Goal: Communication & Community: Answer question/provide support

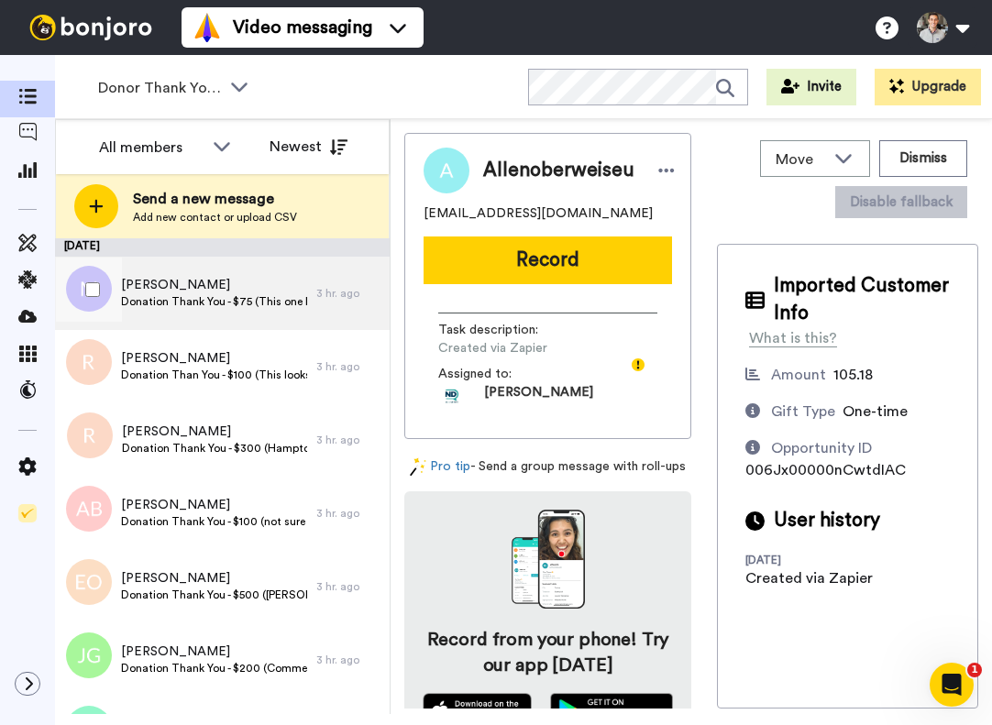
click at [155, 284] on span "[PERSON_NAME]" at bounding box center [214, 285] width 186 height 18
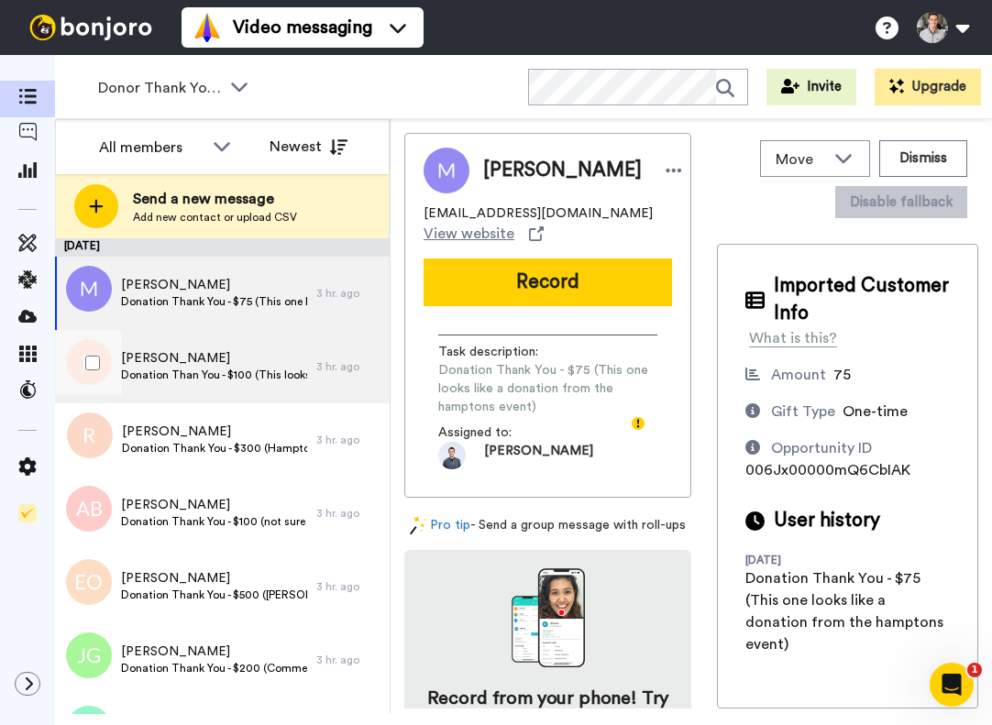
click at [155, 354] on span "[PERSON_NAME]" at bounding box center [214, 358] width 186 height 18
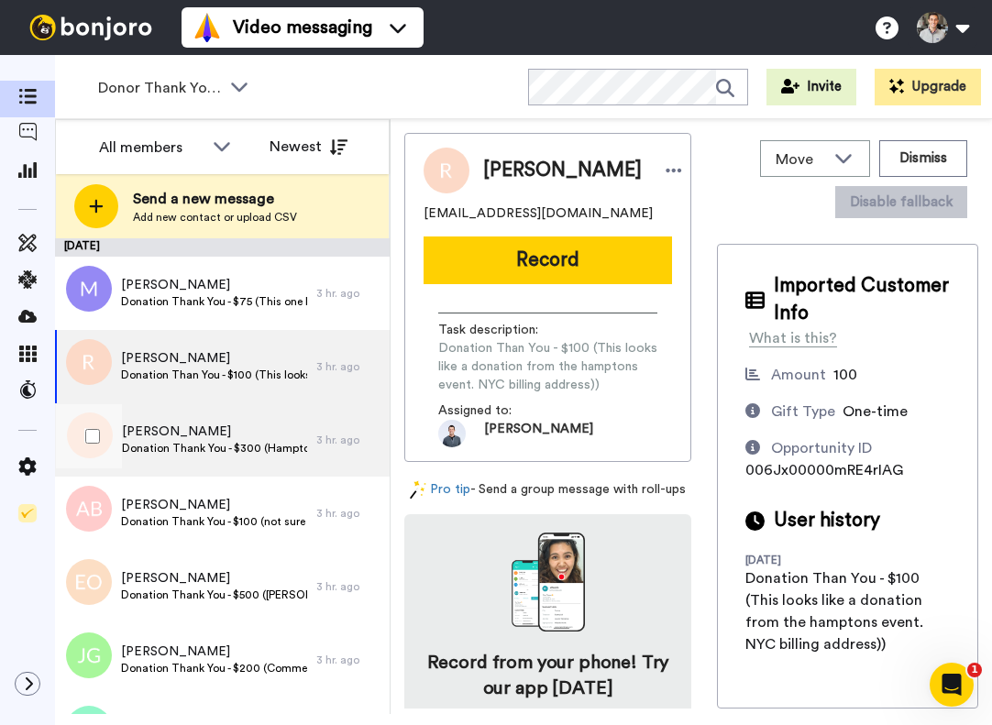
click at [163, 424] on span "Ronald Klausner" at bounding box center [214, 432] width 185 height 18
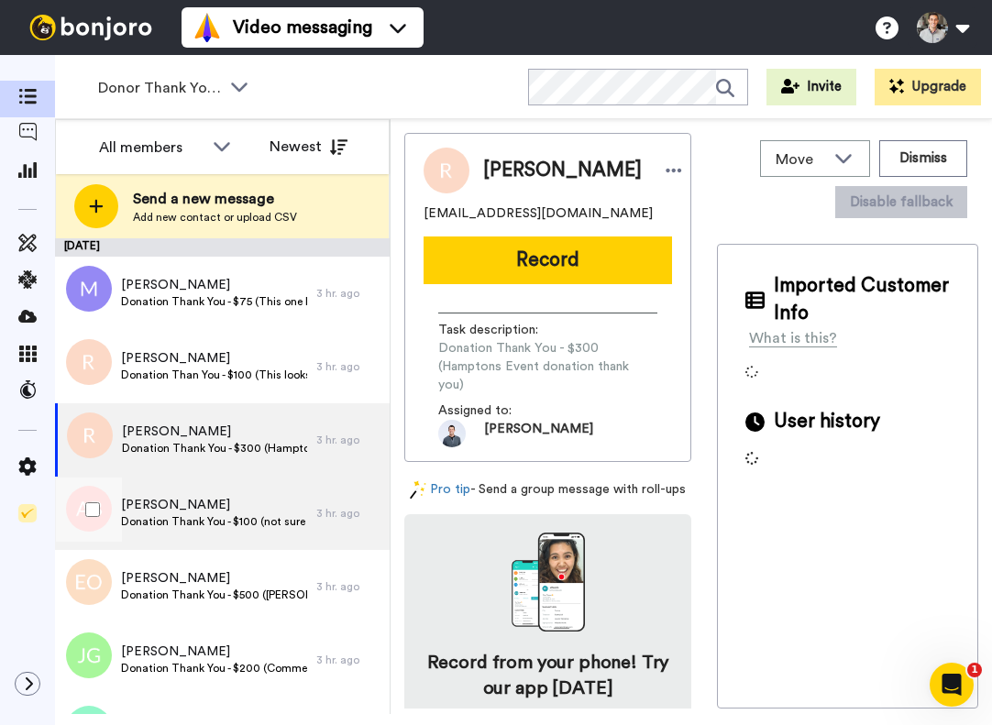
click at [187, 510] on span "[PERSON_NAME]" at bounding box center [214, 505] width 186 height 18
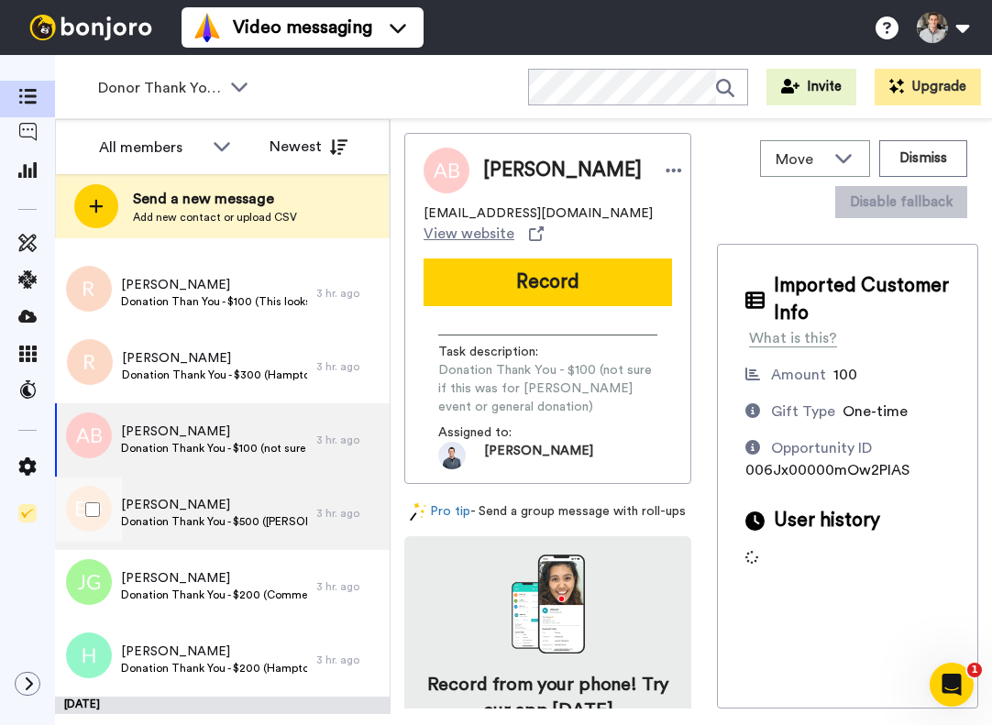
scroll to position [76, 0]
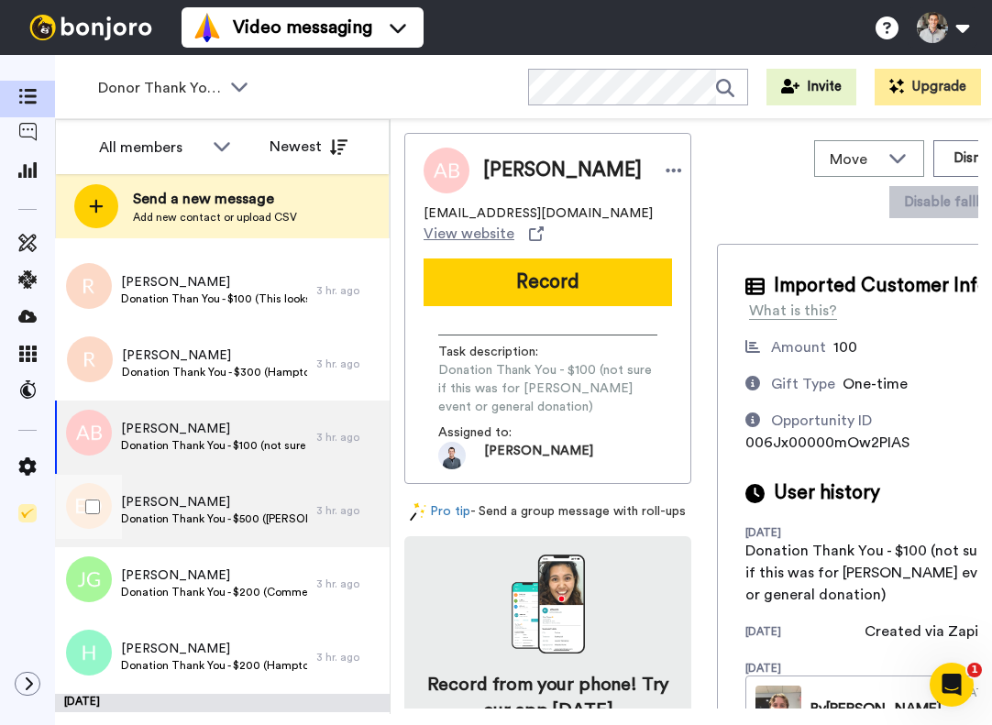
click at [193, 527] on div "Elizabeth OHeaney Donation Thank You - $500 (Hampton's event donation Thank You)" at bounding box center [214, 510] width 186 height 35
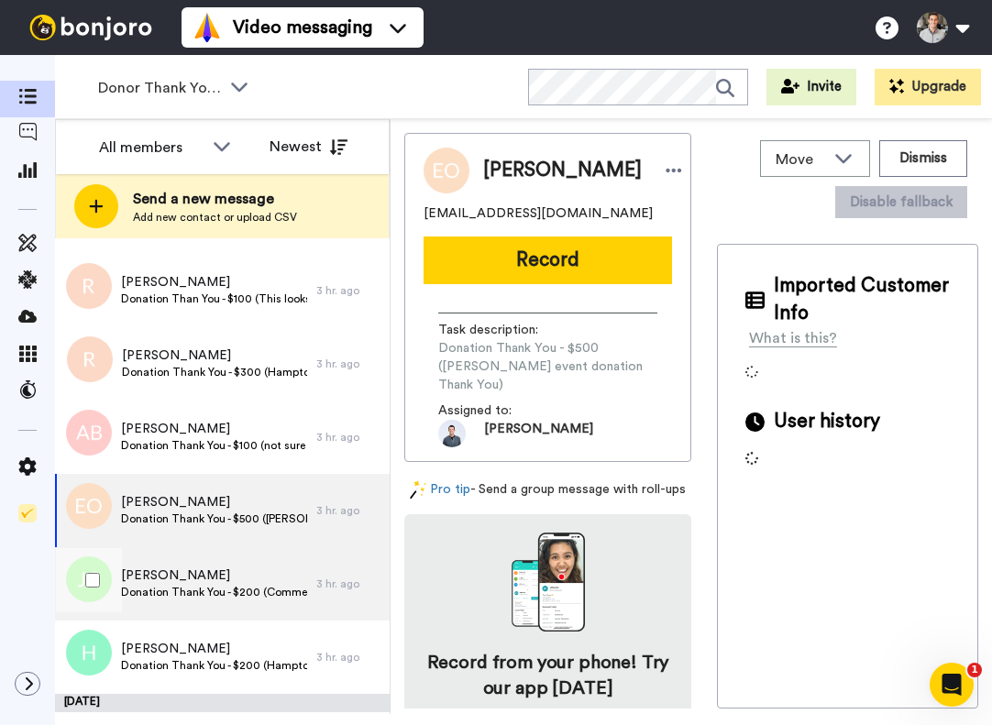
click at [193, 578] on span "[PERSON_NAME]" at bounding box center [214, 576] width 186 height 18
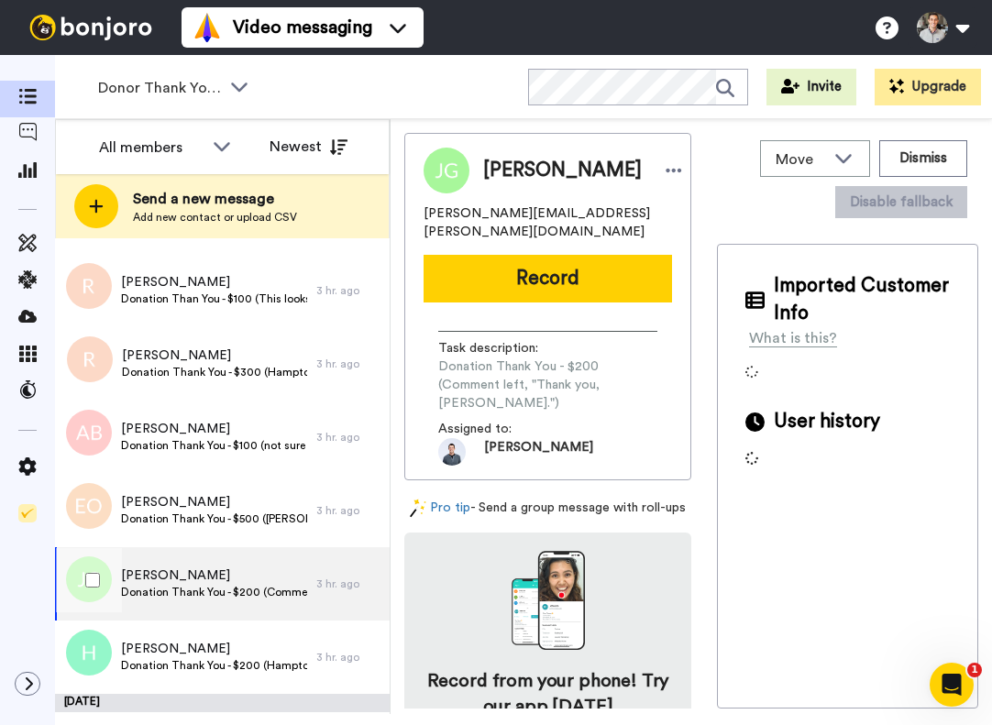
scroll to position [148, 0]
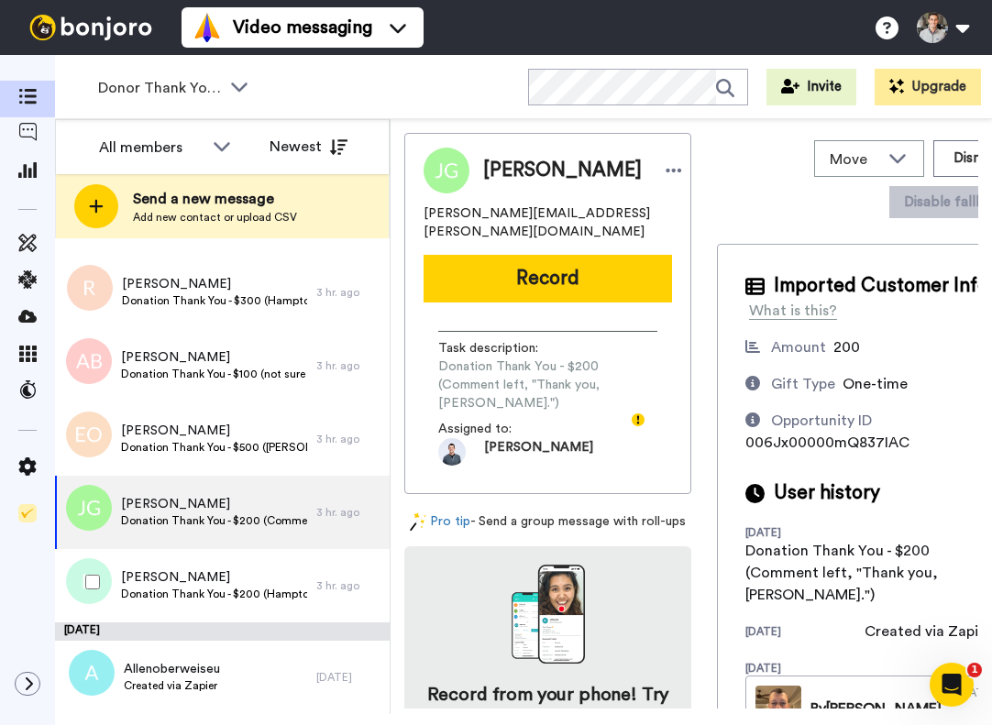
click at [193, 578] on span "Howard Lippman" at bounding box center [214, 577] width 186 height 18
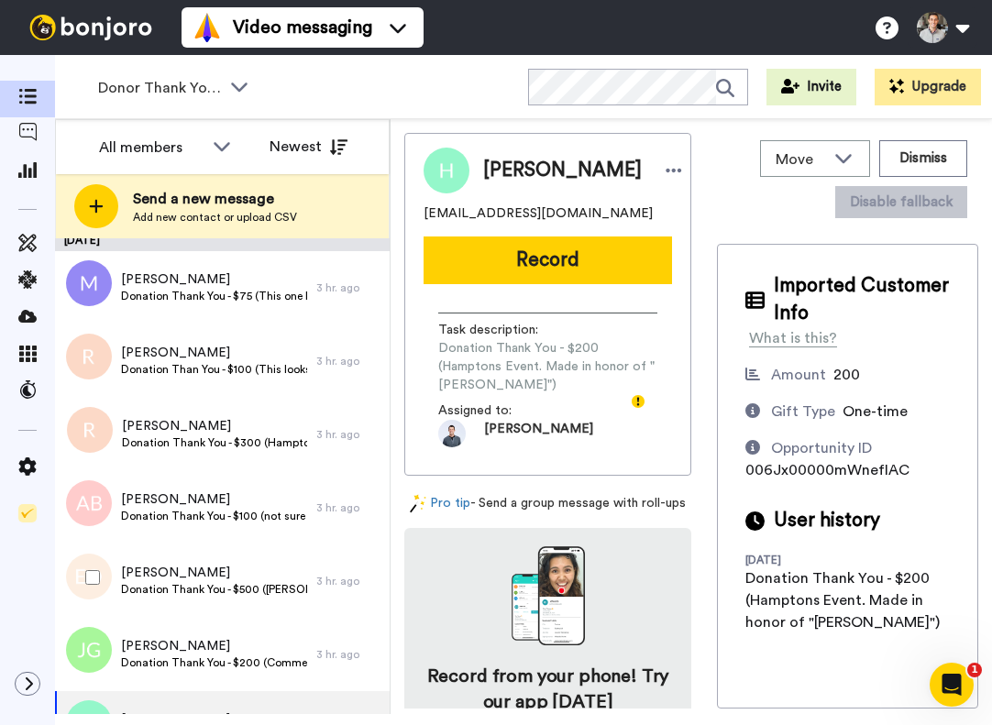
scroll to position [148, 0]
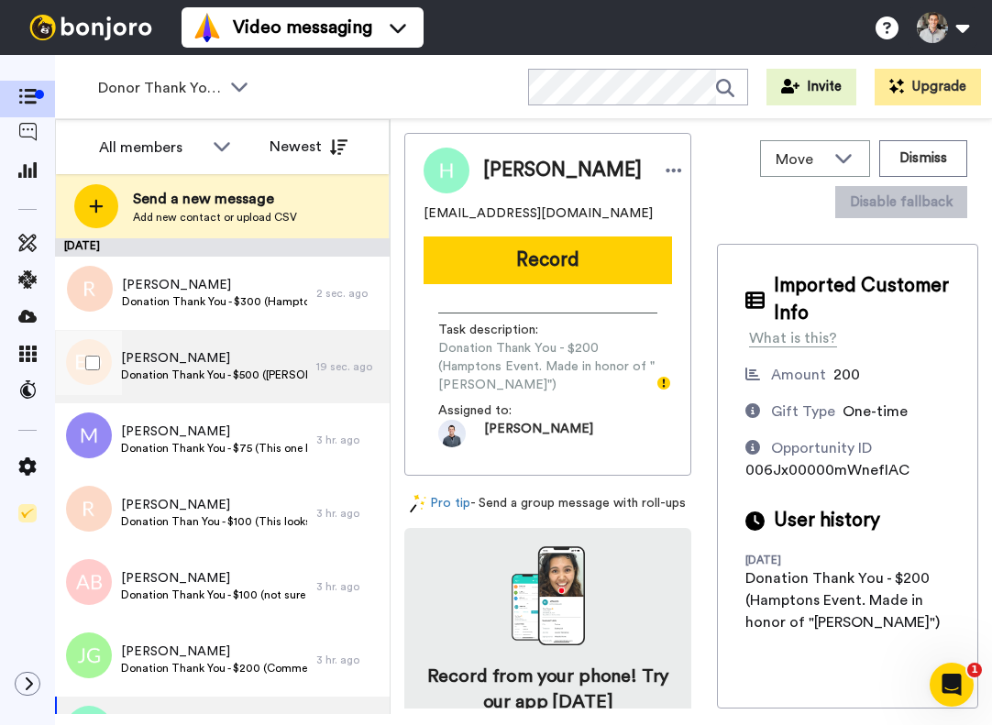
click at [217, 373] on span "Donation Thank You - $500 (Hampton's event donation Thank You)" at bounding box center [214, 375] width 186 height 15
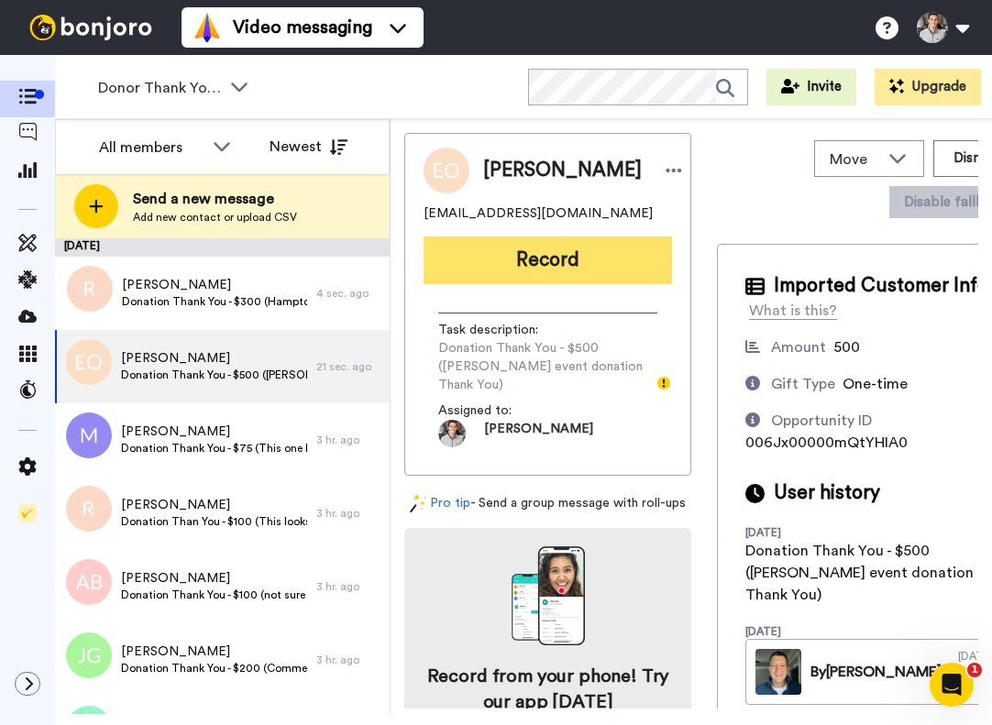
click at [548, 268] on button "Record" at bounding box center [548, 261] width 248 height 48
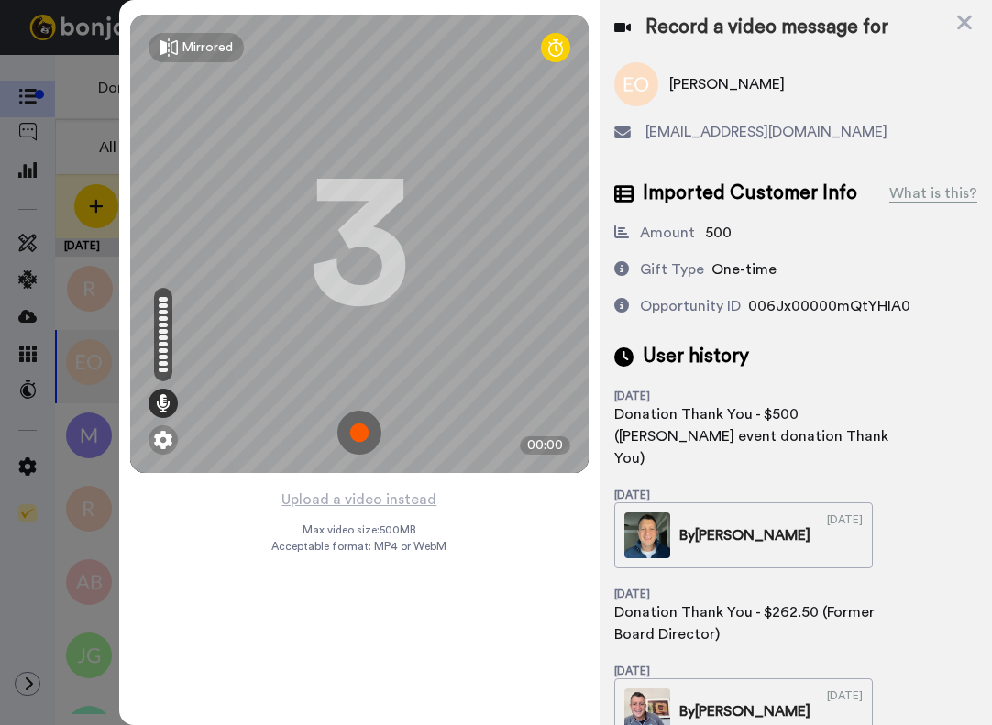
click at [359, 438] on img at bounding box center [359, 433] width 44 height 44
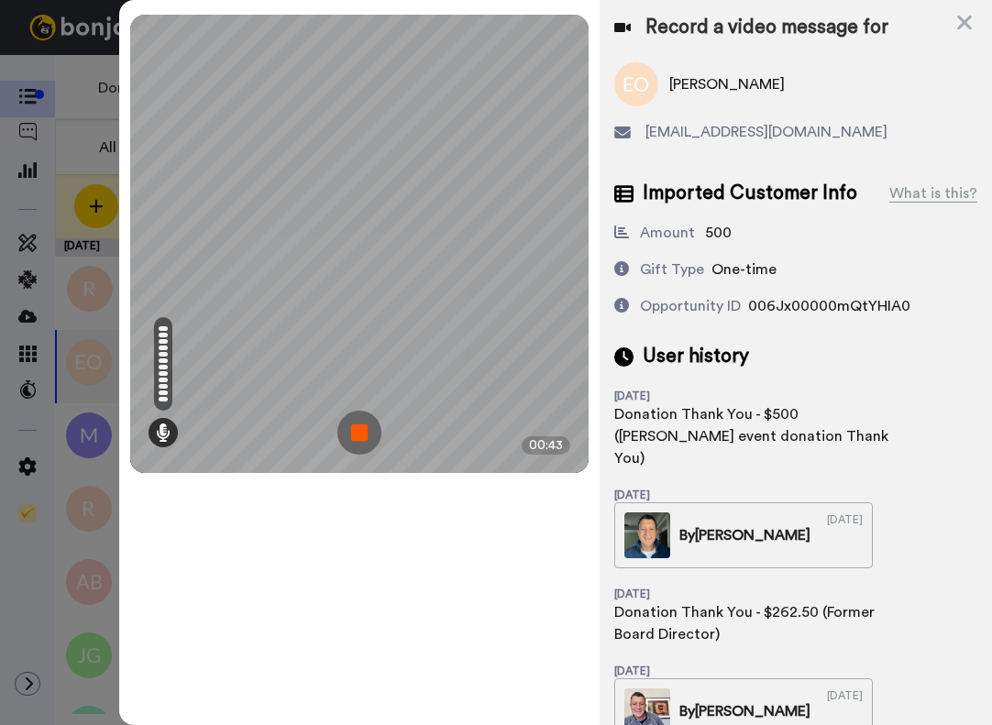
click at [359, 438] on img at bounding box center [359, 433] width 44 height 44
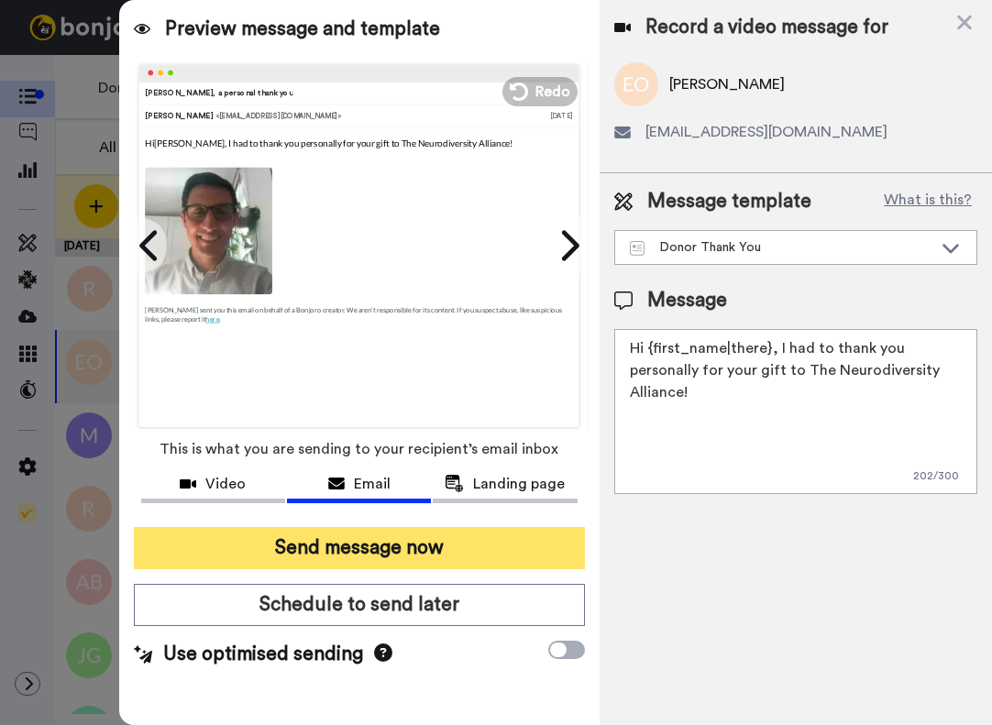
click at [450, 545] on button "Send message now" at bounding box center [359, 548] width 451 height 42
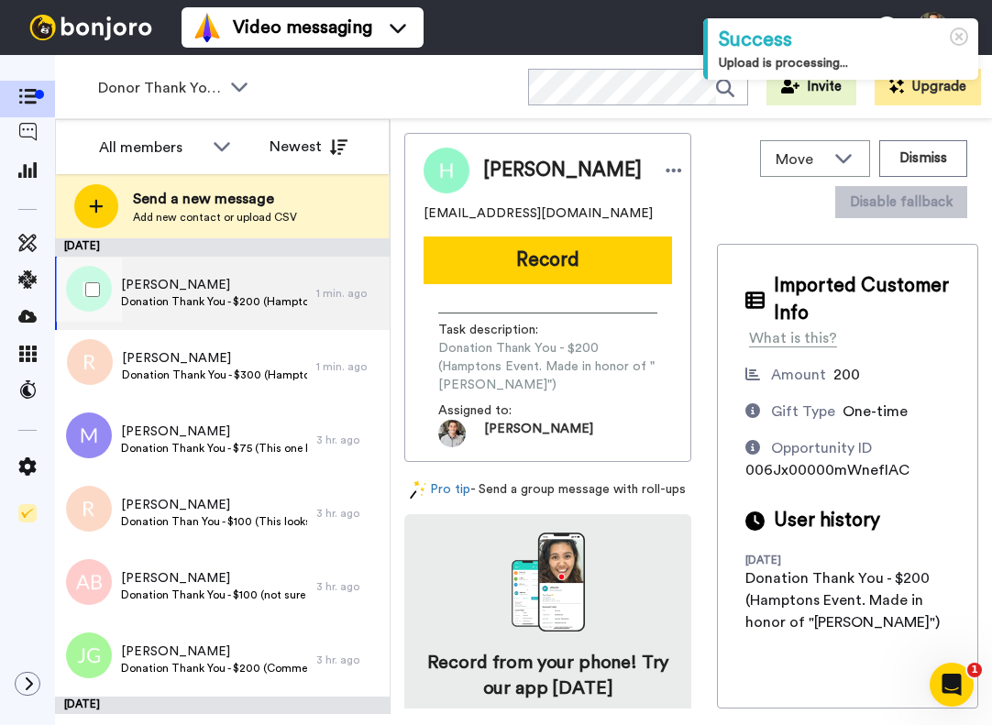
click at [176, 294] on span "Donation Thank You - $200 (Hamptons Event. Made in honor of "Susie Kurz Snyder")" at bounding box center [214, 301] width 186 height 15
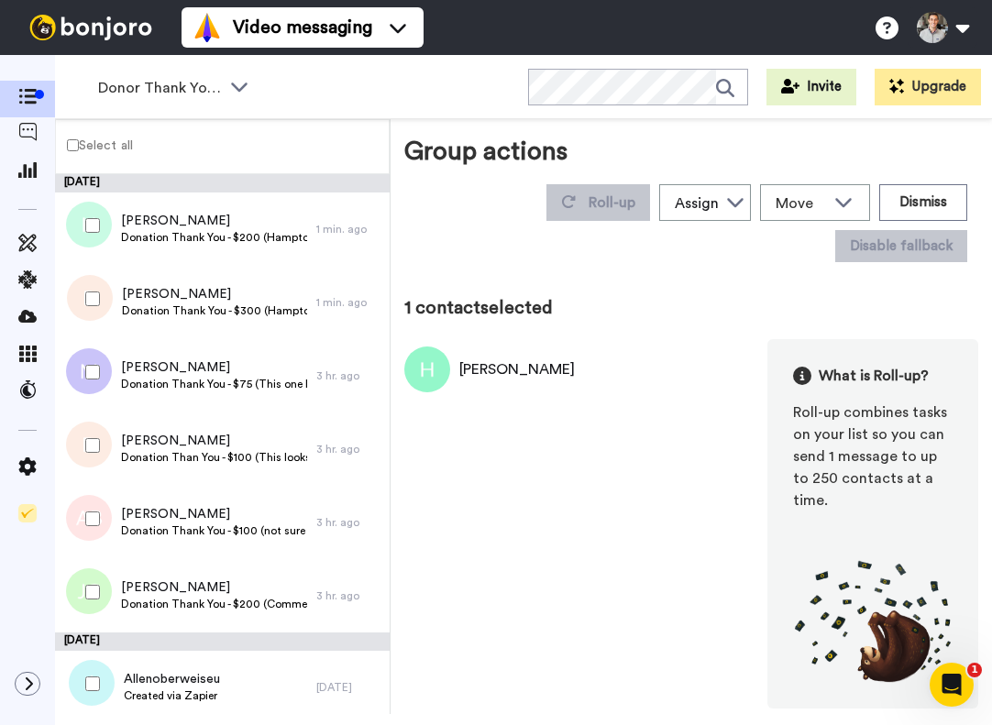
drag, startPoint x: 578, startPoint y: 373, endPoint x: 459, endPoint y: 376, distance: 119.2
click at [459, 376] on div "Howard Lippman What is Roll-up? Roll-up combines tasks on your list so you can …" at bounding box center [691, 523] width 574 height 369
copy div "Howard Lippman"
click at [580, 389] on div "Howard Lippman What is Roll-up? Roll-up combines tasks on your list so you can …" at bounding box center [691, 523] width 574 height 369
drag, startPoint x: 575, startPoint y: 370, endPoint x: 460, endPoint y: 371, distance: 114.6
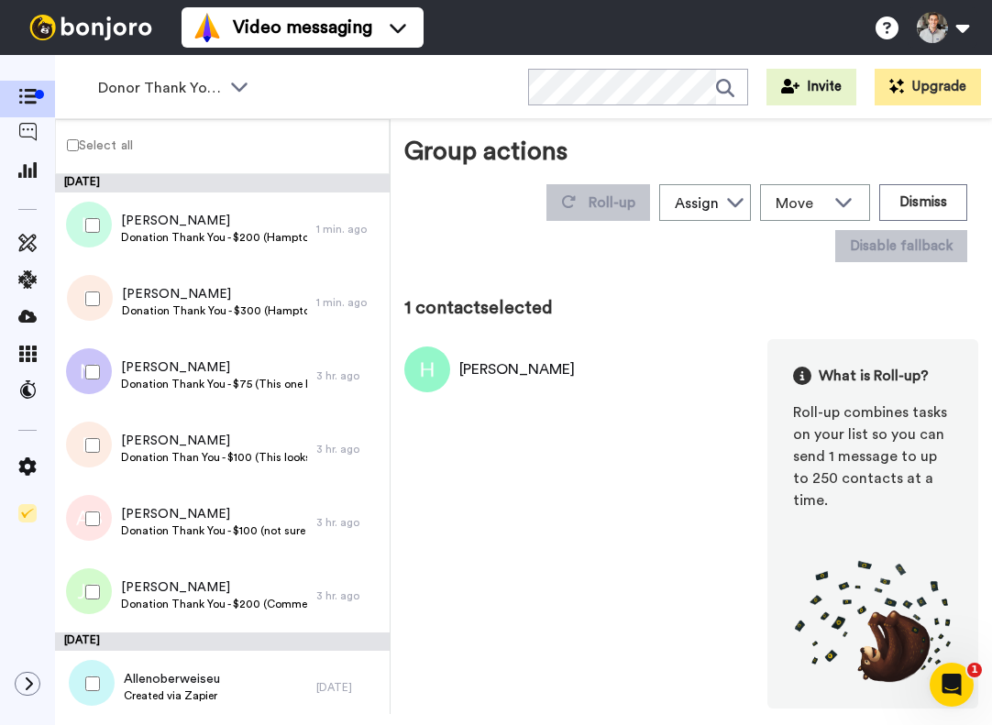
click at [460, 371] on div "Howard Lippman What is Roll-up? Roll-up combines tasks on your list so you can …" at bounding box center [691, 523] width 574 height 369
click at [460, 371] on div "Howard Lippman" at bounding box center [517, 369] width 116 height 22
click at [469, 373] on div "Howard Lippman" at bounding box center [517, 369] width 116 height 22
drag, startPoint x: 469, startPoint y: 372, endPoint x: 558, endPoint y: 371, distance: 88.9
click at [558, 371] on div "Howard Lippman" at bounding box center [517, 369] width 116 height 22
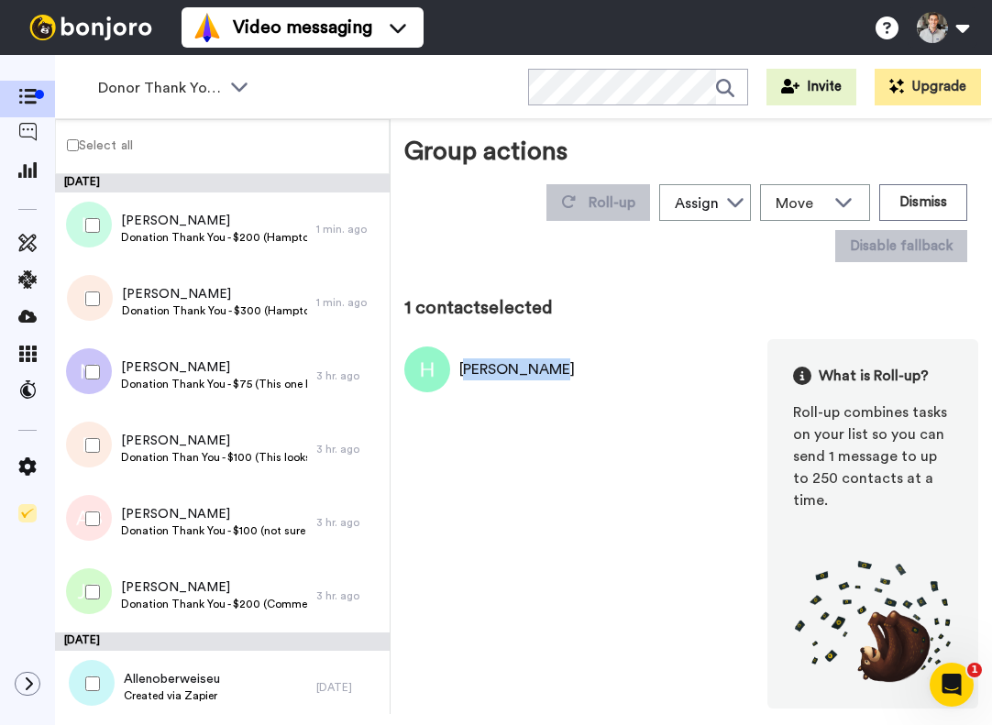
click at [558, 371] on div "Howard Lippman" at bounding box center [517, 369] width 116 height 22
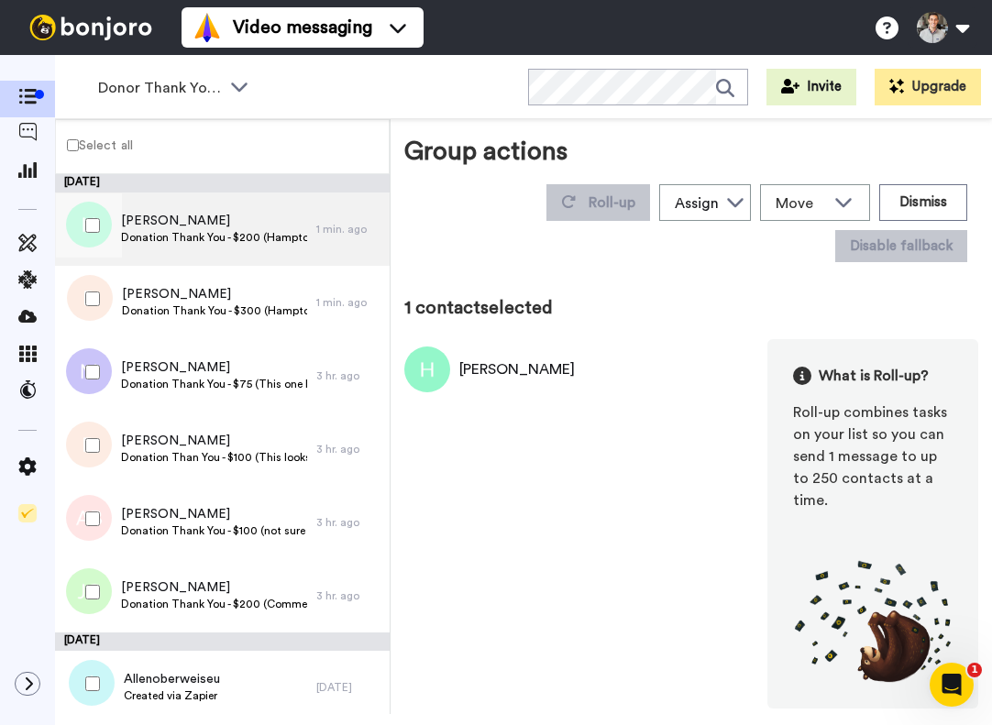
click at [193, 234] on span "Donation Thank You - $200 (Hamptons Event. Made in honor of "Susie Kurz Snyder")" at bounding box center [214, 237] width 186 height 15
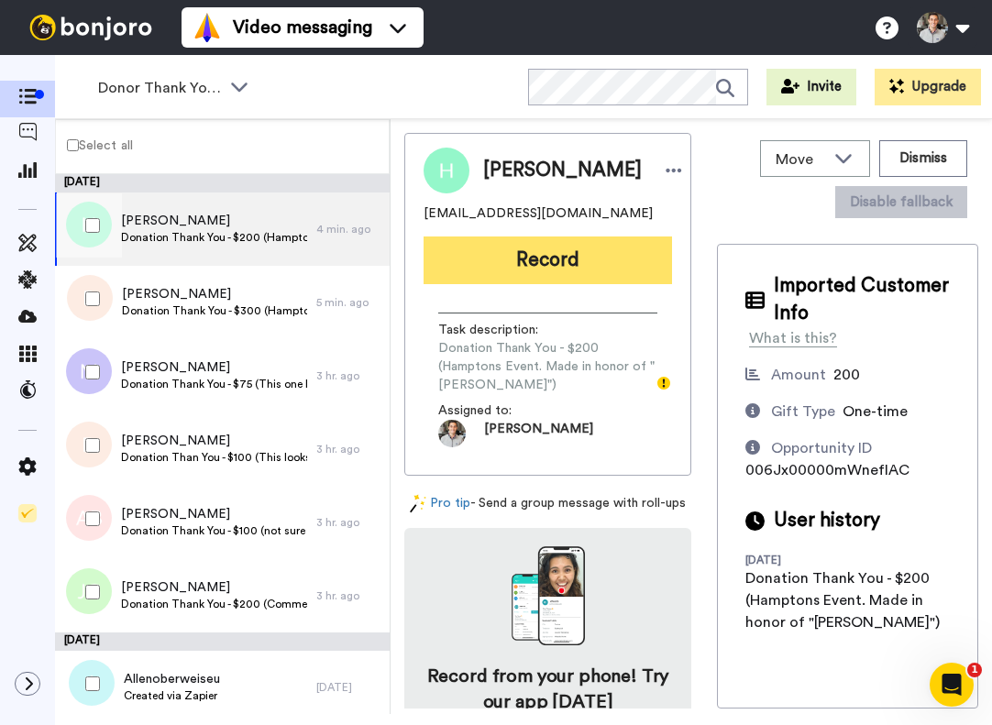
click at [528, 276] on button "Record" at bounding box center [548, 261] width 248 height 48
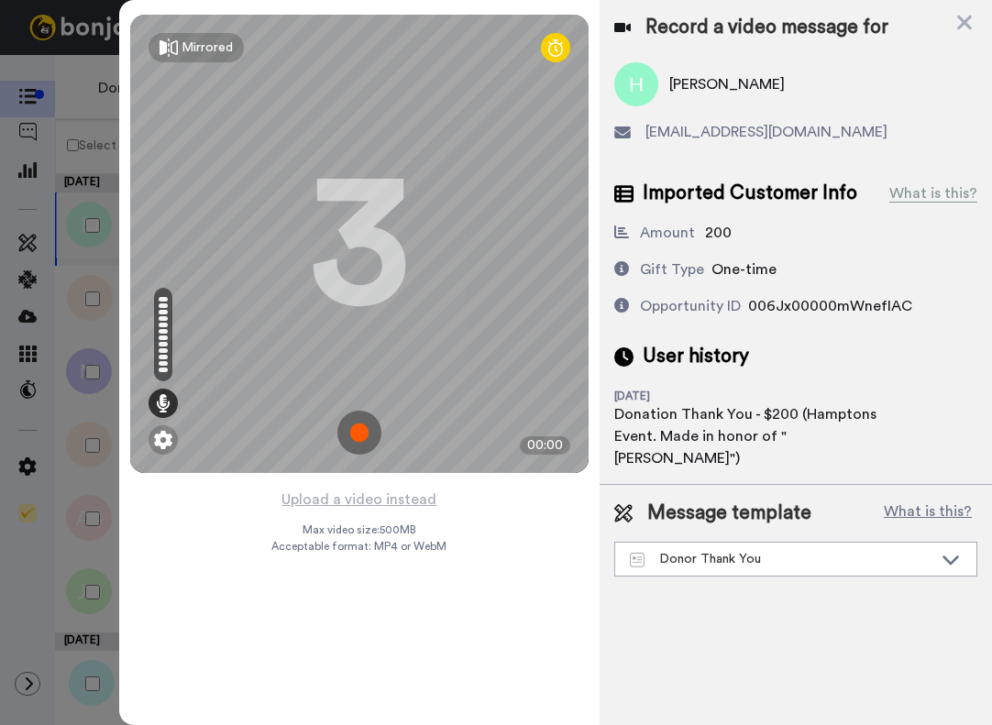
click at [362, 435] on img at bounding box center [359, 433] width 44 height 44
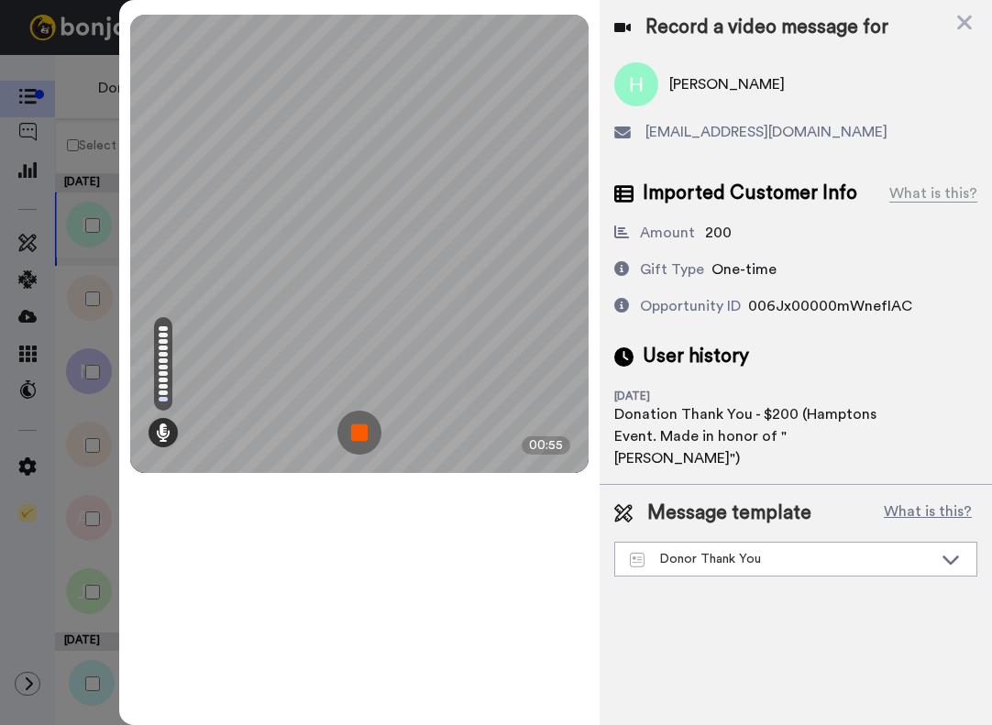
click at [350, 435] on img at bounding box center [359, 433] width 44 height 44
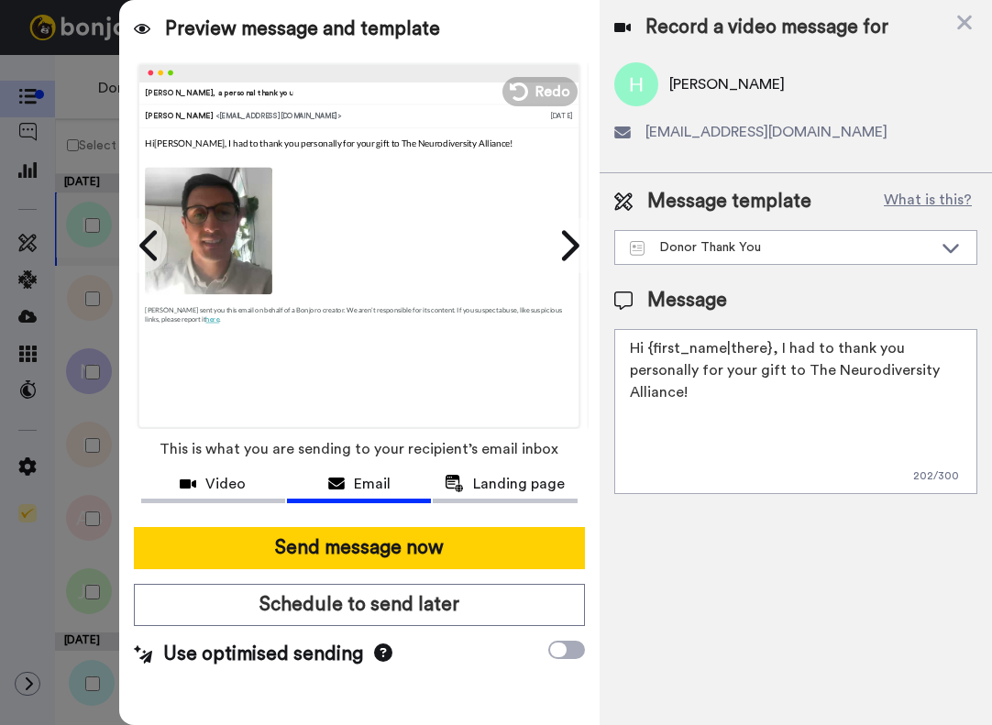
click at [848, 420] on textarea "Hi {first_name|there}, I had to thank you personally for your gift to The Neuro…" at bounding box center [795, 411] width 363 height 165
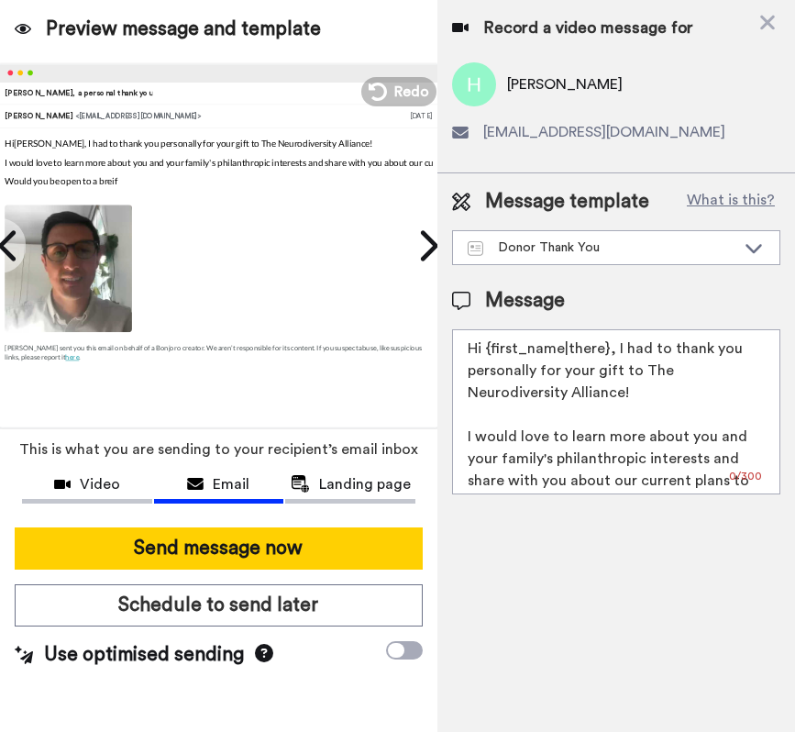
click at [535, 423] on textarea "Hi {first_name|there}, I had to thank you personally for your gift to The Neuro…" at bounding box center [616, 411] width 328 height 165
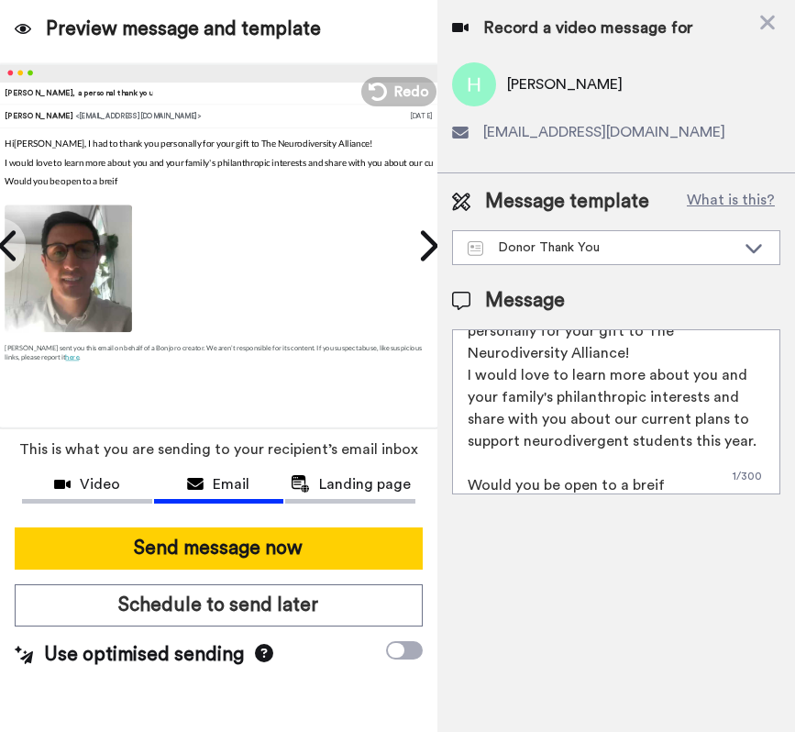
scroll to position [50, 0]
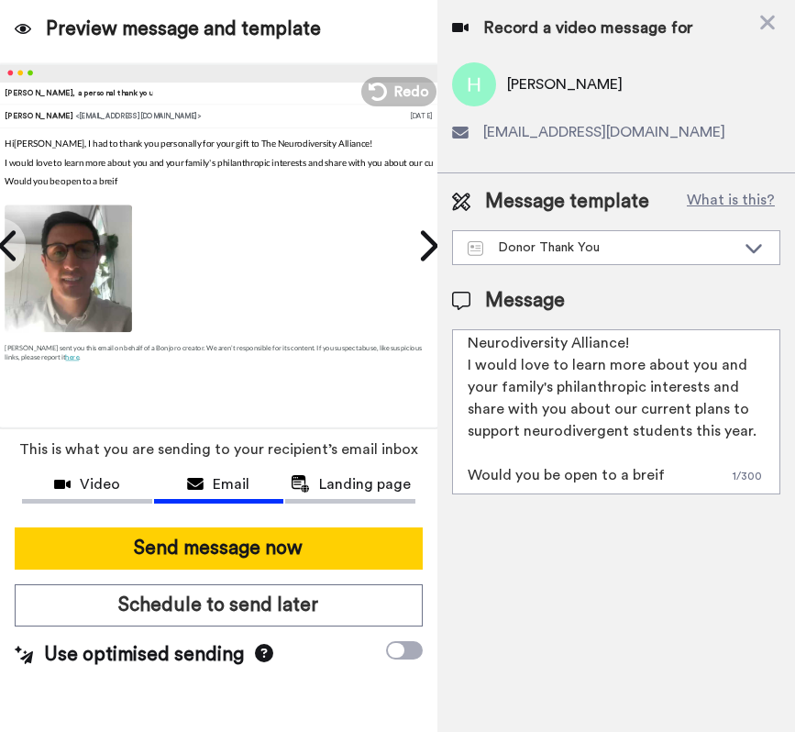
click at [545, 464] on textarea "Hi {first_name|there}, I had to thank you personally for your gift to The Neuro…" at bounding box center [616, 411] width 328 height 165
click at [523, 456] on textarea "Hi {first_name|there}, I had to thank you personally for your gift to The Neuro…" at bounding box center [616, 411] width 328 height 165
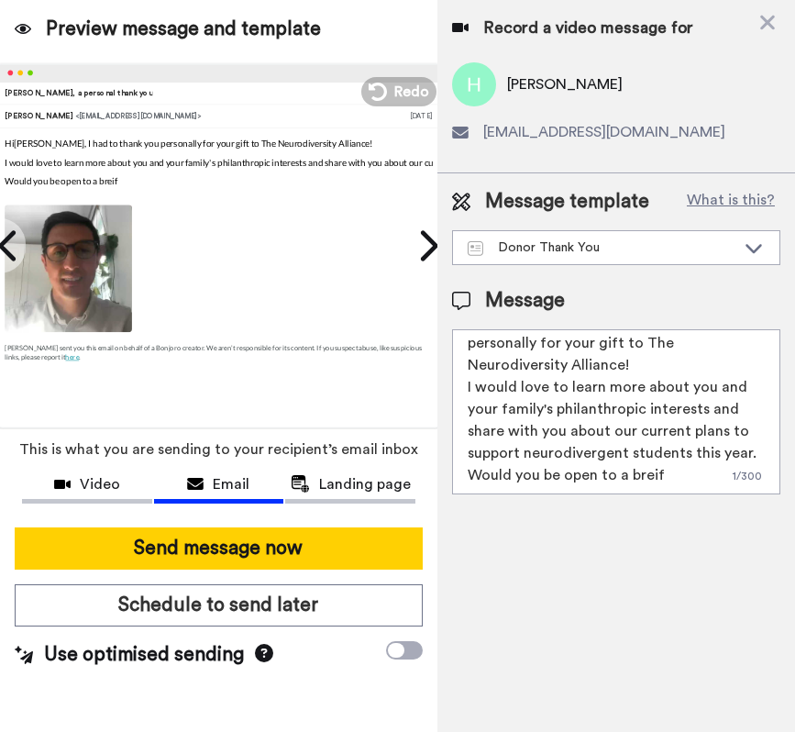
scroll to position [28, 0]
click at [681, 478] on textarea "Hi {first_name|there}, I had to thank you personally for your gift to The Neuro…" at bounding box center [616, 411] width 328 height 165
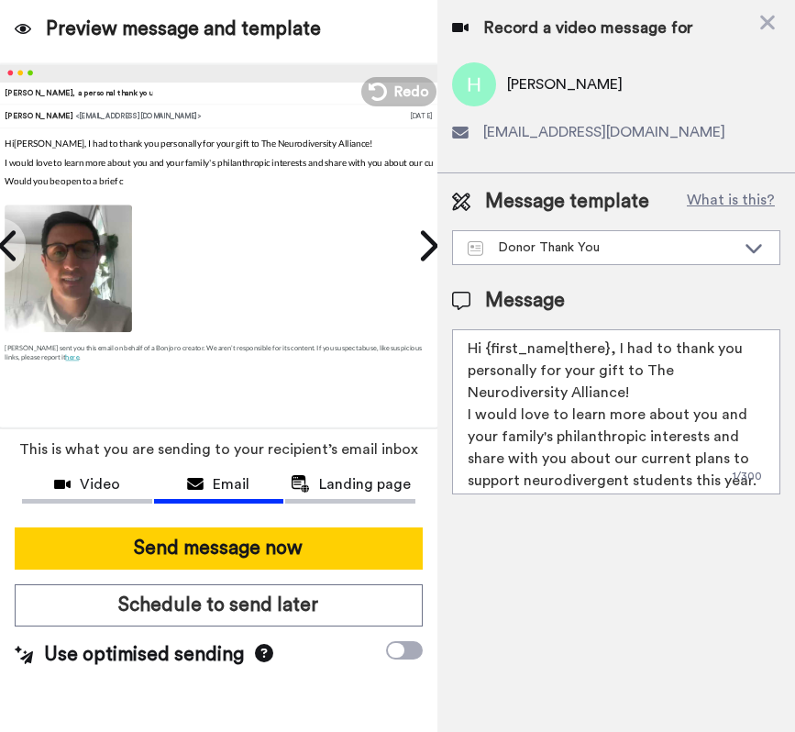
click at [563, 402] on textarea "Hi {first_name|there}, I had to thank you personally for your gift to The Neuro…" at bounding box center [616, 411] width 328 height 165
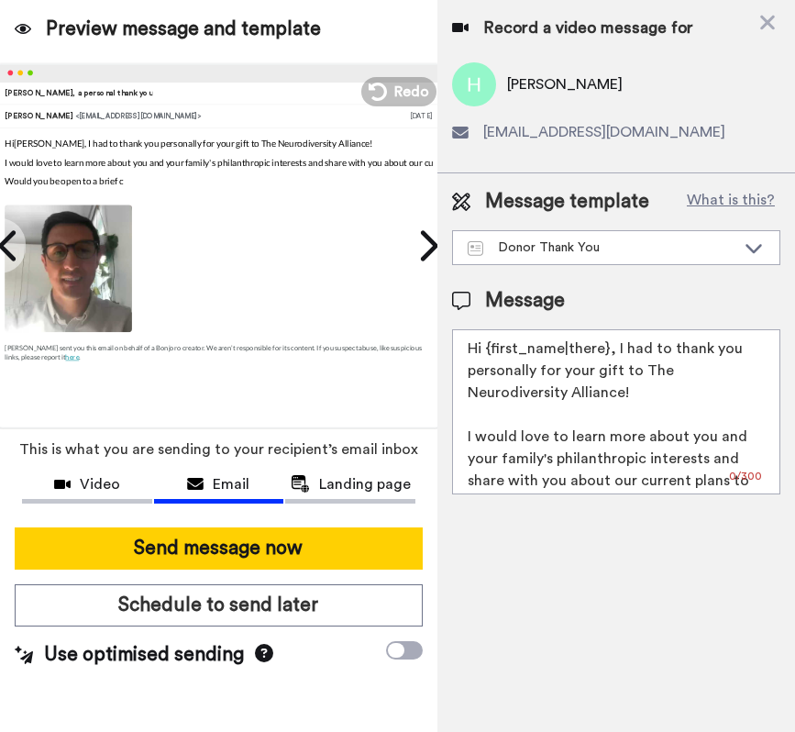
click at [464, 437] on textarea "Hi {first_name|there}, I had to thank you personally for your gift to The Neuro…" at bounding box center [616, 411] width 328 height 165
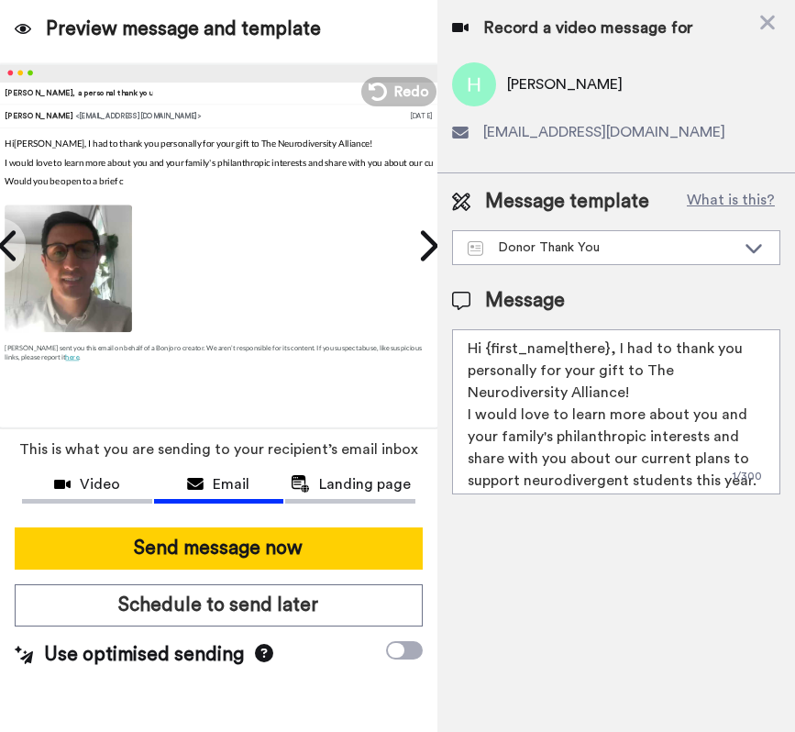
drag, startPoint x: 604, startPoint y: 349, endPoint x: 483, endPoint y: 349, distance: 121.0
click at [483, 349] on textarea "Hi {first_name|there}, I had to thank you personally for your gift to The Neuro…" at bounding box center [616, 411] width 328 height 165
click at [732, 370] on textarea "Hi Howard, I had to thank you personally for your gift to The Neurodiversity Al…" at bounding box center [616, 411] width 328 height 165
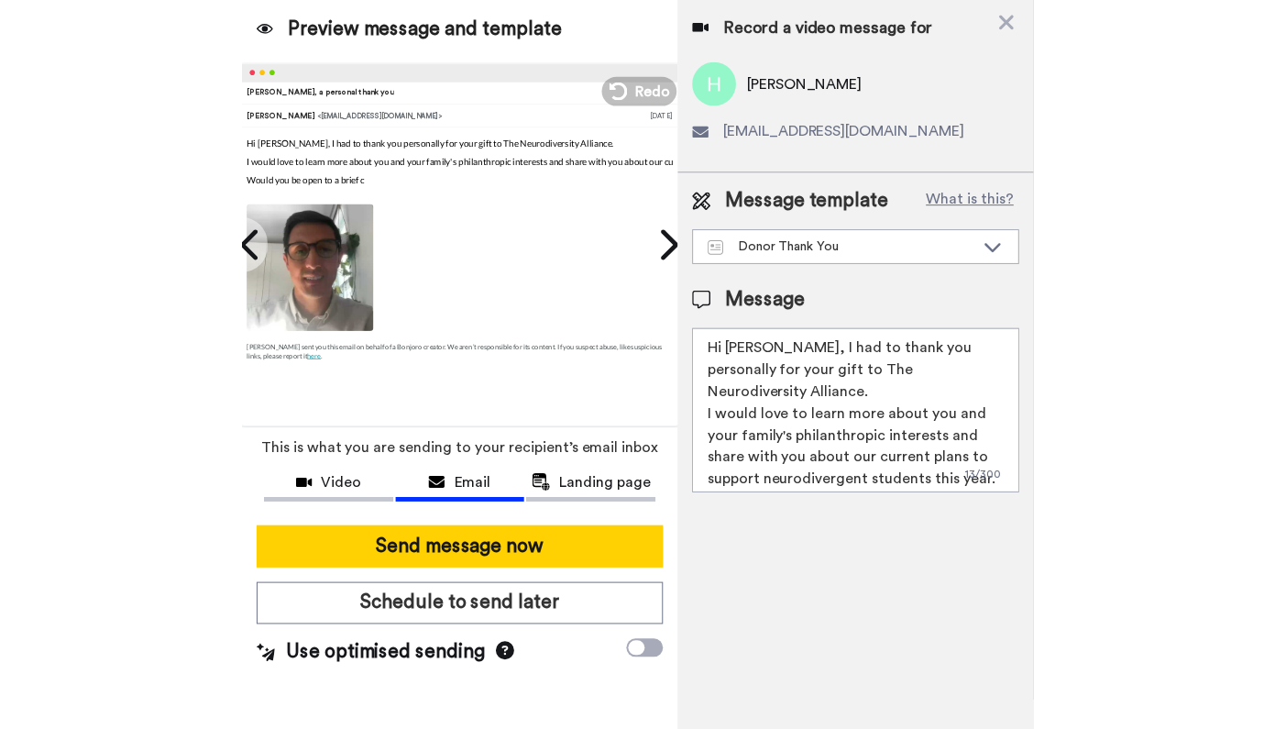
scroll to position [6, 0]
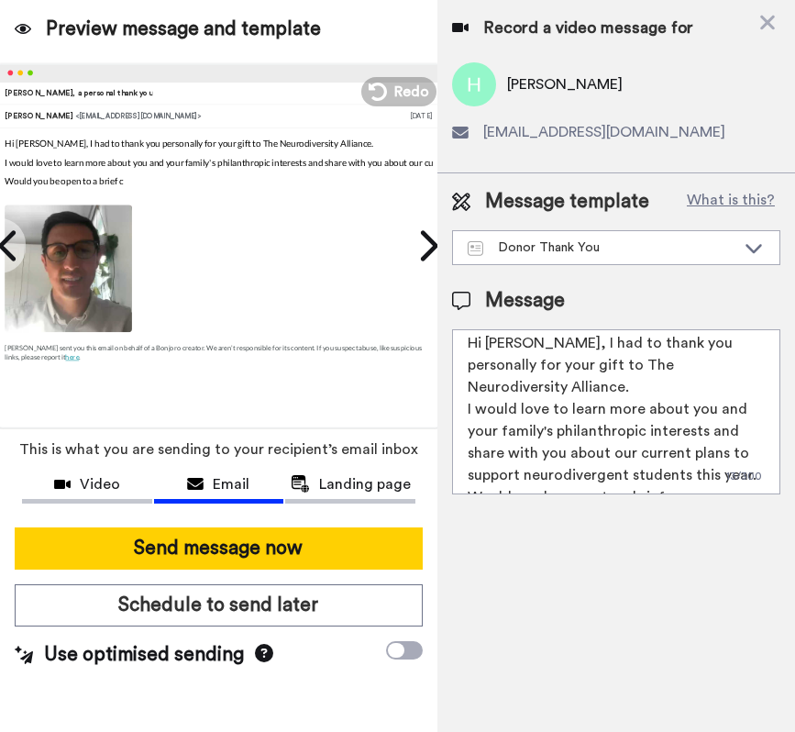
click at [669, 477] on textarea "Hi Howard, I had to thank you personally for your gift to The Neurodiversity Al…" at bounding box center [616, 411] width 328 height 165
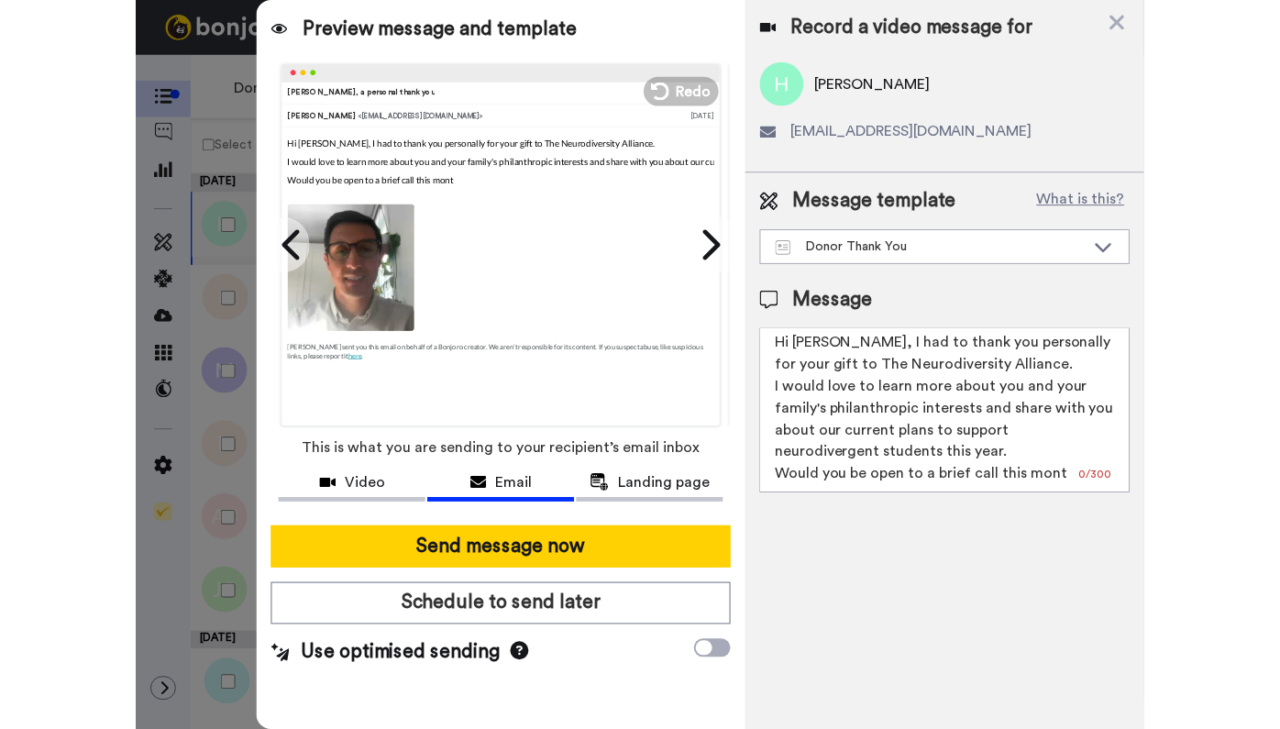
scroll to position [0, 0]
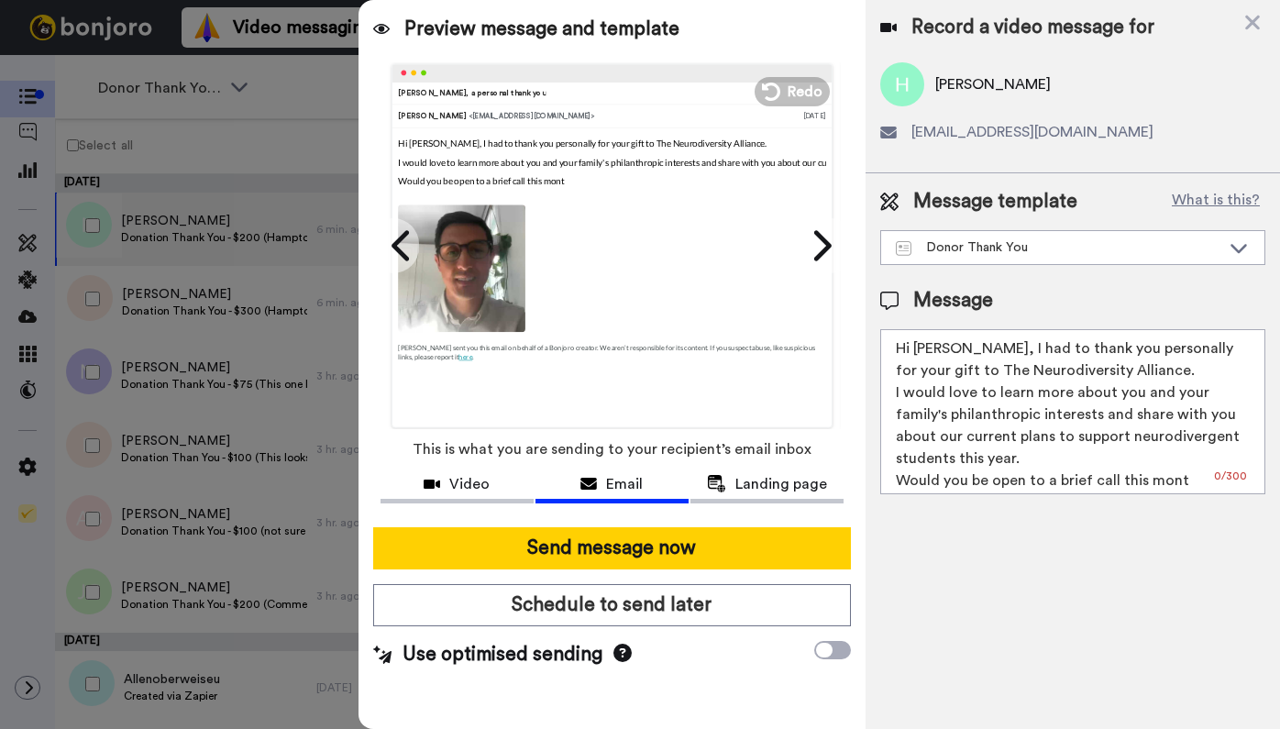
click at [991, 469] on textarea "Hi Howard, I had to thank you personally for your gift to The Neurodiversity Al…" at bounding box center [1072, 411] width 385 height 165
drag, startPoint x: 896, startPoint y: 395, endPoint x: 1179, endPoint y: 482, distance: 296.4
click at [991, 482] on textarea "Hi Howard, I had to thank you personally for your gift to The Neurodiversity Al…" at bounding box center [1072, 411] width 385 height 165
click at [991, 453] on textarea "Hi Howard, I had to thank you personally for your gift to The Neurodiversity Al…" at bounding box center [1072, 411] width 385 height 165
click at [898, 482] on textarea "Hi Howard, I had to thank you personally for your gift to The Neurodiversity Al…" at bounding box center [1072, 411] width 385 height 165
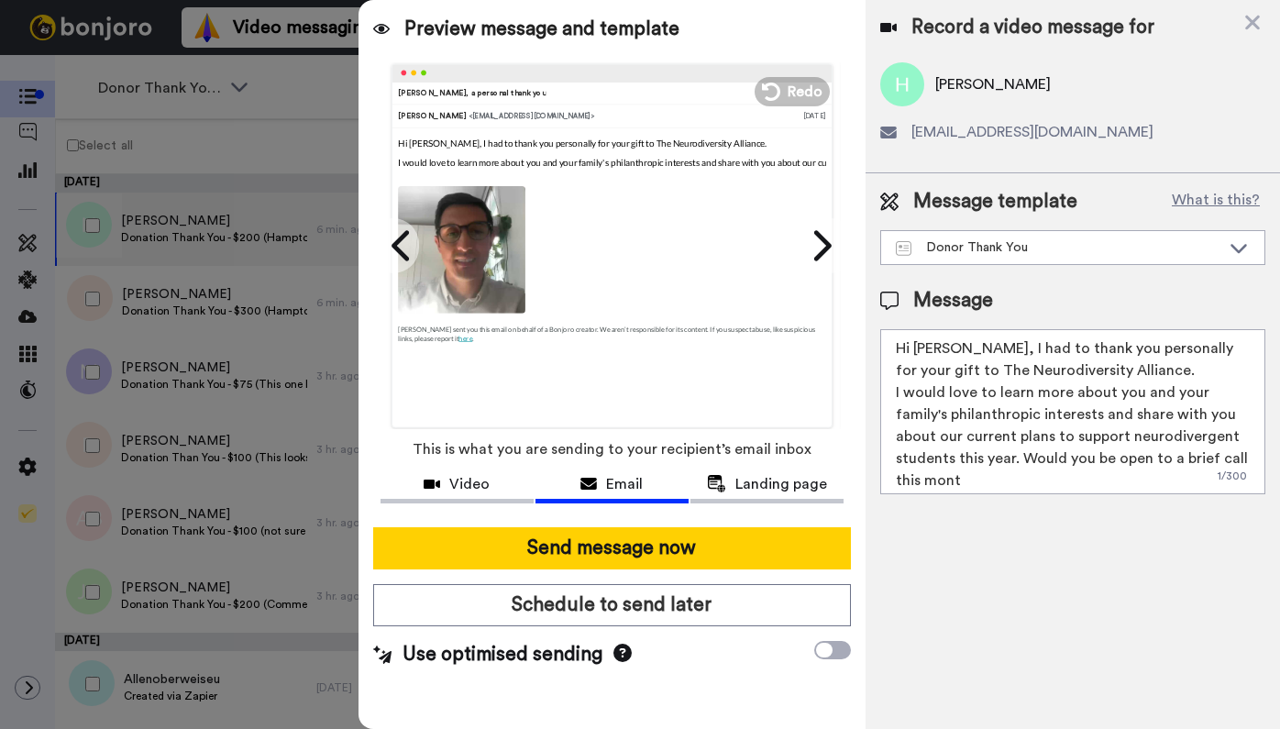
click at [956, 482] on textarea "Hi Howard, I had to thank you personally for your gift to The Neurodiversity Al…" at bounding box center [1072, 411] width 385 height 165
click at [896, 393] on textarea "Hi Howard, I had to thank you personally for your gift to The Neurodiversity Al…" at bounding box center [1072, 411] width 385 height 165
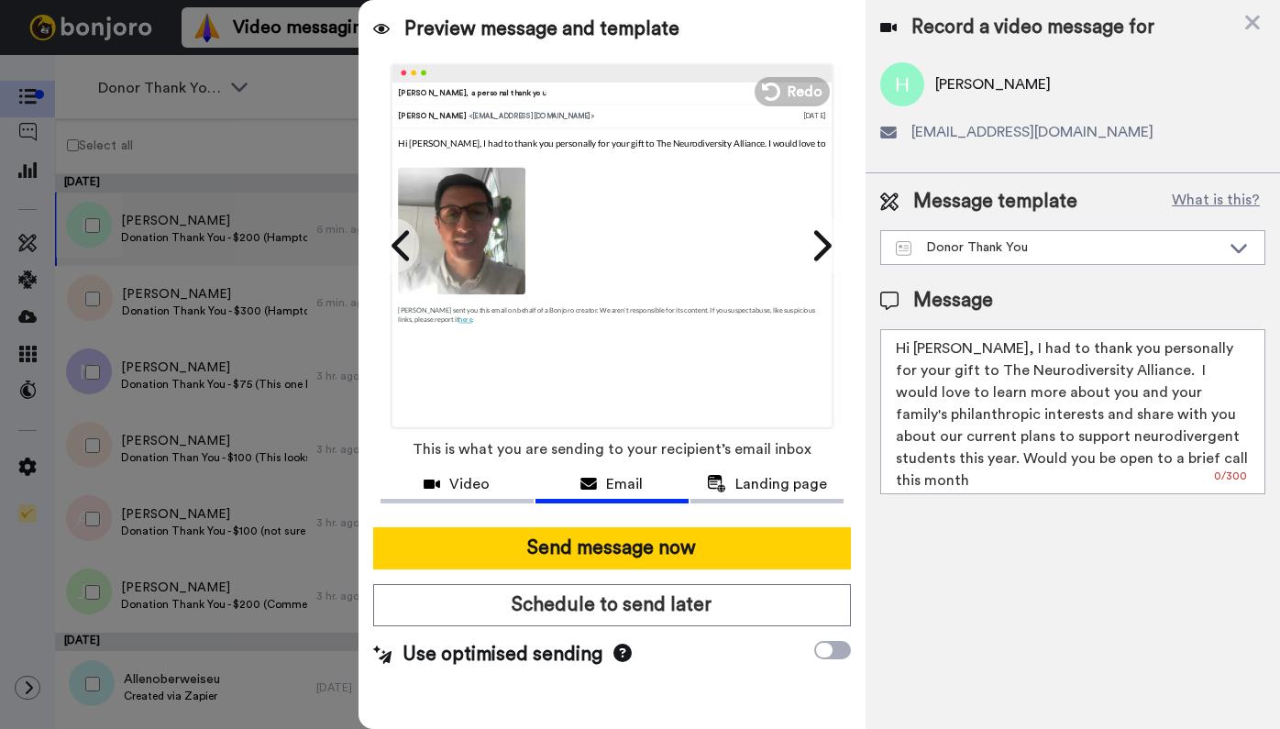
click at [987, 406] on textarea "Hi Howard, I had to thank you personally for your gift to The Neurodiversity Al…" at bounding box center [1072, 411] width 385 height 165
click at [991, 384] on textarea "Hi Howard, I had to thank you personally for your gift to The Neurodiversity Al…" at bounding box center [1072, 411] width 385 height 165
click at [991, 462] on textarea "Hi Howard, I had to thank you personally for your gift to The Neurodiversity Al…" at bounding box center [1072, 411] width 385 height 165
click at [991, 457] on textarea "Hi Howard, I had to thank you personally for your gift to The Neurodiversity Al…" at bounding box center [1072, 411] width 385 height 165
click at [991, 456] on textarea "Hi Howard, I had to thank you personally for your gift to The Neurodiversity Al…" at bounding box center [1072, 411] width 385 height 165
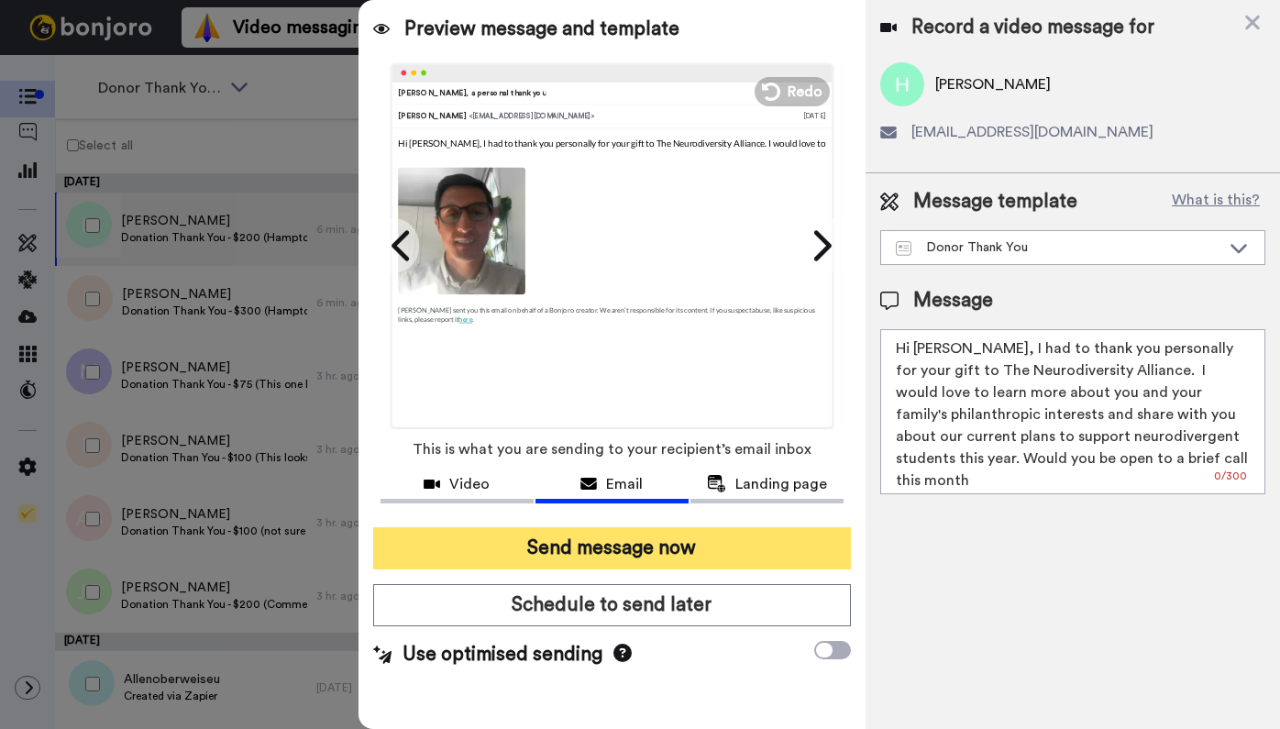
type textarea "Hi Howard, I had to thank you personally for your gift to The Neurodiversity Al…"
click at [723, 543] on button "Send message now" at bounding box center [612, 548] width 478 height 42
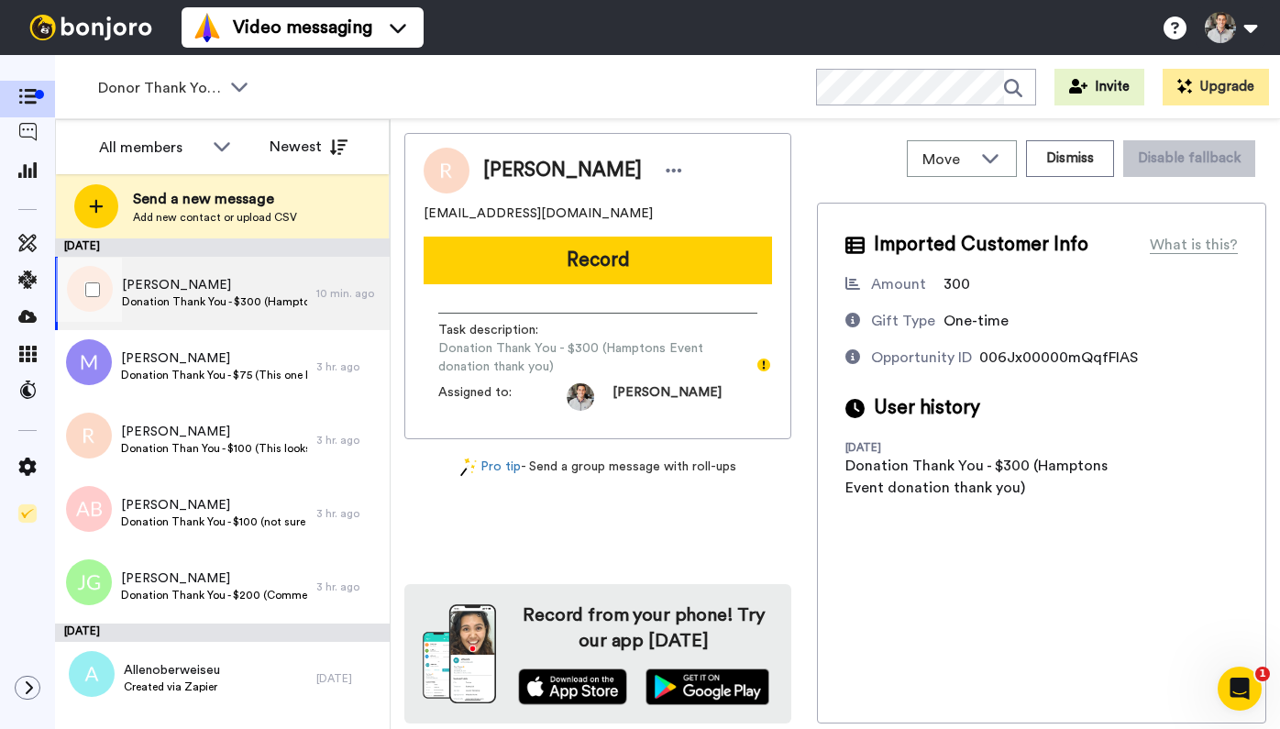
click at [218, 304] on span "Donation Thank You - $300 (Hamptons Event donation thank you)" at bounding box center [214, 301] width 185 height 15
drag, startPoint x: 624, startPoint y: 172, endPoint x: 485, endPoint y: 173, distance: 139.4
click at [484, 173] on div "[PERSON_NAME]" at bounding box center [585, 171] width 204 height 28
copy span "[PERSON_NAME]"
click at [612, 175] on span "[PERSON_NAME]" at bounding box center [562, 171] width 159 height 28
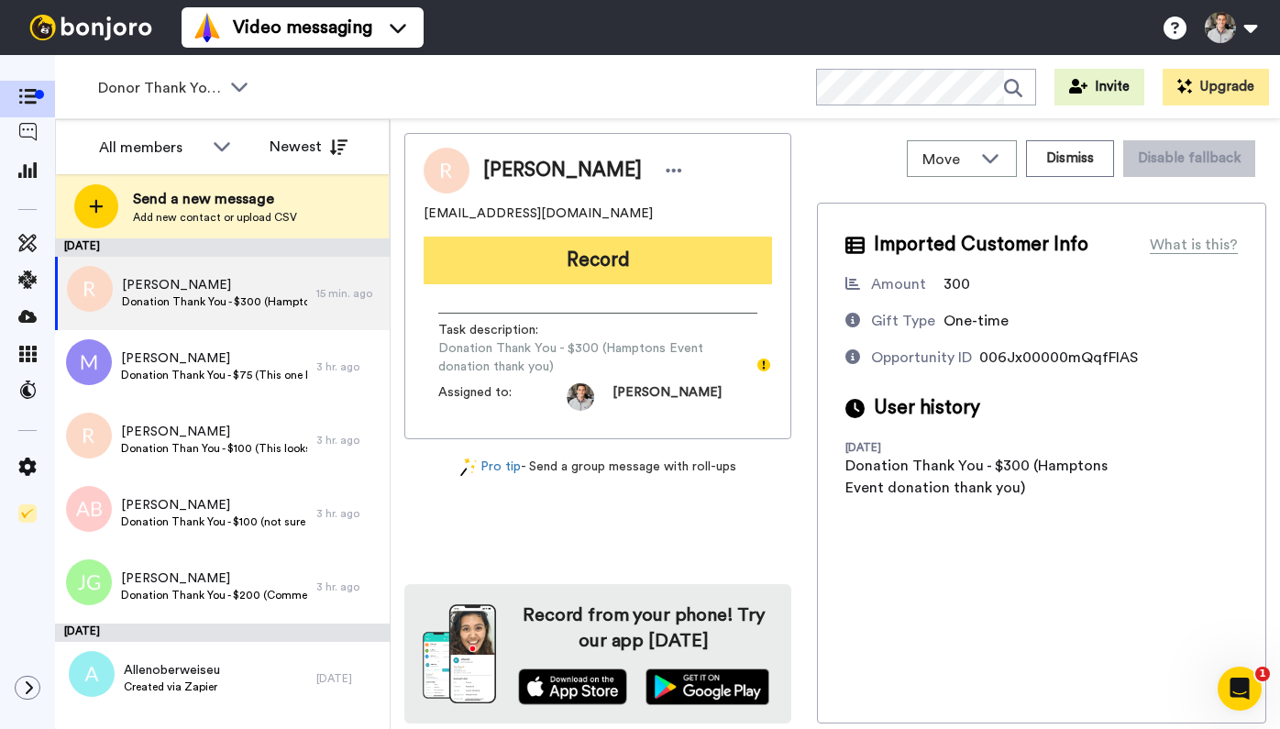
click at [620, 267] on button "Record" at bounding box center [598, 261] width 348 height 48
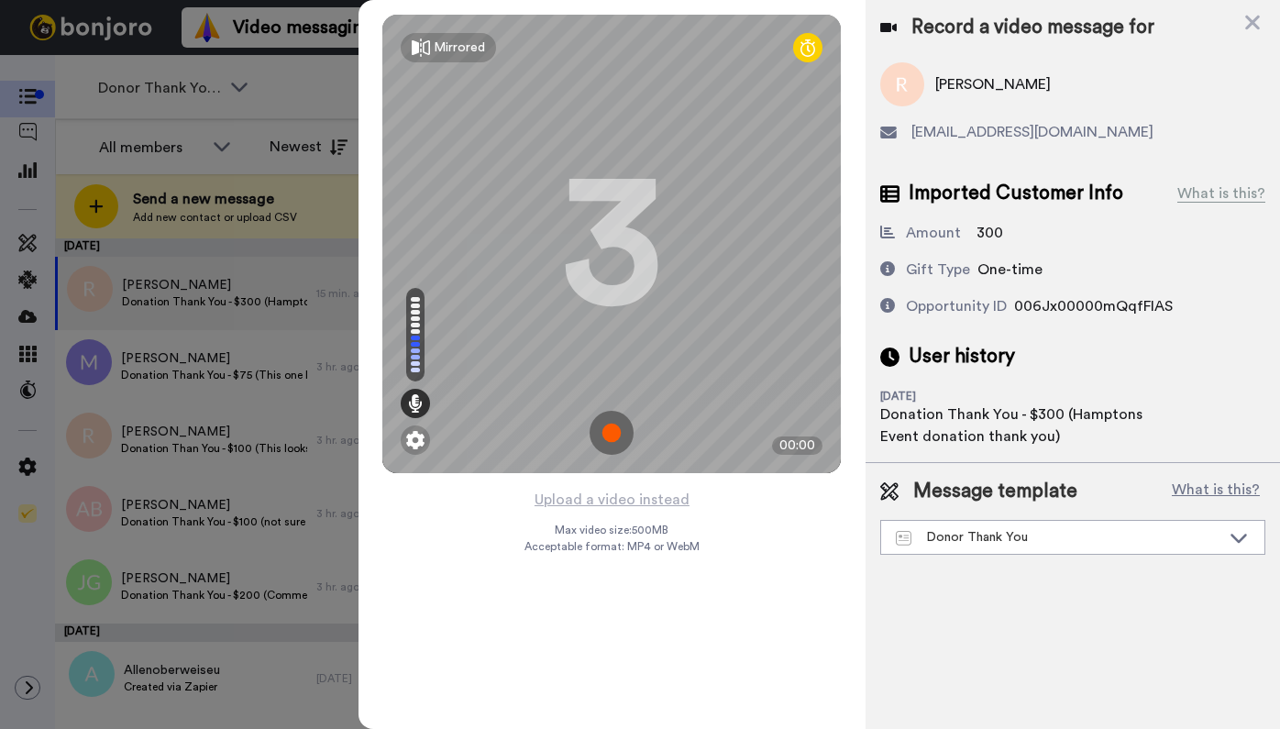
click at [607, 428] on img at bounding box center [612, 433] width 44 height 44
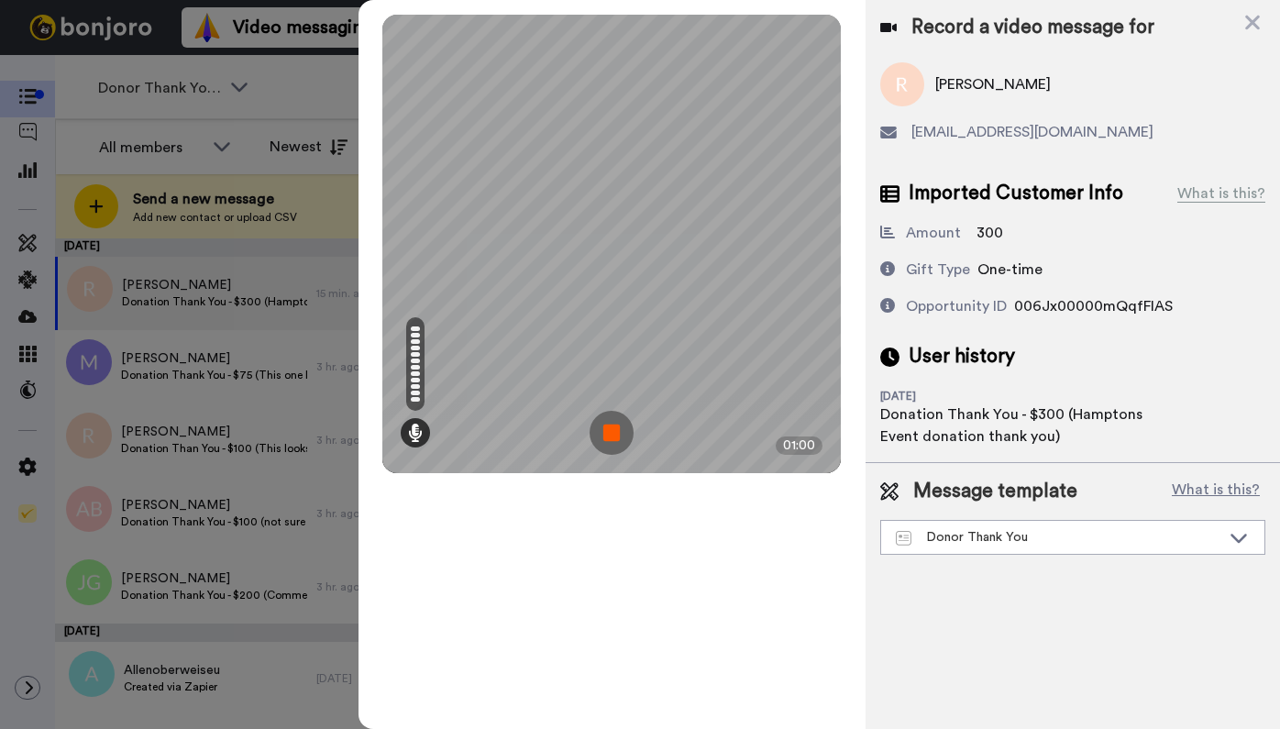
click at [621, 438] on img at bounding box center [612, 433] width 44 height 44
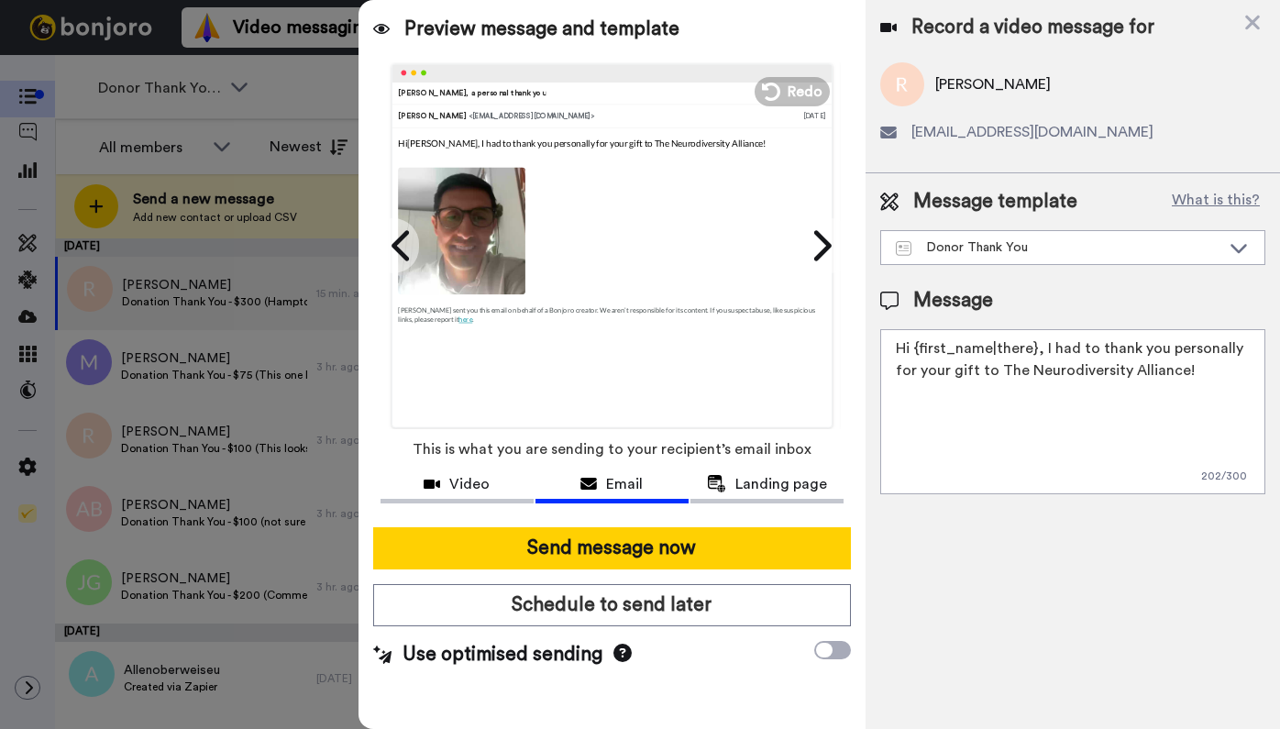
click at [1198, 369] on textarea "Hi {first_name|there}, I had to thank you personally for your gift to The Neuro…" at bounding box center [1072, 411] width 385 height 165
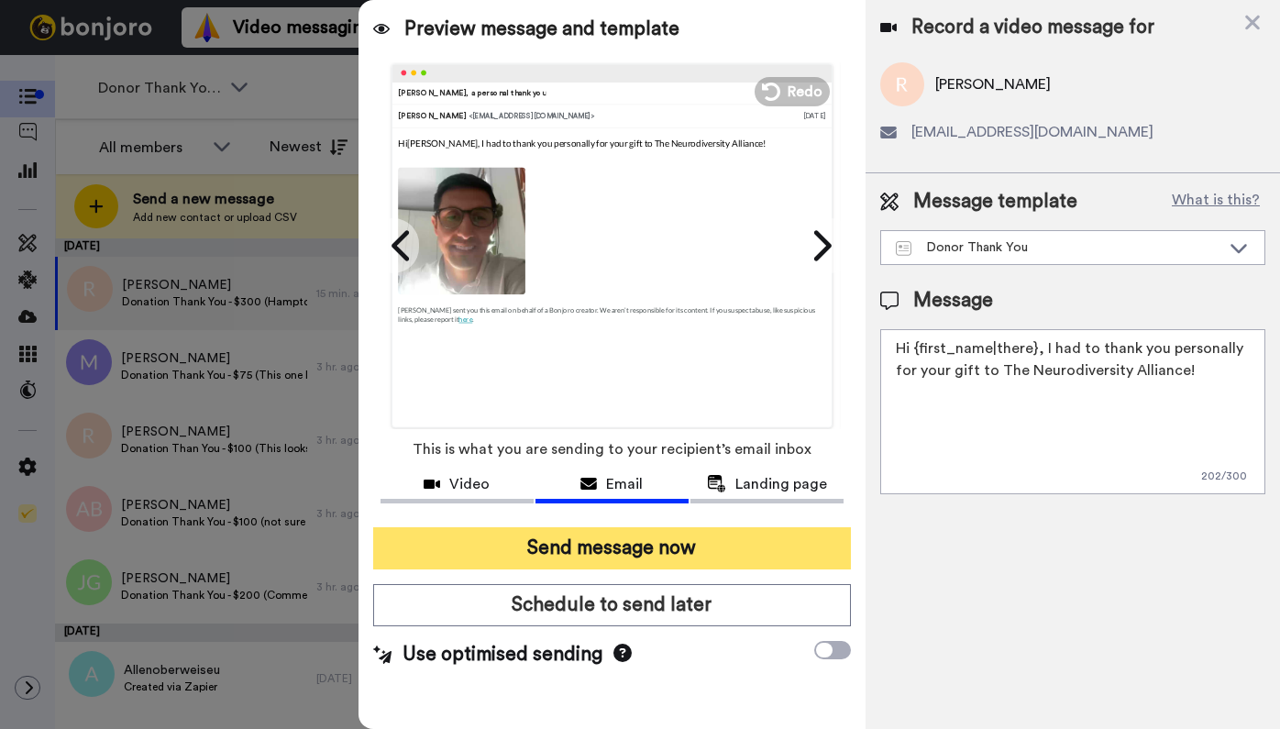
click at [637, 545] on button "Send message now" at bounding box center [612, 548] width 478 height 42
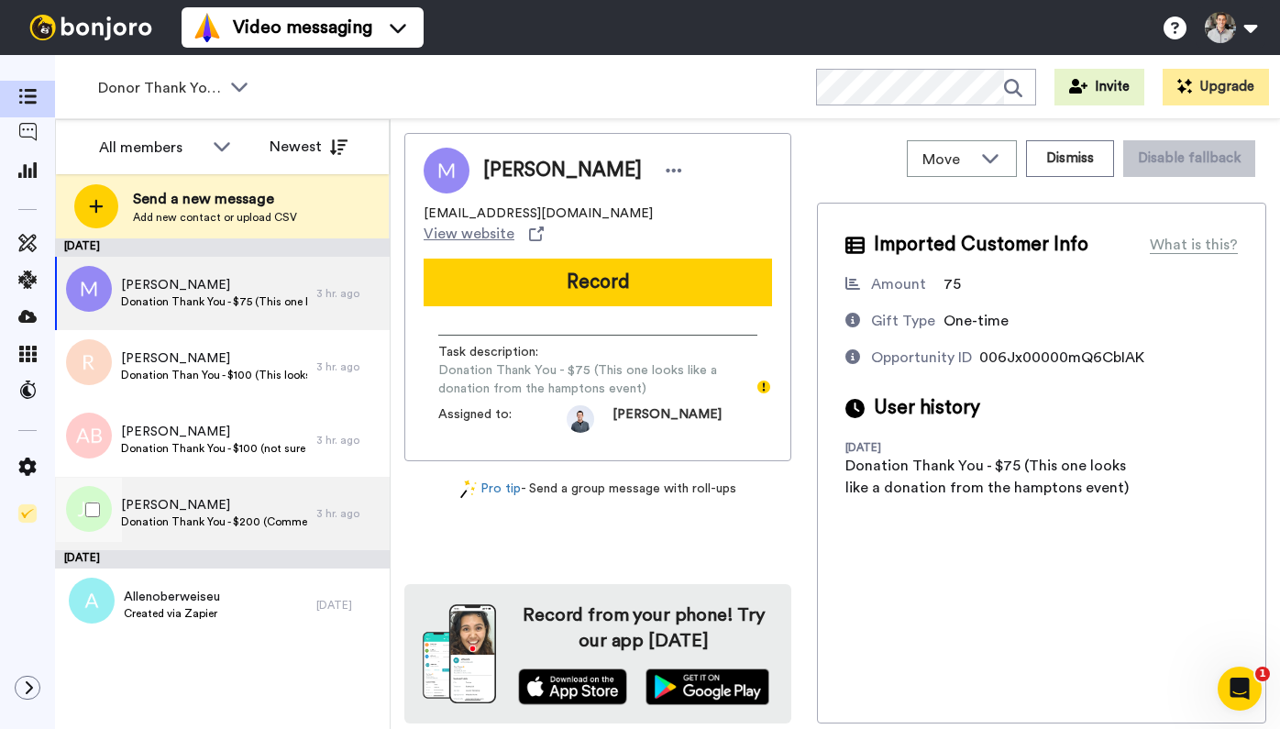
click at [186, 515] on span "Donation Thank You - $200 (Comment left, "Thank you, [PERSON_NAME].")" at bounding box center [214, 521] width 186 height 15
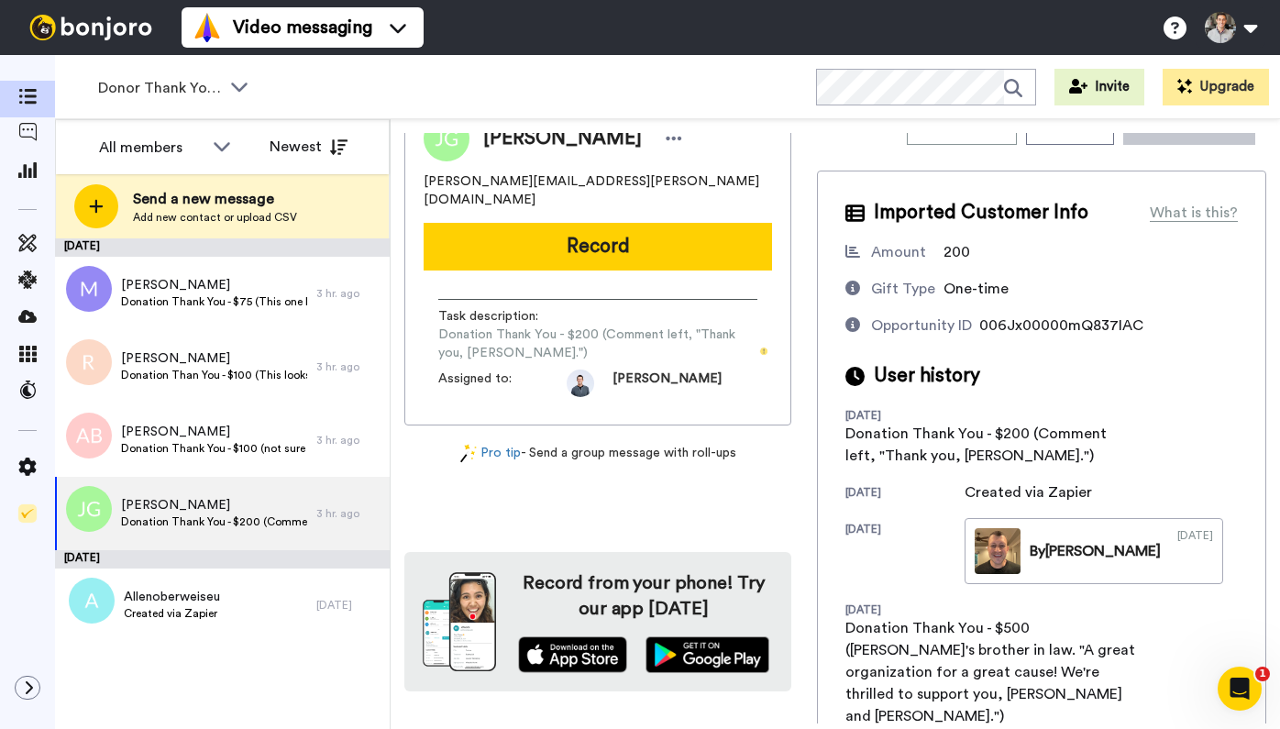
scroll to position [42, 0]
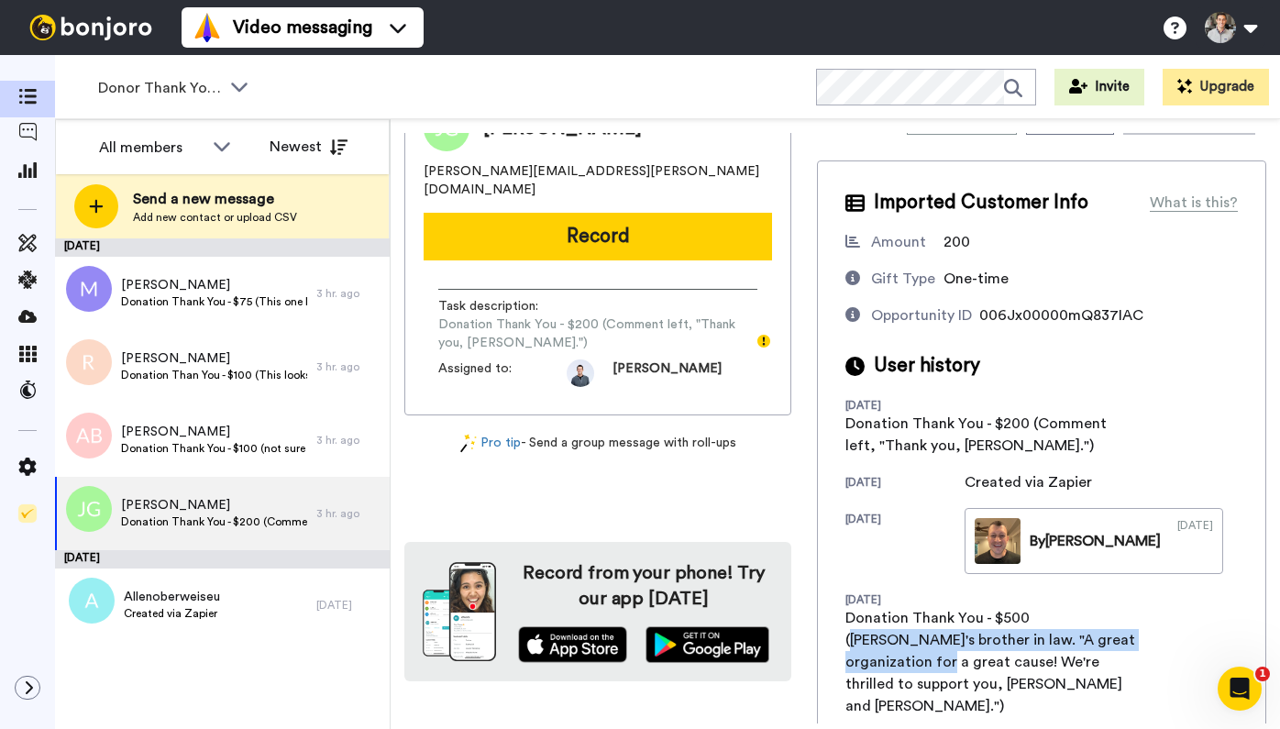
drag, startPoint x: 1033, startPoint y: 619, endPoint x: 1112, endPoint y: 638, distance: 81.2
click at [1112, 638] on div "Donation Thank You - $500 ([PERSON_NAME]'s brother in law. "A great organizatio…" at bounding box center [991, 662] width 293 height 110
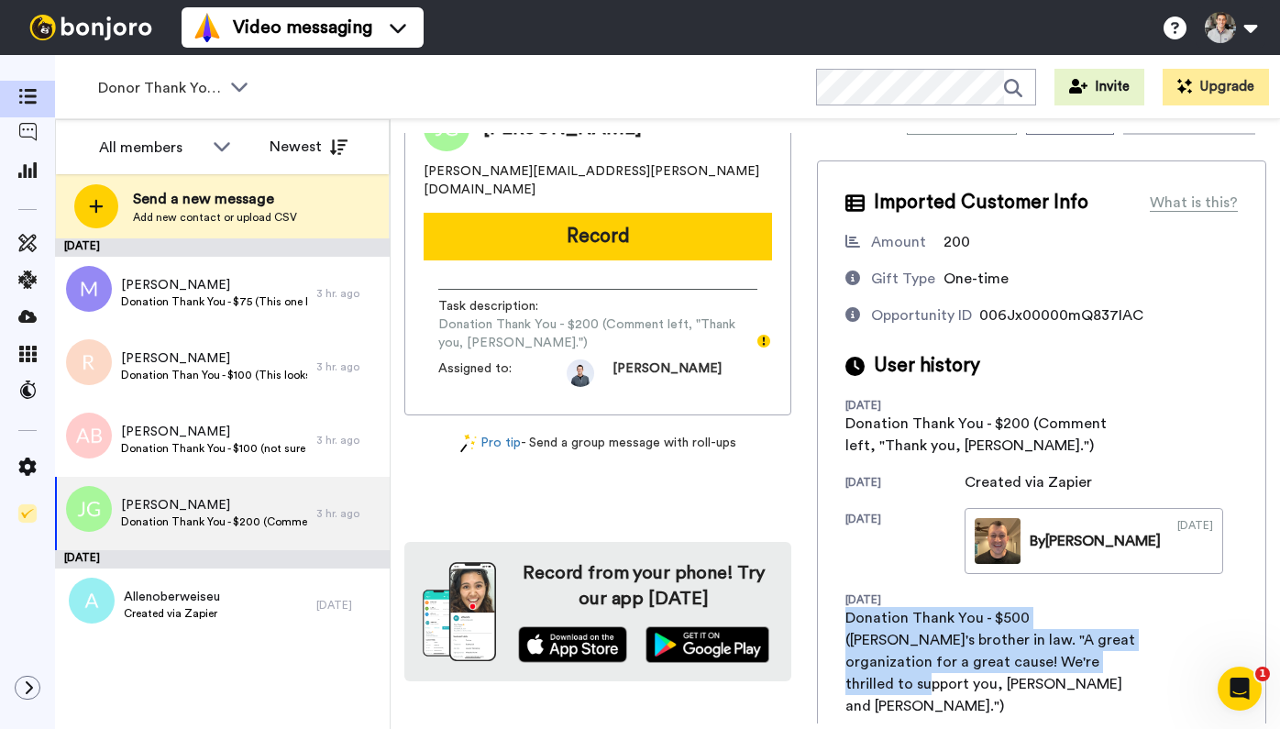
drag, startPoint x: 1069, startPoint y: 604, endPoint x: 1070, endPoint y: 663, distance: 58.7
click at [1070, 663] on div "[DATE] Donation Thank You - $500 ([PERSON_NAME]'s brother in law. "A great orga…" at bounding box center [1041, 653] width 392 height 128
click at [1070, 663] on div "Donation Thank You - $500 ([PERSON_NAME]'s brother in law. "A great organizatio…" at bounding box center [991, 662] width 293 height 110
drag, startPoint x: 992, startPoint y: 673, endPoint x: 959, endPoint y: 624, distance: 58.7
click at [959, 624] on div "Donation Thank You - $500 ([PERSON_NAME]'s brother in law. "A great organizatio…" at bounding box center [991, 662] width 293 height 110
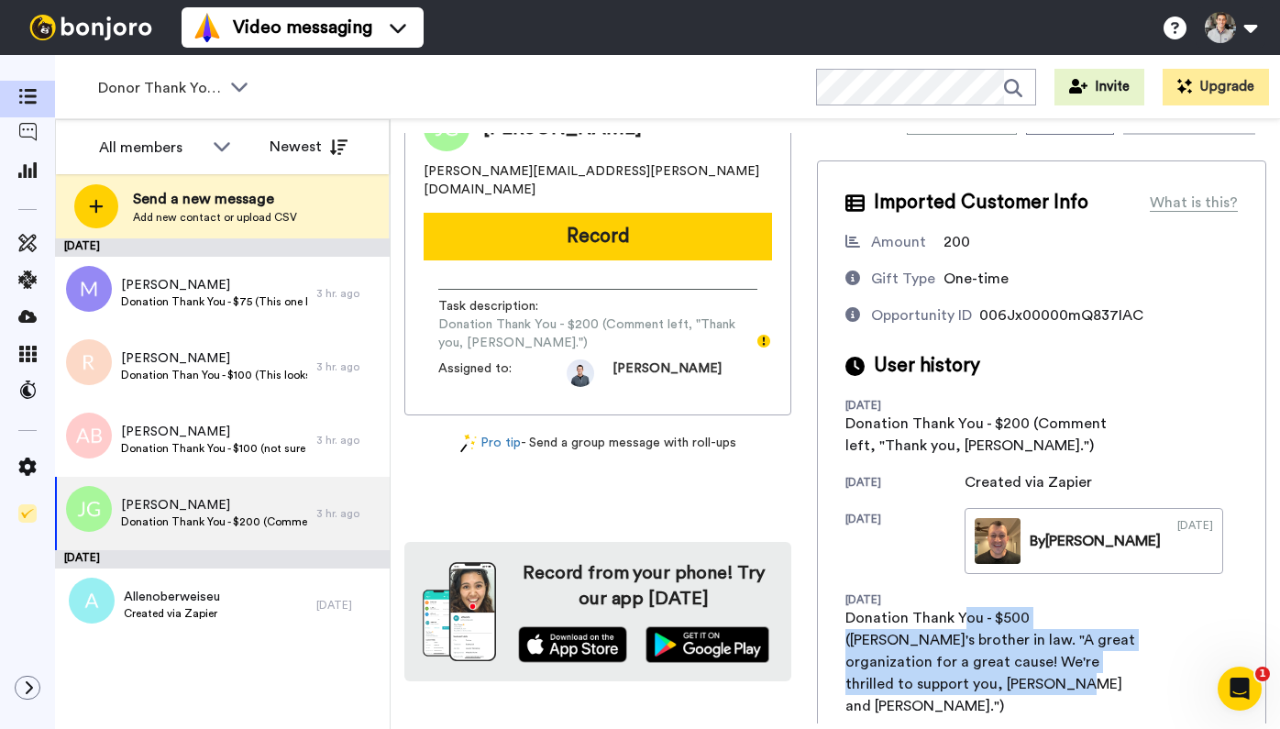
click at [959, 624] on div "Donation Thank You - $500 ([PERSON_NAME]'s brother in law. "A great organizatio…" at bounding box center [991, 662] width 293 height 110
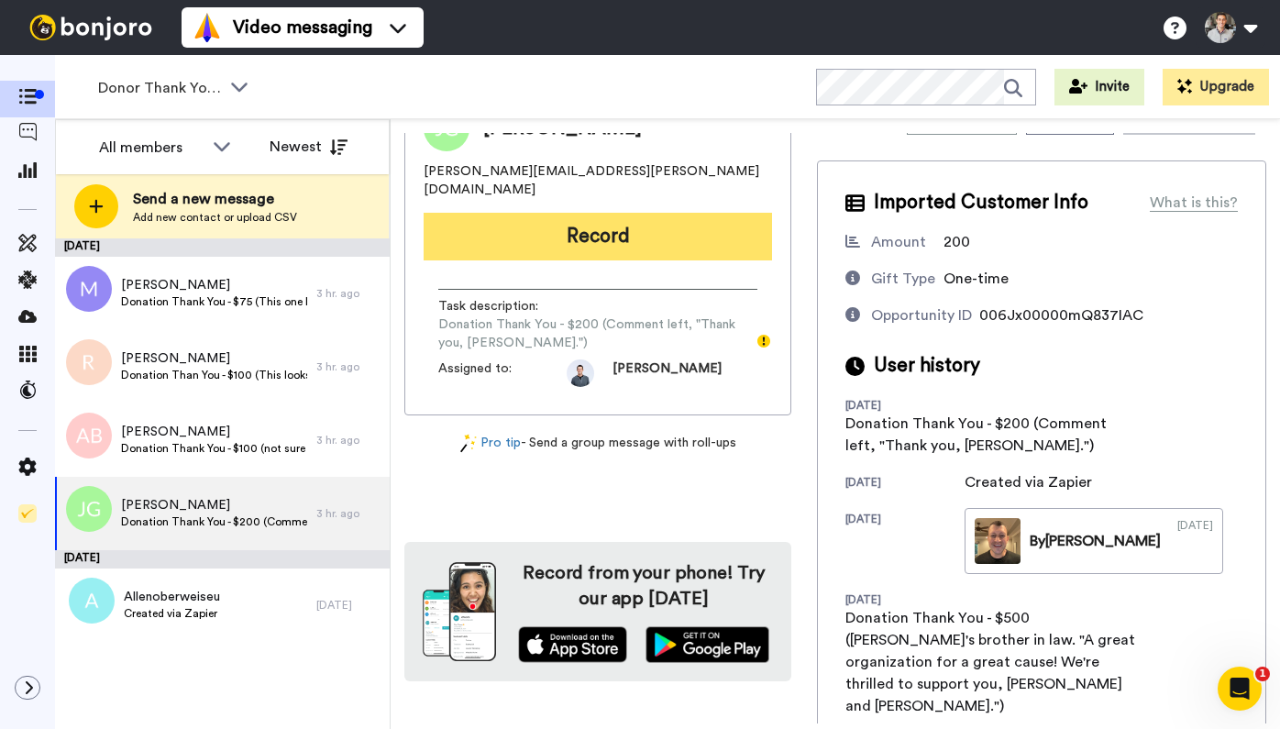
scroll to position [0, 0]
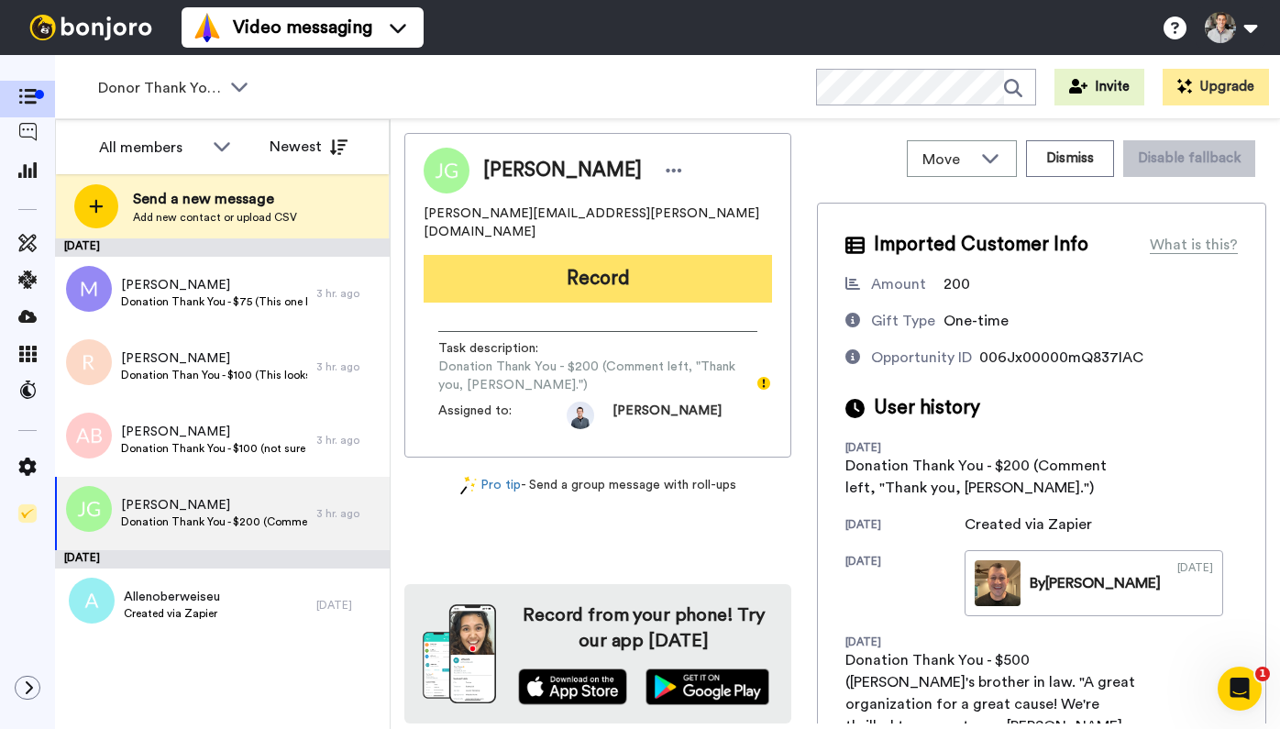
click at [609, 266] on button "Record" at bounding box center [598, 279] width 348 height 48
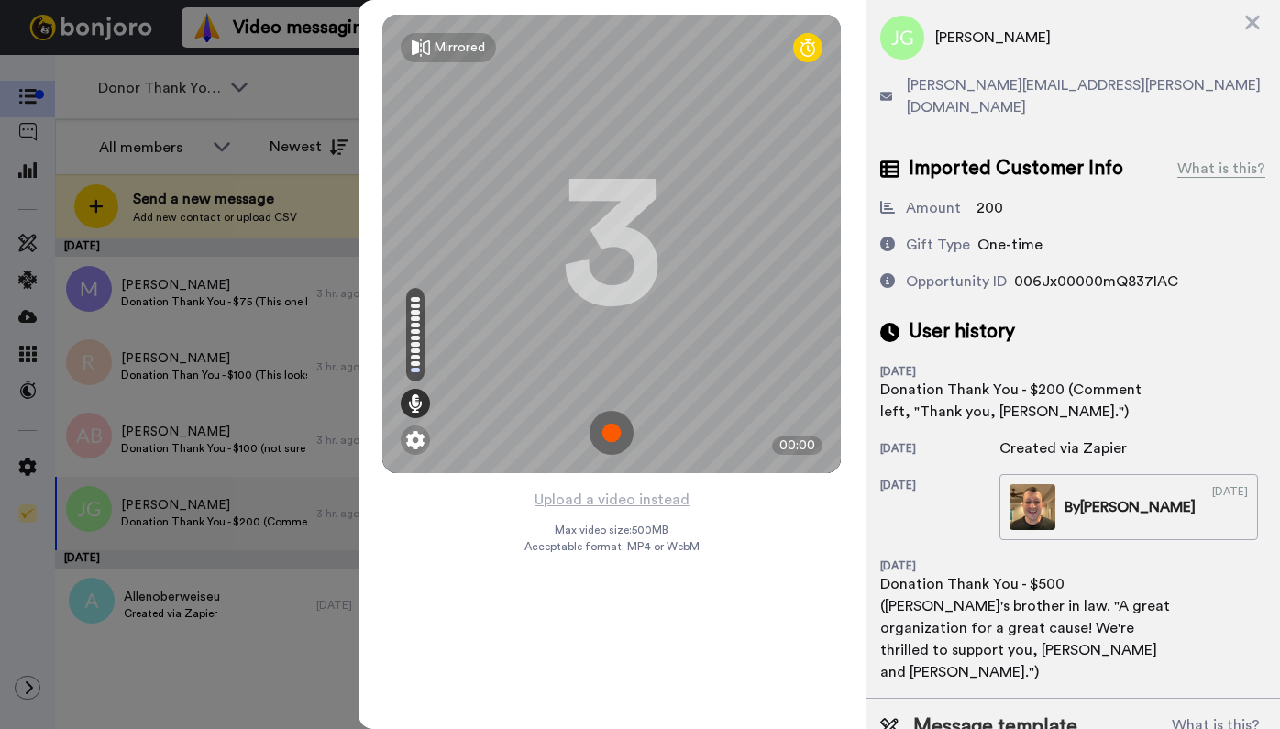
scroll to position [56, 0]
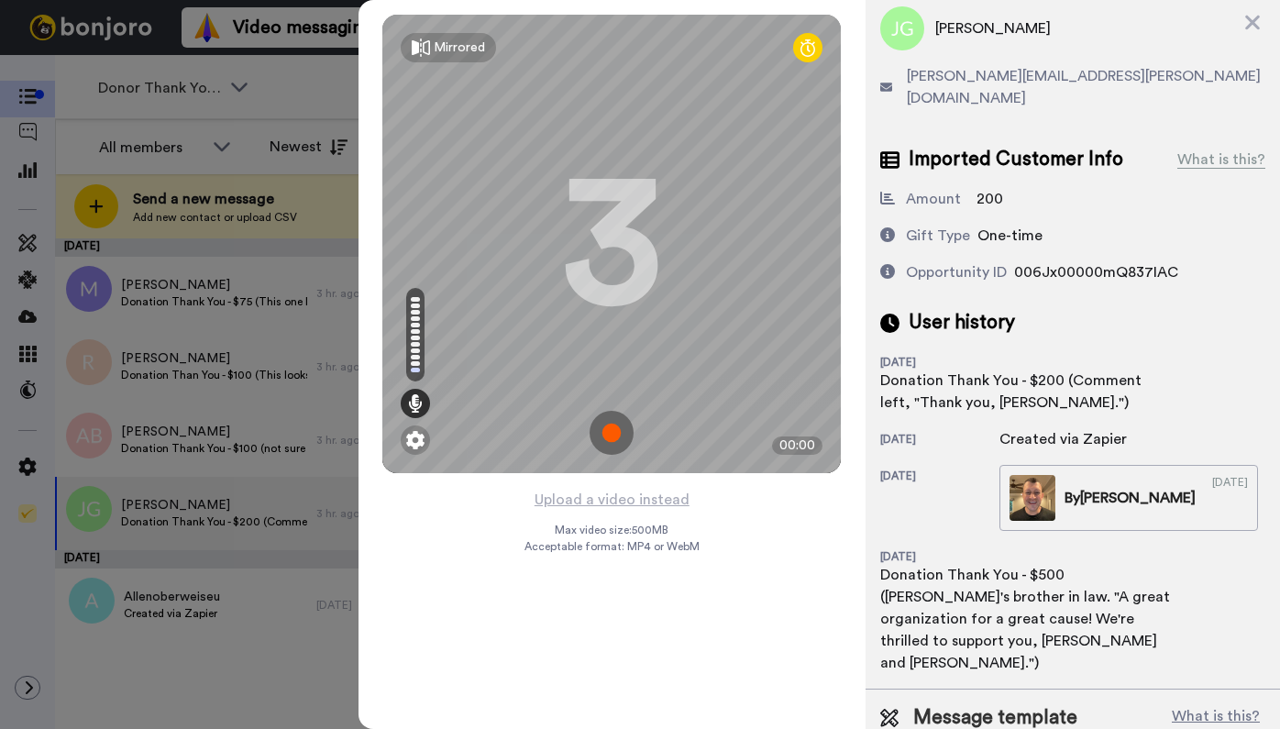
click at [613, 428] on img at bounding box center [612, 433] width 44 height 44
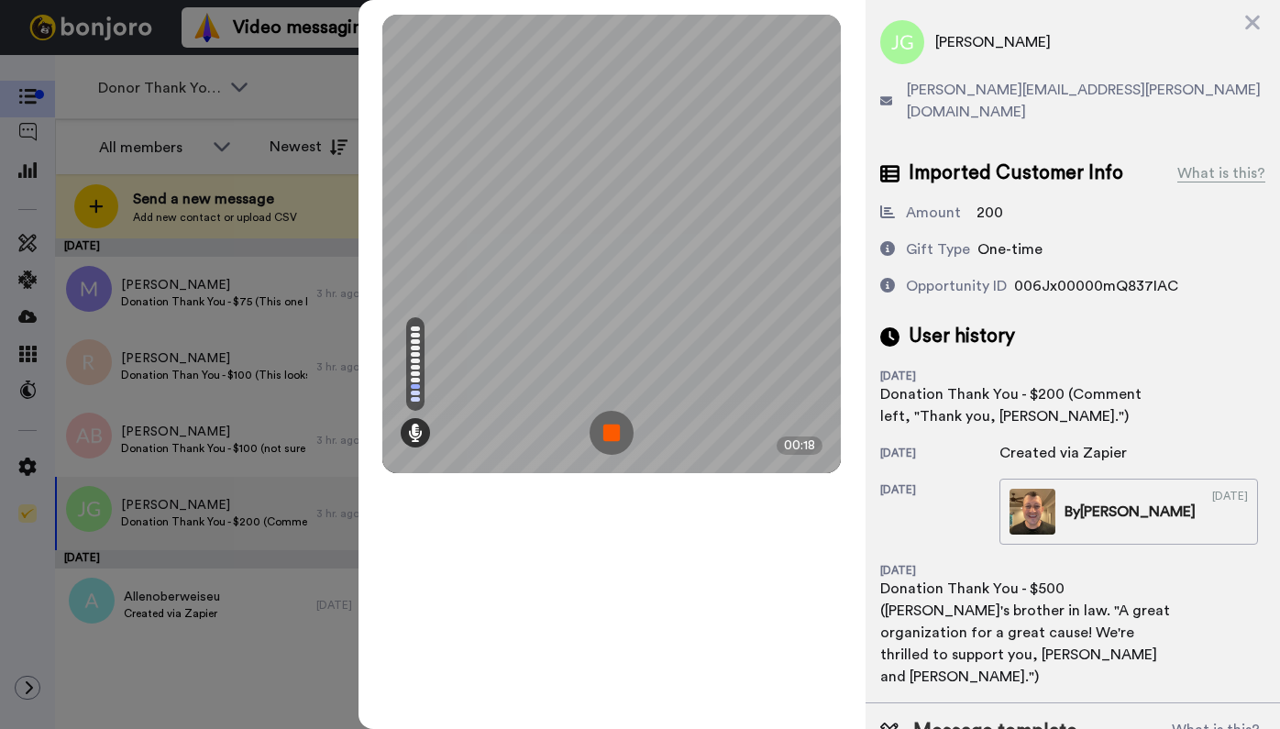
scroll to position [0, 0]
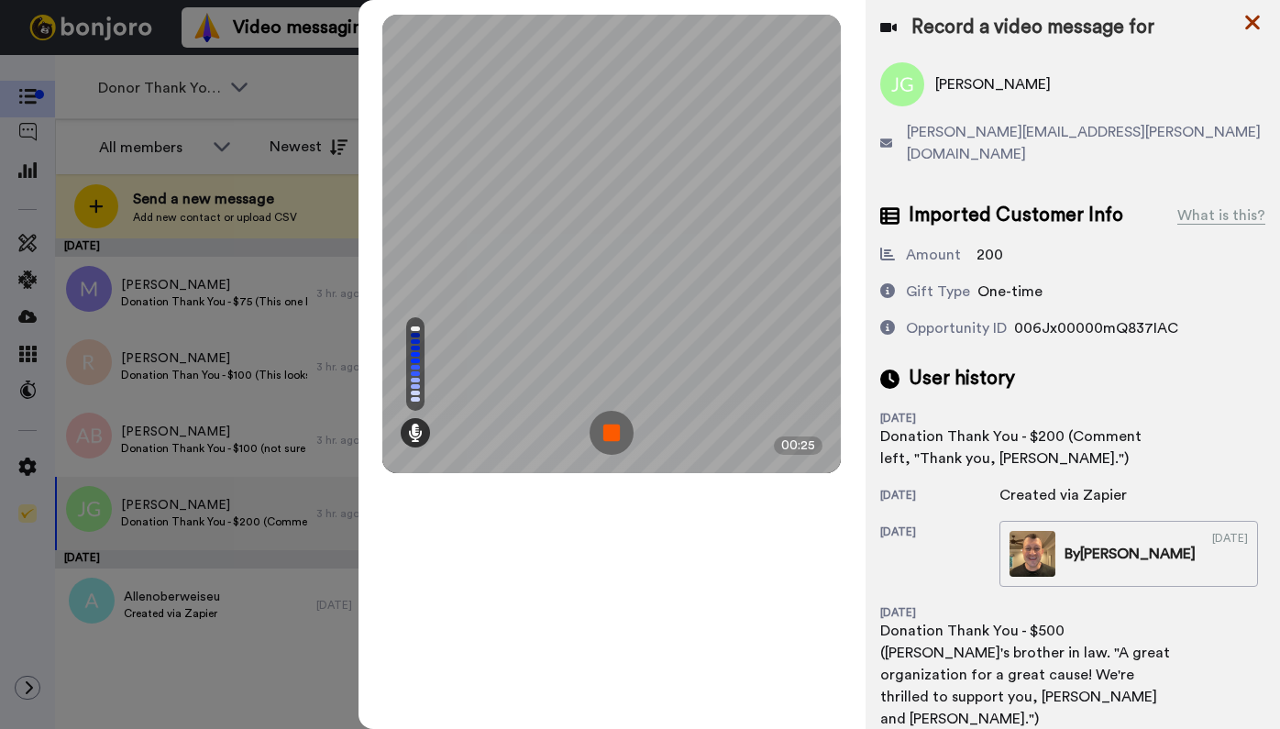
click at [1248, 24] on icon at bounding box center [1252, 22] width 18 height 23
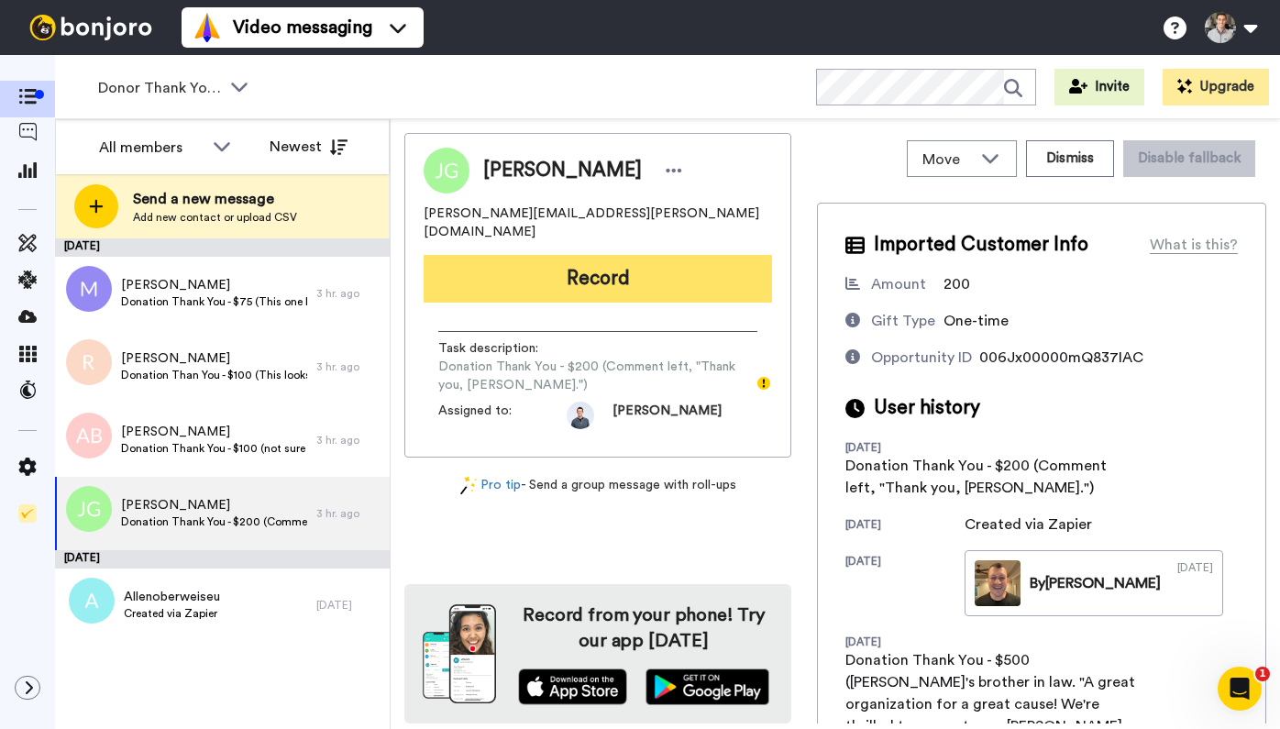
click at [581, 260] on button "Record" at bounding box center [598, 279] width 348 height 48
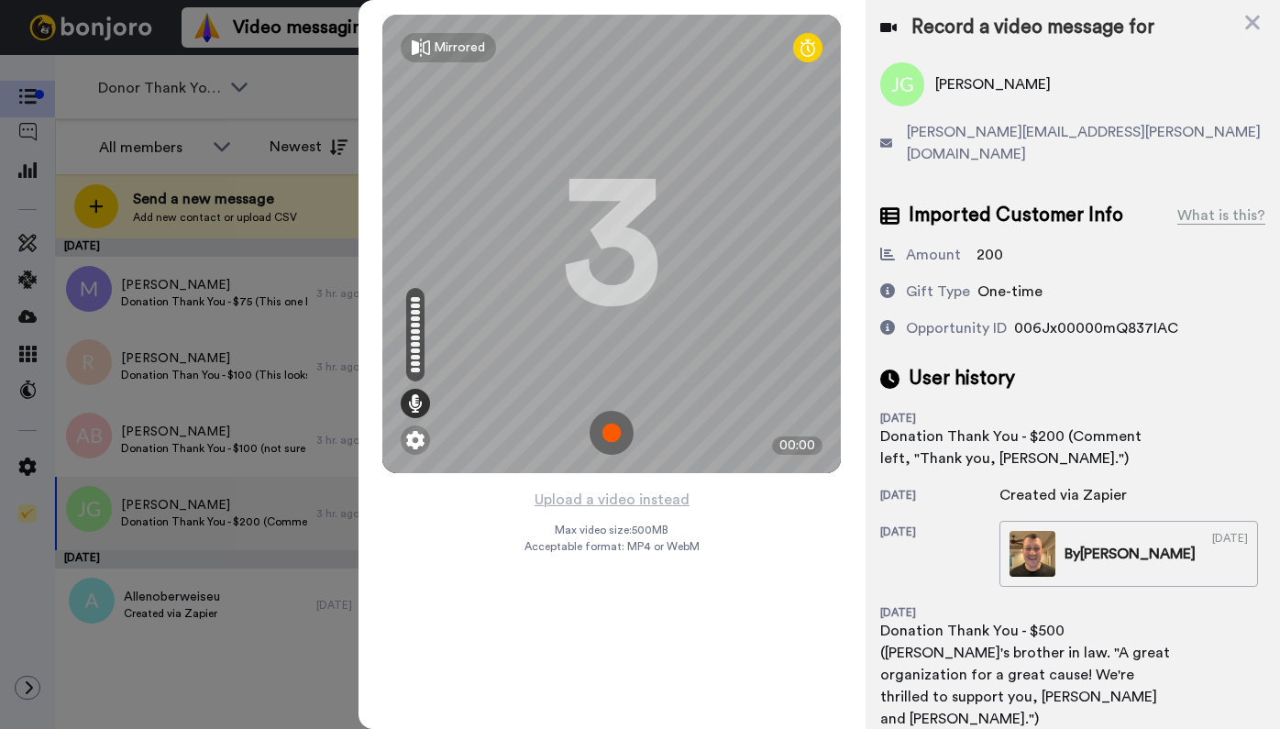
click at [612, 431] on img at bounding box center [612, 433] width 44 height 44
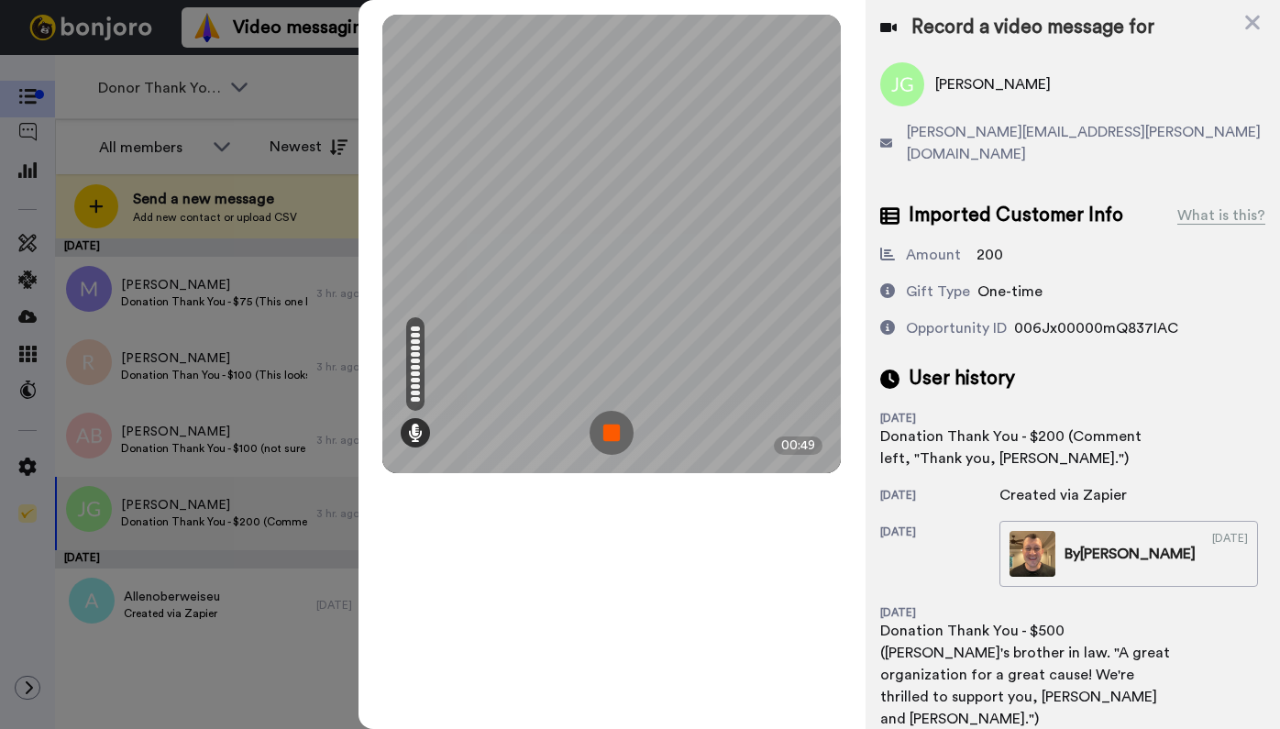
click at [612, 431] on img at bounding box center [612, 433] width 44 height 44
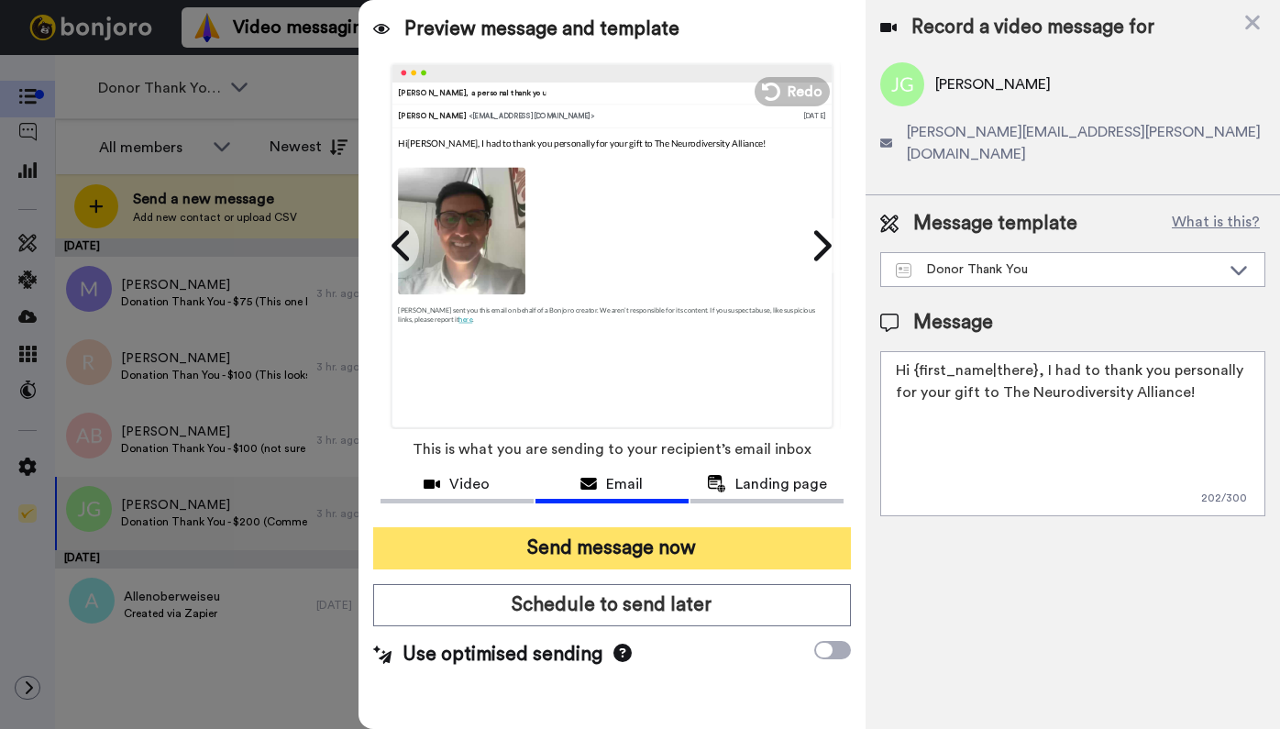
click at [717, 540] on button "Send message now" at bounding box center [612, 548] width 478 height 42
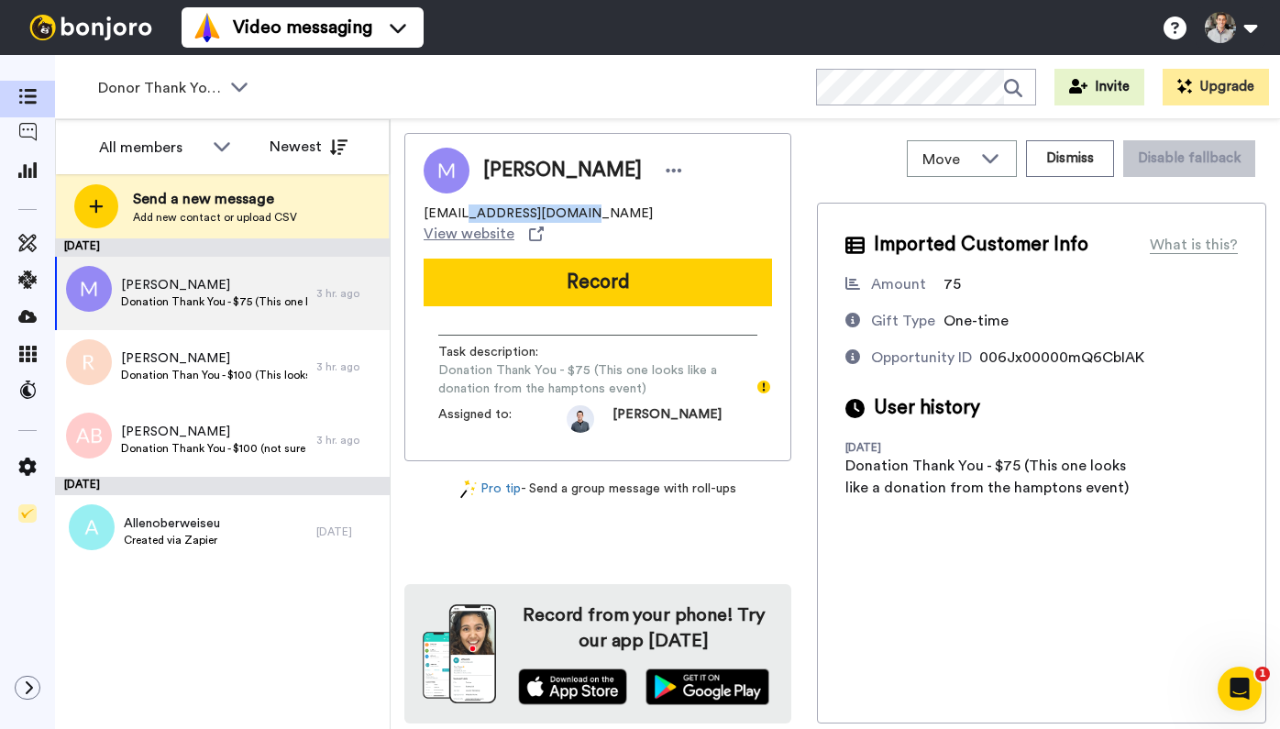
drag, startPoint x: 580, startPoint y: 214, endPoint x: 471, endPoint y: 215, distance: 109.1
click at [471, 215] on span "mgrupp@soundlounge.com" at bounding box center [538, 213] width 229 height 18
click at [580, 211] on span "mgrupp@soundlounge.com" at bounding box center [538, 213] width 229 height 18
click at [514, 223] on span "View website" at bounding box center [469, 234] width 91 height 22
drag, startPoint x: 485, startPoint y: 174, endPoint x: 612, endPoint y: 175, distance: 127.4
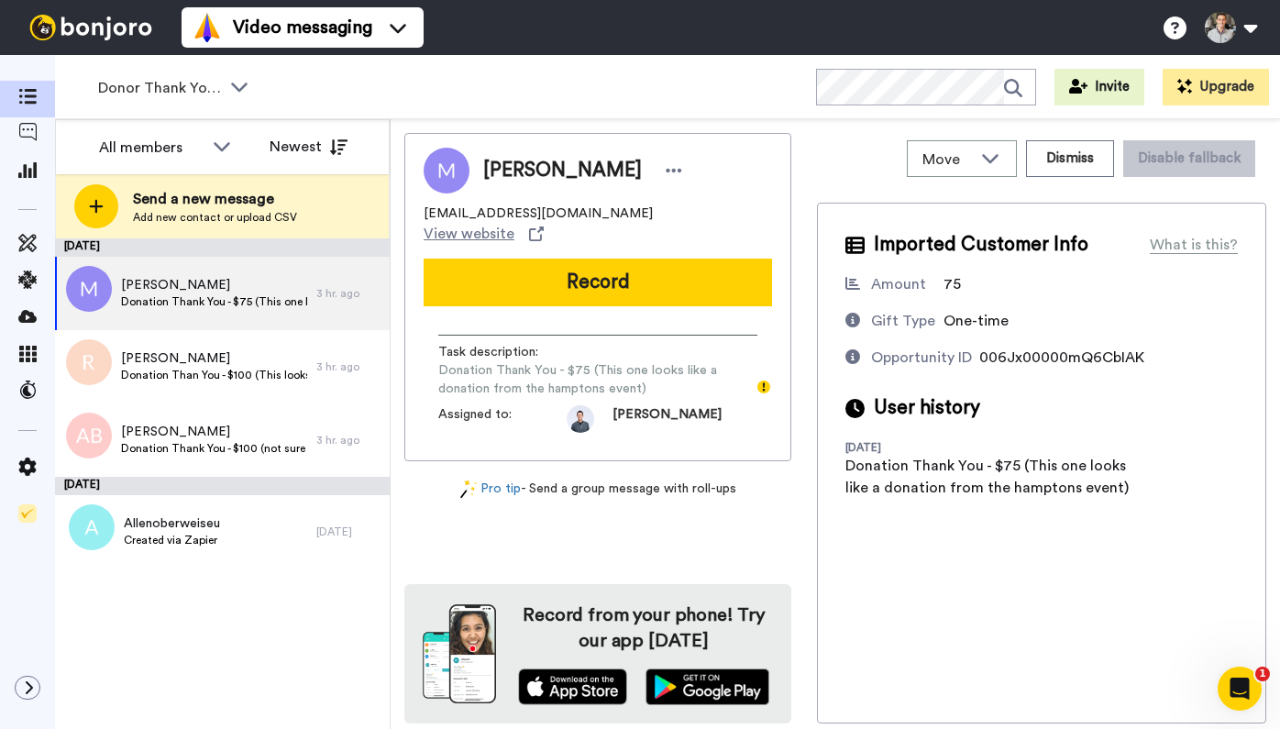
click at [612, 175] on span "Marshall Grupp" at bounding box center [562, 171] width 159 height 28
copy span "Marshall Grupp"
click at [580, 164] on span "Marshall Grupp" at bounding box center [562, 171] width 159 height 28
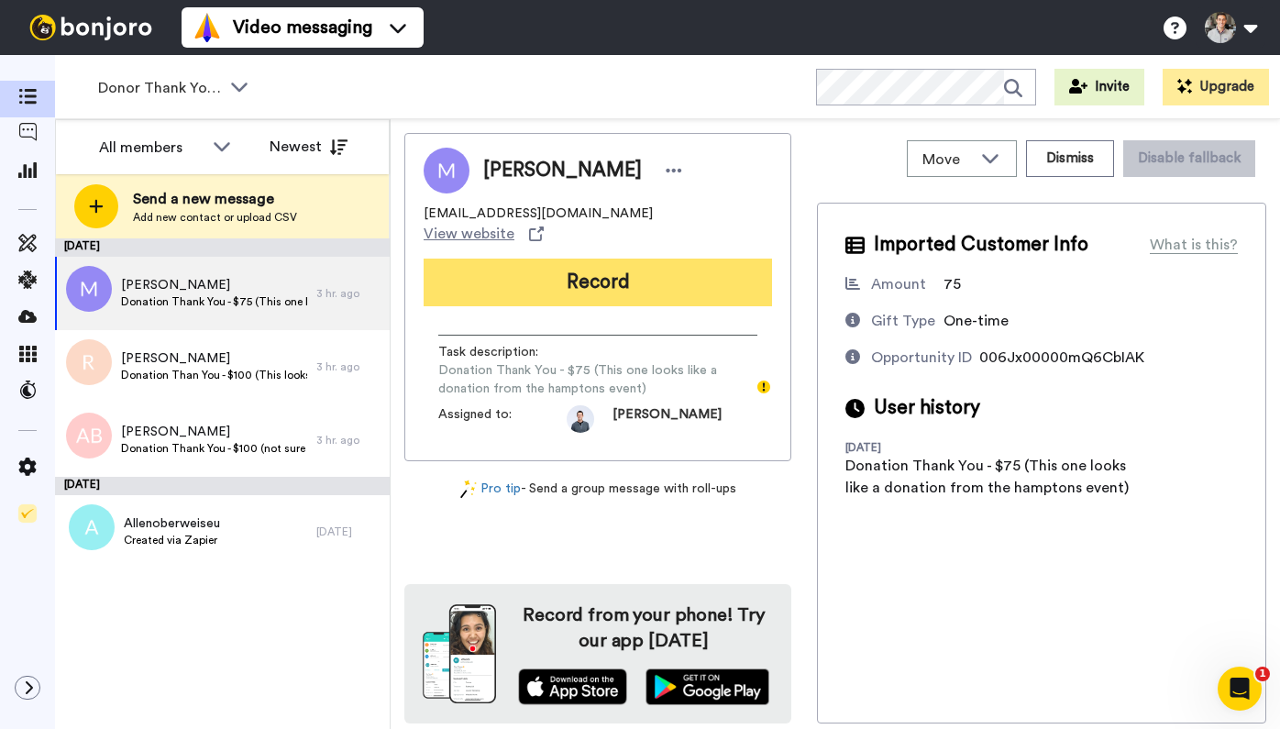
click at [573, 267] on button "Record" at bounding box center [598, 283] width 348 height 48
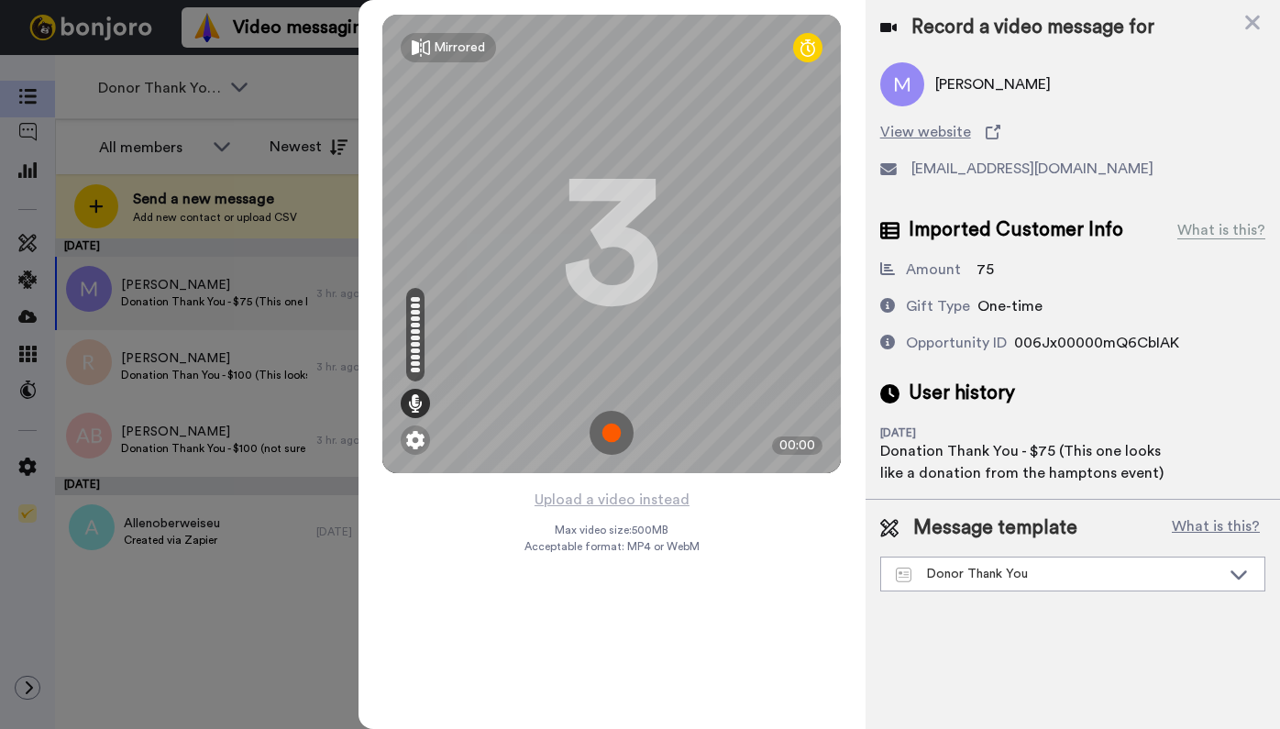
click at [609, 430] on img at bounding box center [612, 433] width 44 height 44
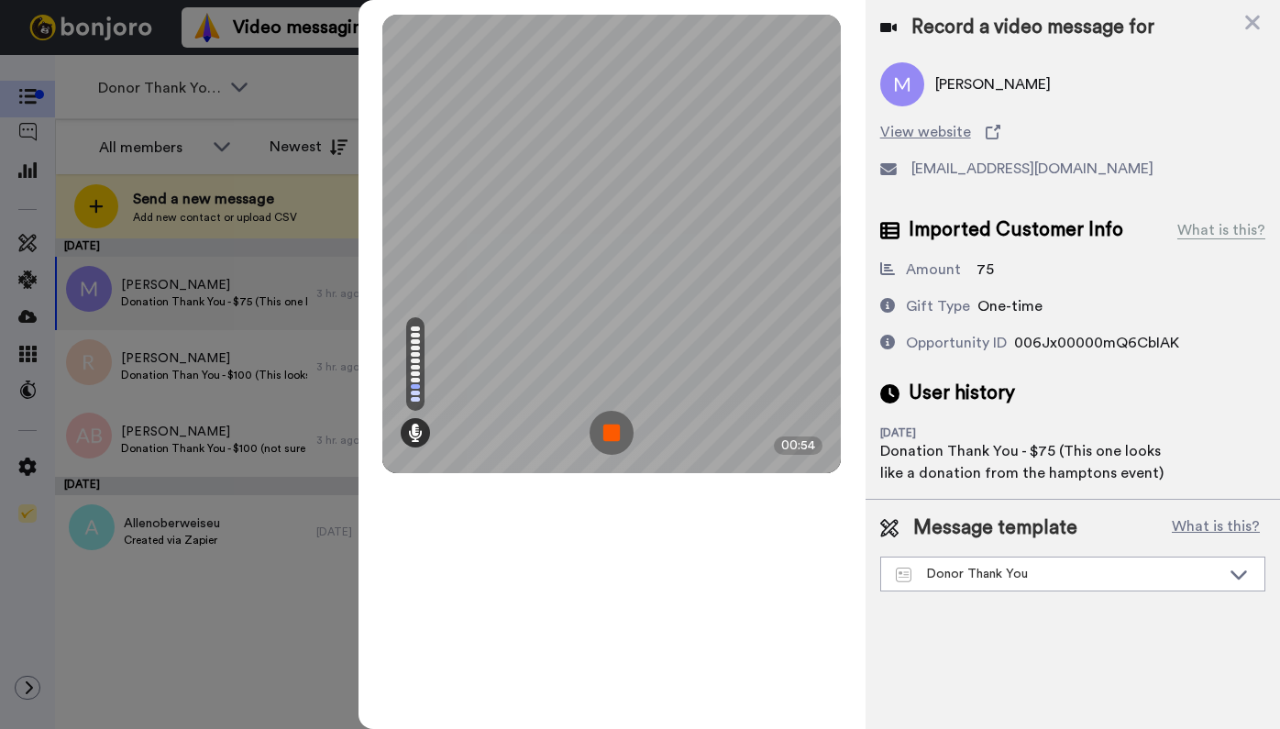
click at [612, 431] on img at bounding box center [612, 433] width 44 height 44
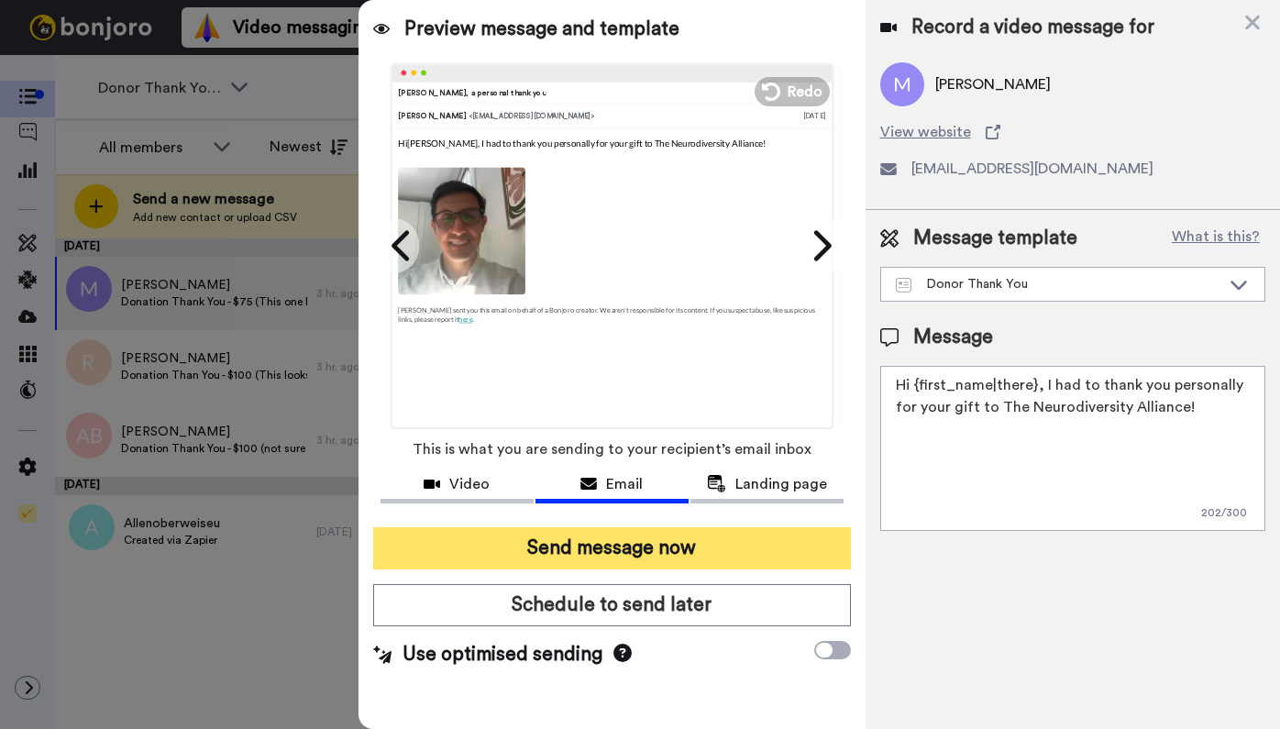
click at [694, 554] on button "Send message now" at bounding box center [612, 548] width 478 height 42
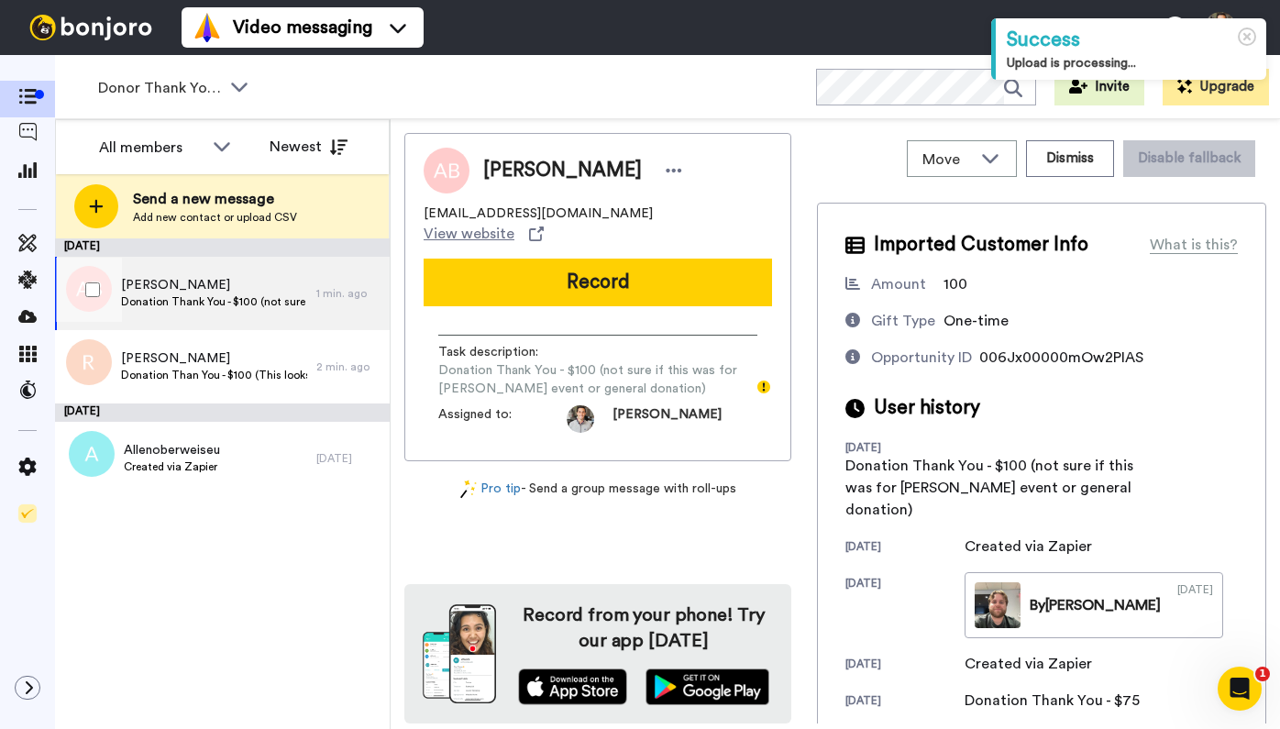
click at [254, 303] on span "Donation Thank You - $100 (not sure if this was for [PERSON_NAME] event or gene…" at bounding box center [214, 301] width 186 height 15
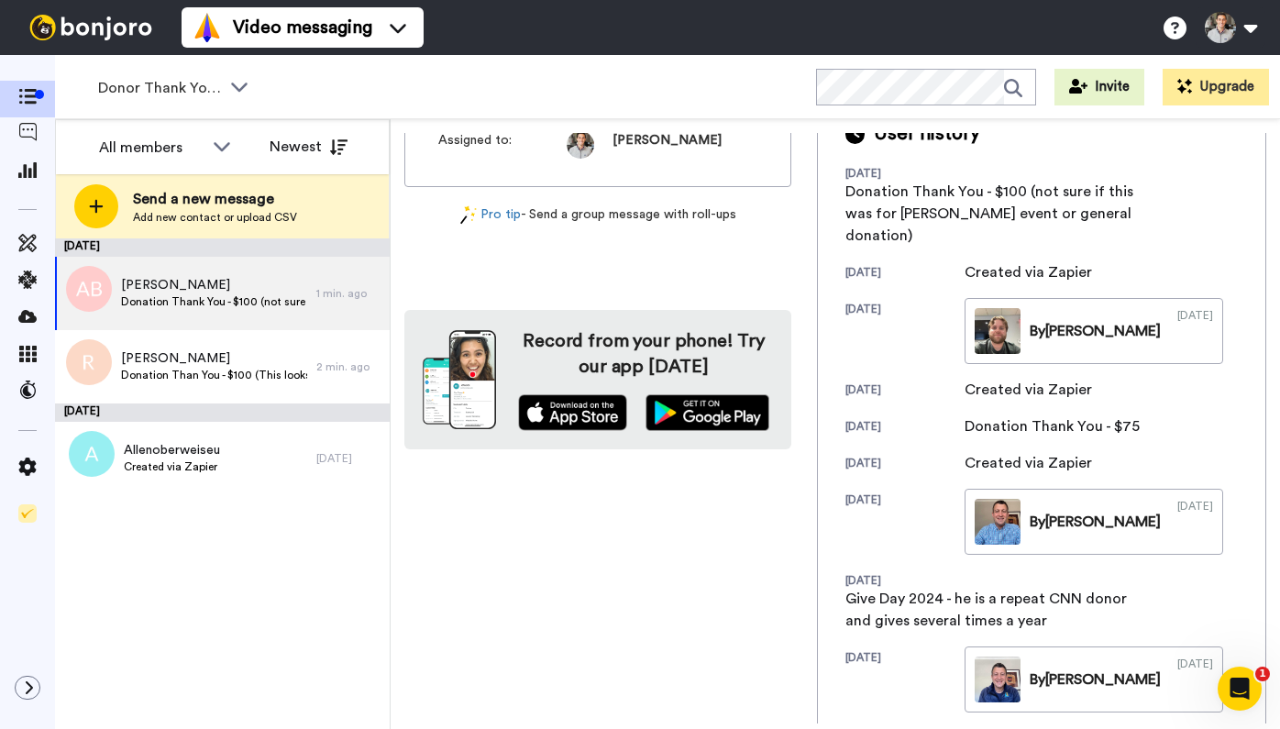
scroll to position [245, 0]
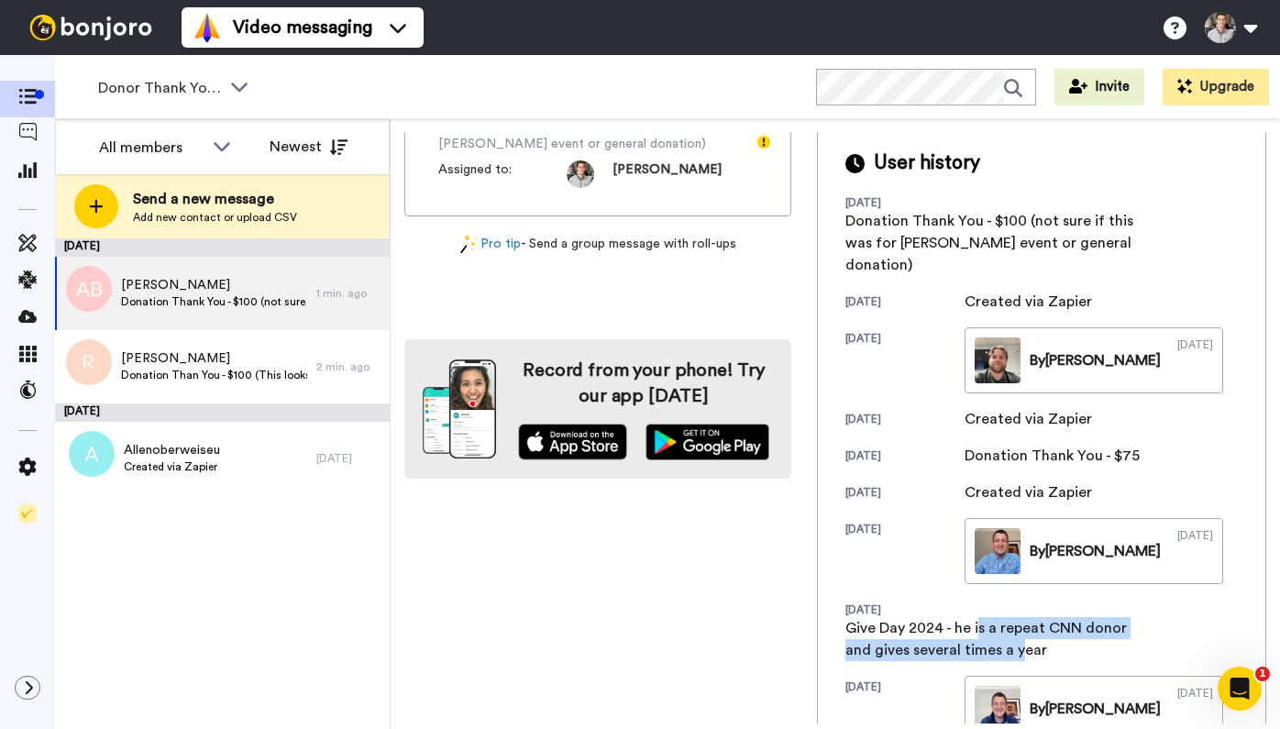
drag, startPoint x: 976, startPoint y: 629, endPoint x: 1019, endPoint y: 647, distance: 46.0
click at [1019, 647] on div "Give Day 2024 - he is a repeat CNN donor and gives several times a year" at bounding box center [991, 639] width 293 height 44
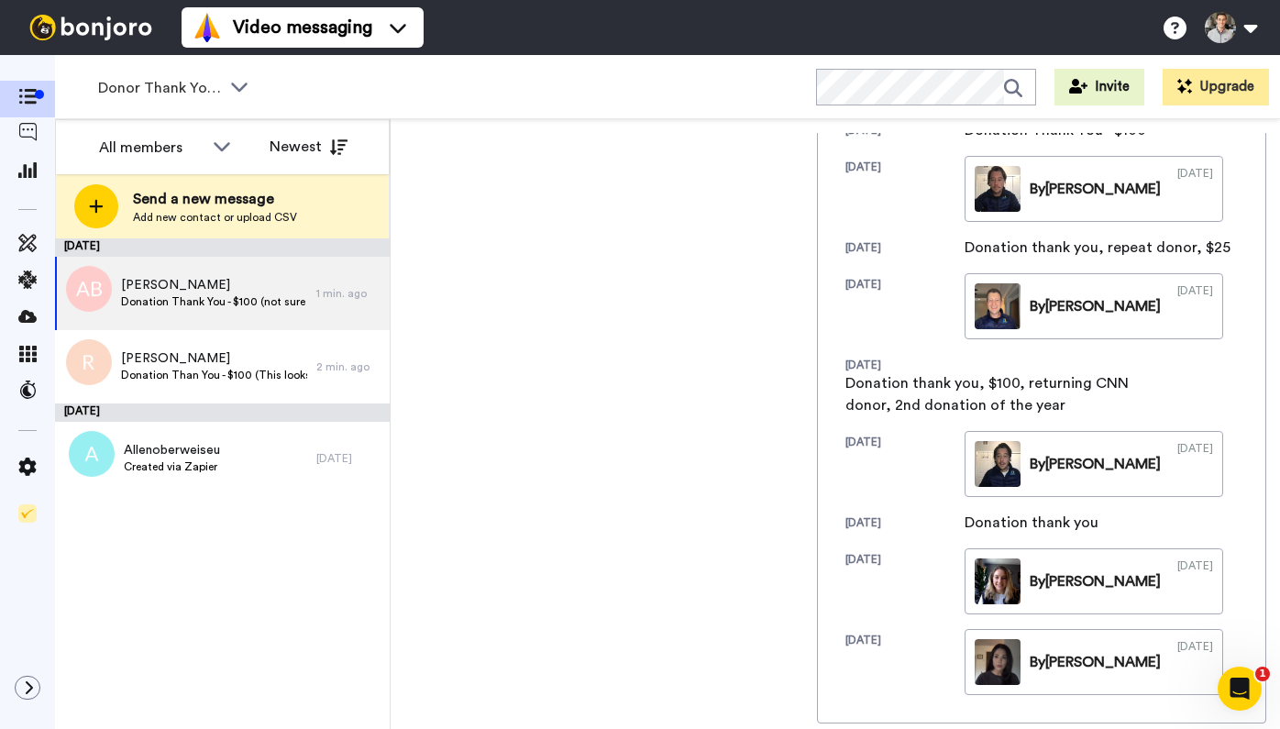
scroll to position [0, 0]
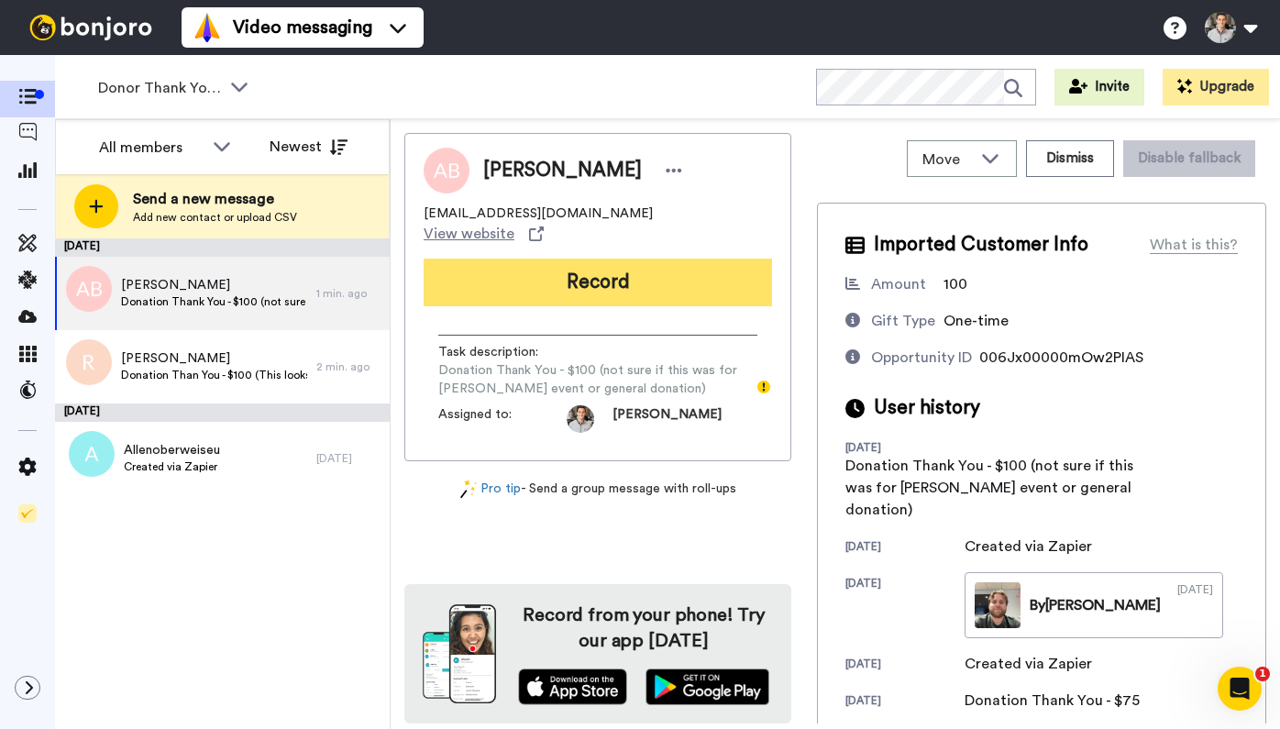
click at [625, 259] on button "Record" at bounding box center [598, 283] width 348 height 48
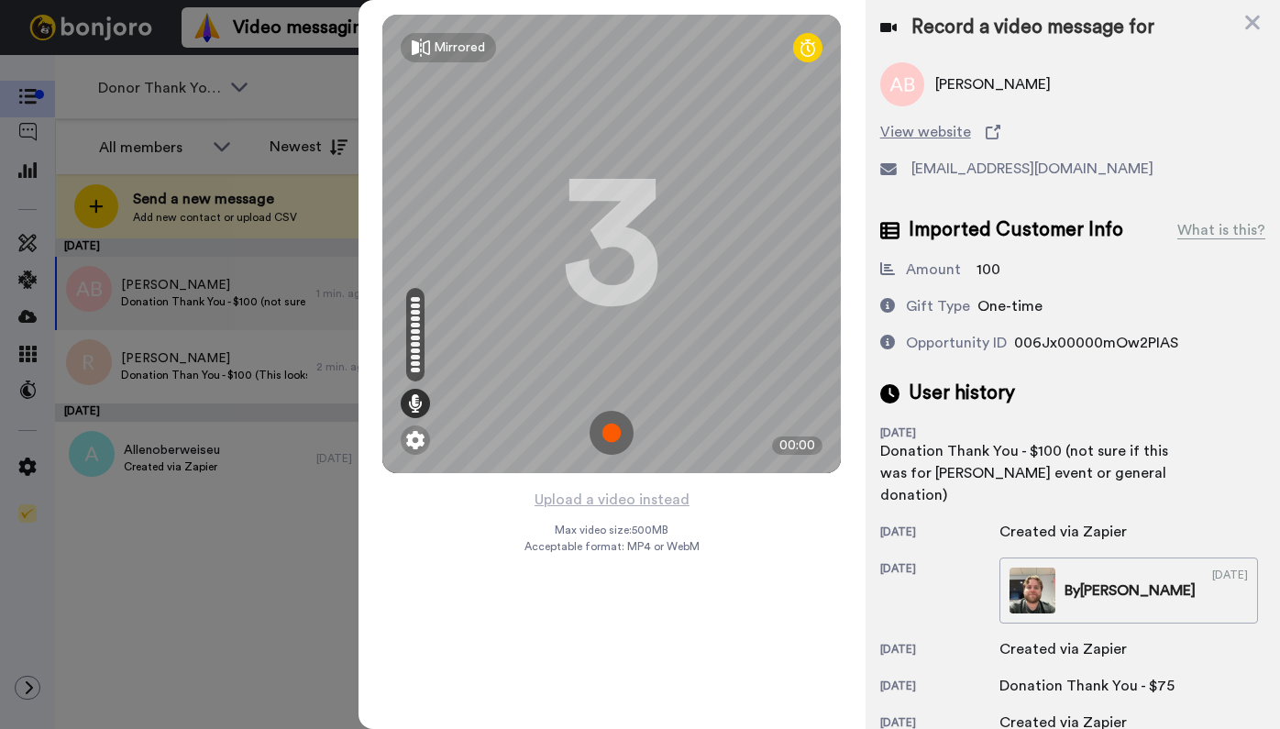
click at [611, 436] on img at bounding box center [612, 433] width 44 height 44
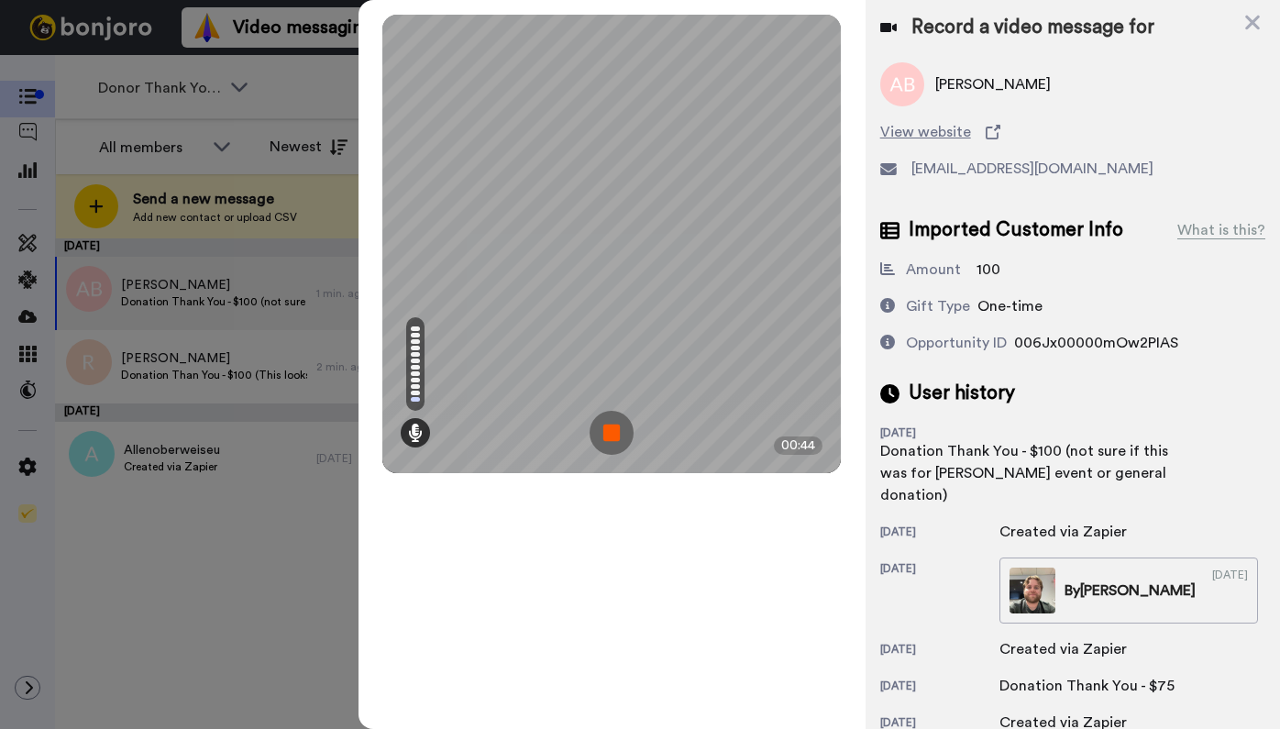
click at [607, 429] on img at bounding box center [612, 433] width 44 height 44
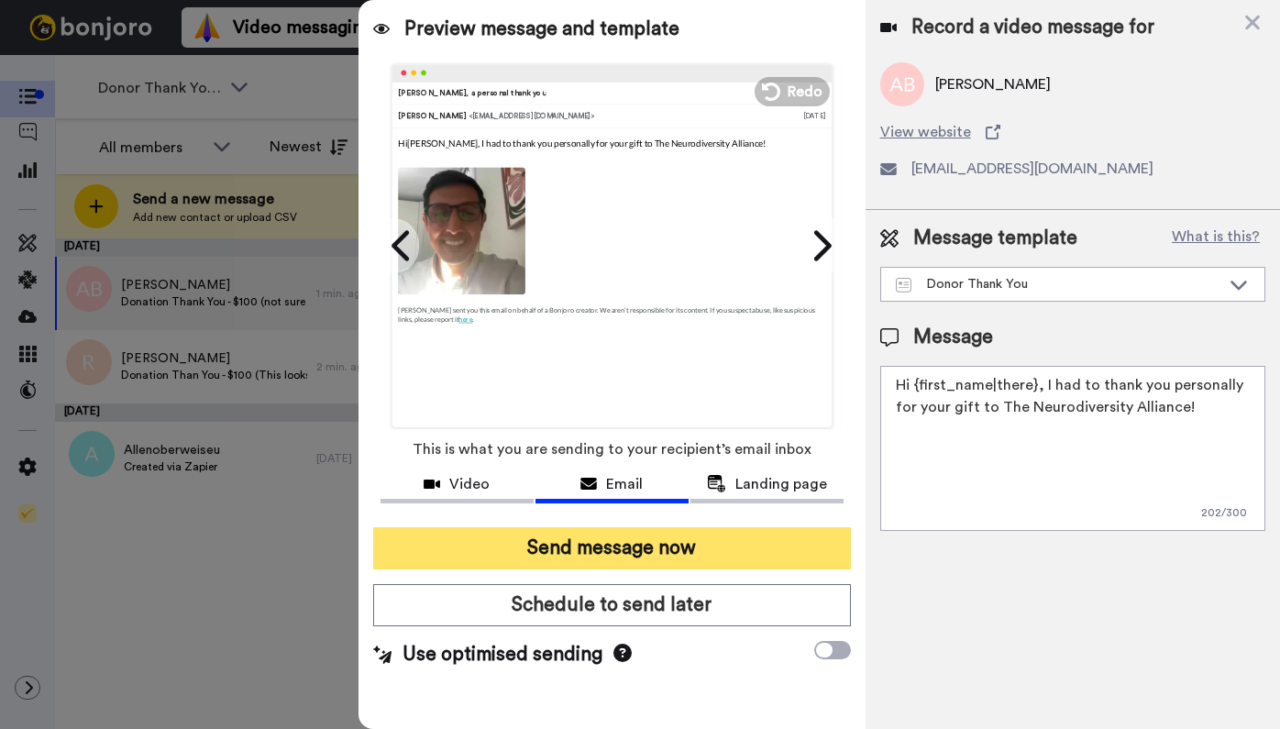
click at [670, 556] on button "Send message now" at bounding box center [612, 548] width 478 height 42
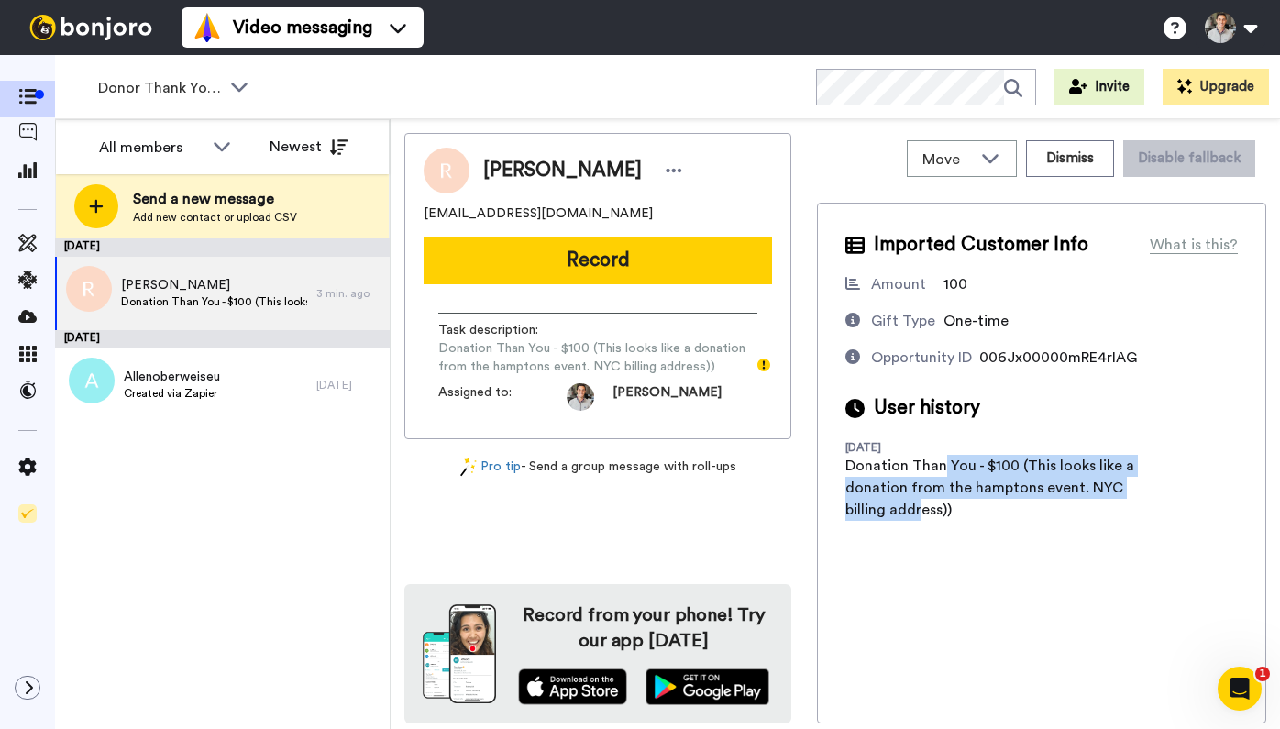
drag, startPoint x: 943, startPoint y: 468, endPoint x: 920, endPoint y: 502, distance: 41.7
click at [920, 502] on div "Donation Than You - $100 (This looks like a donation from the hamptons event. N…" at bounding box center [991, 488] width 293 height 66
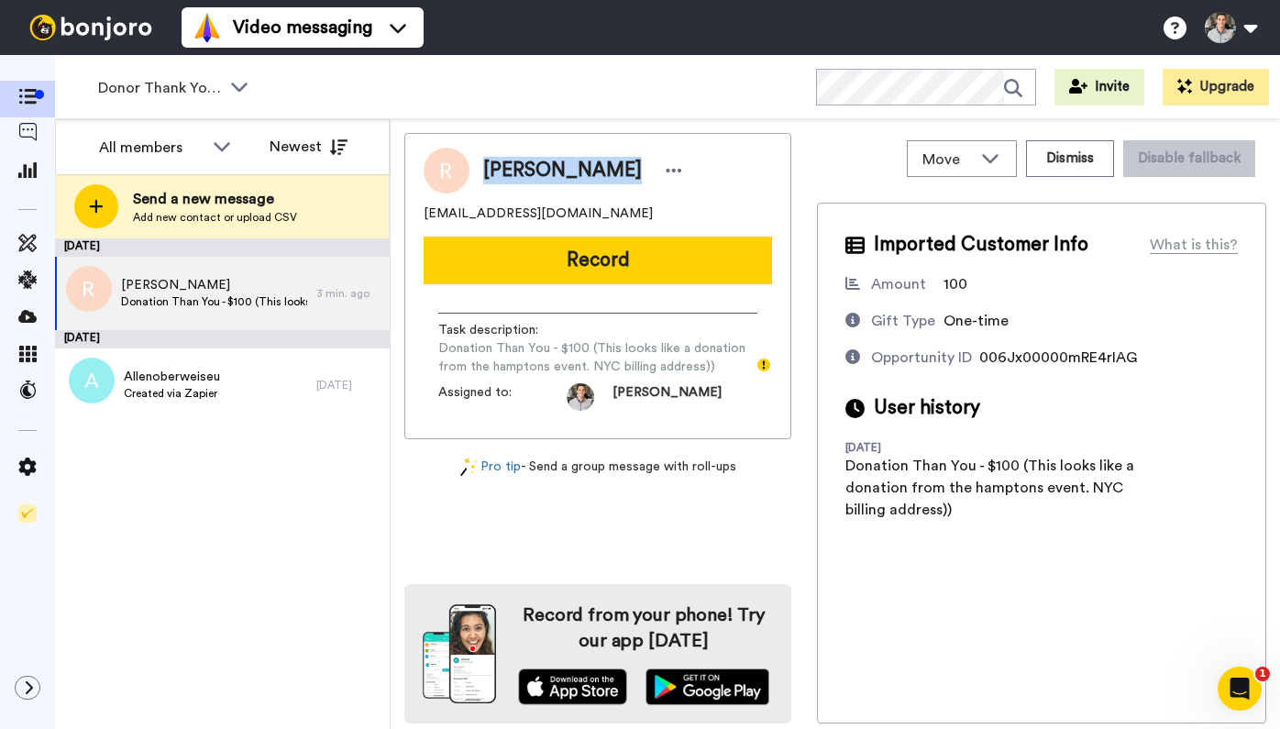
drag, startPoint x: 614, startPoint y: 173, endPoint x: 487, endPoint y: 178, distance: 127.5
click at [487, 178] on div "Reem Sharaiha" at bounding box center [585, 171] width 204 height 28
copy span "Reem Sharaiha"
click at [567, 175] on span "Reem Sharaiha" at bounding box center [562, 171] width 159 height 28
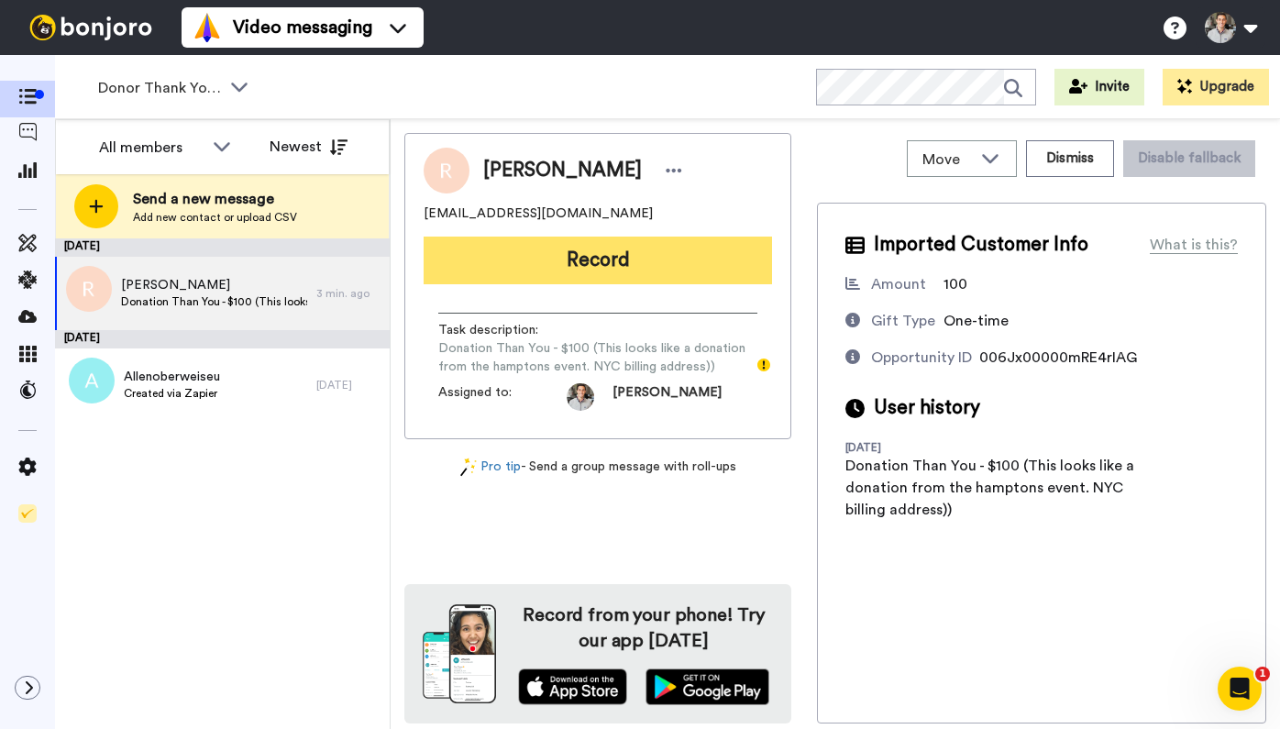
click at [621, 259] on button "Record" at bounding box center [598, 261] width 348 height 48
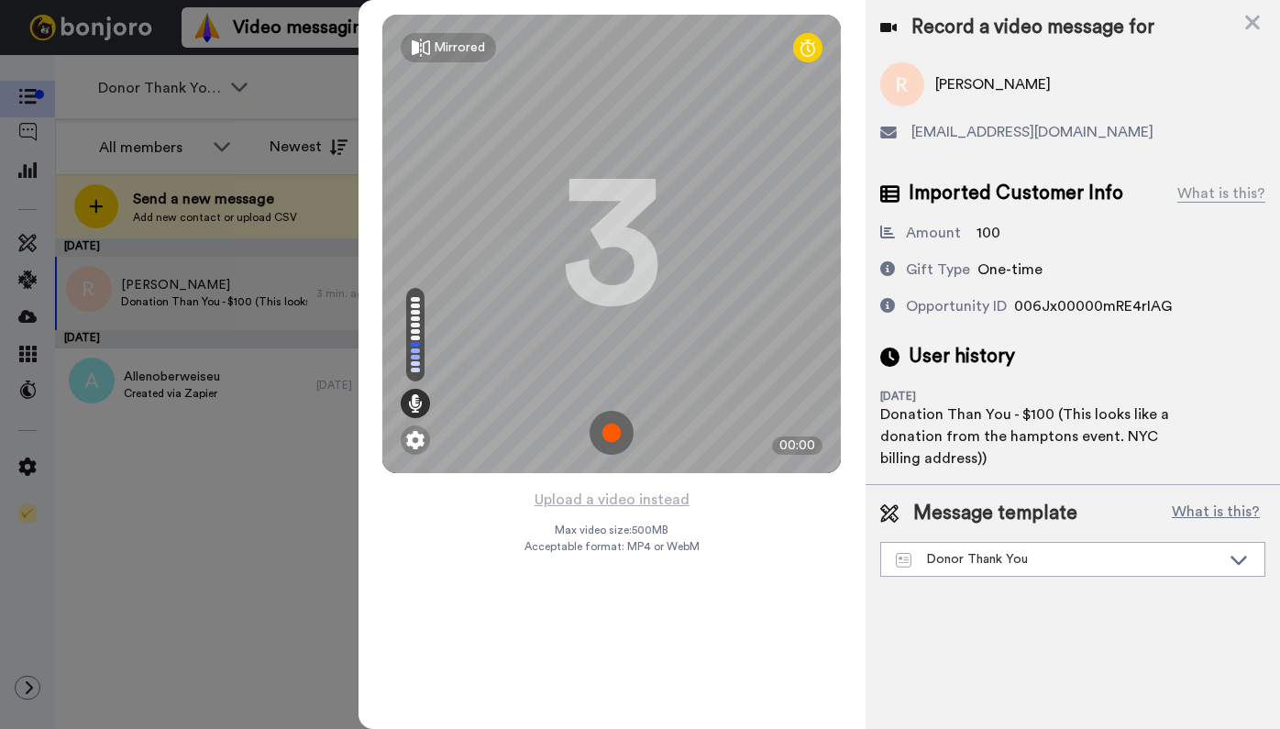
click at [610, 434] on img at bounding box center [612, 433] width 44 height 44
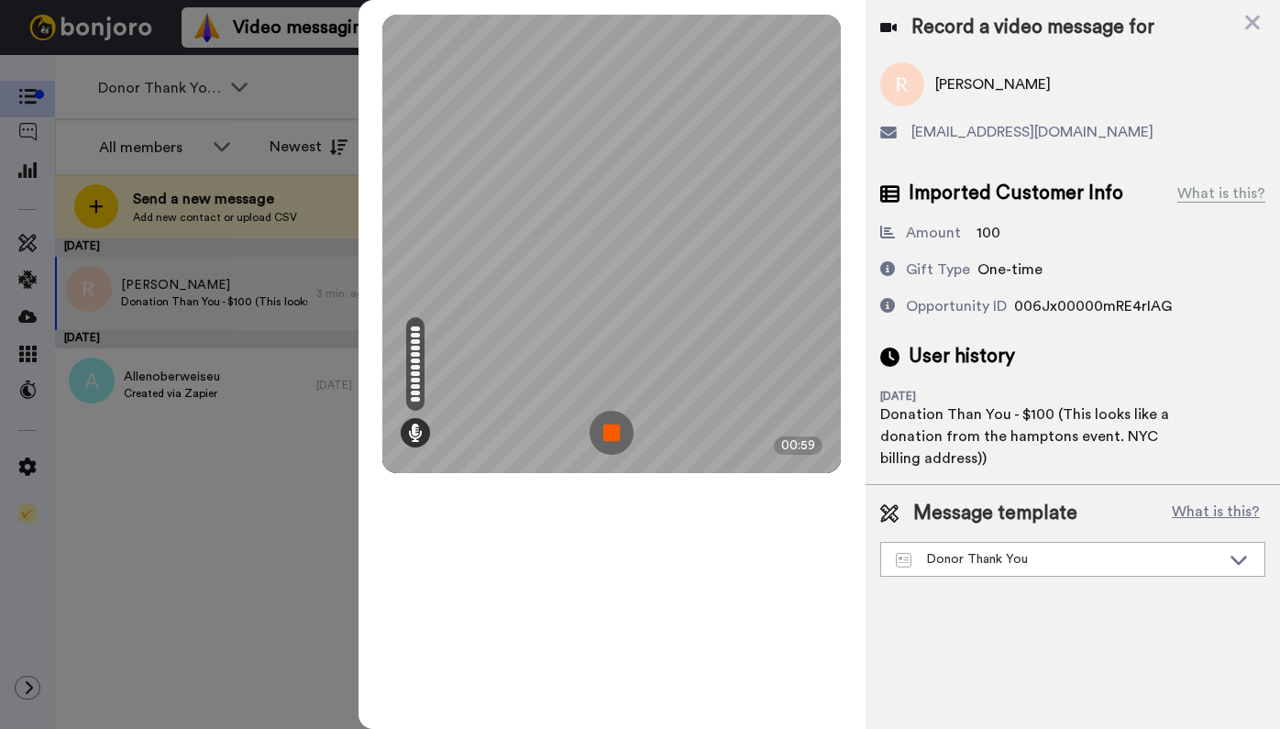
click at [615, 430] on img at bounding box center [612, 433] width 44 height 44
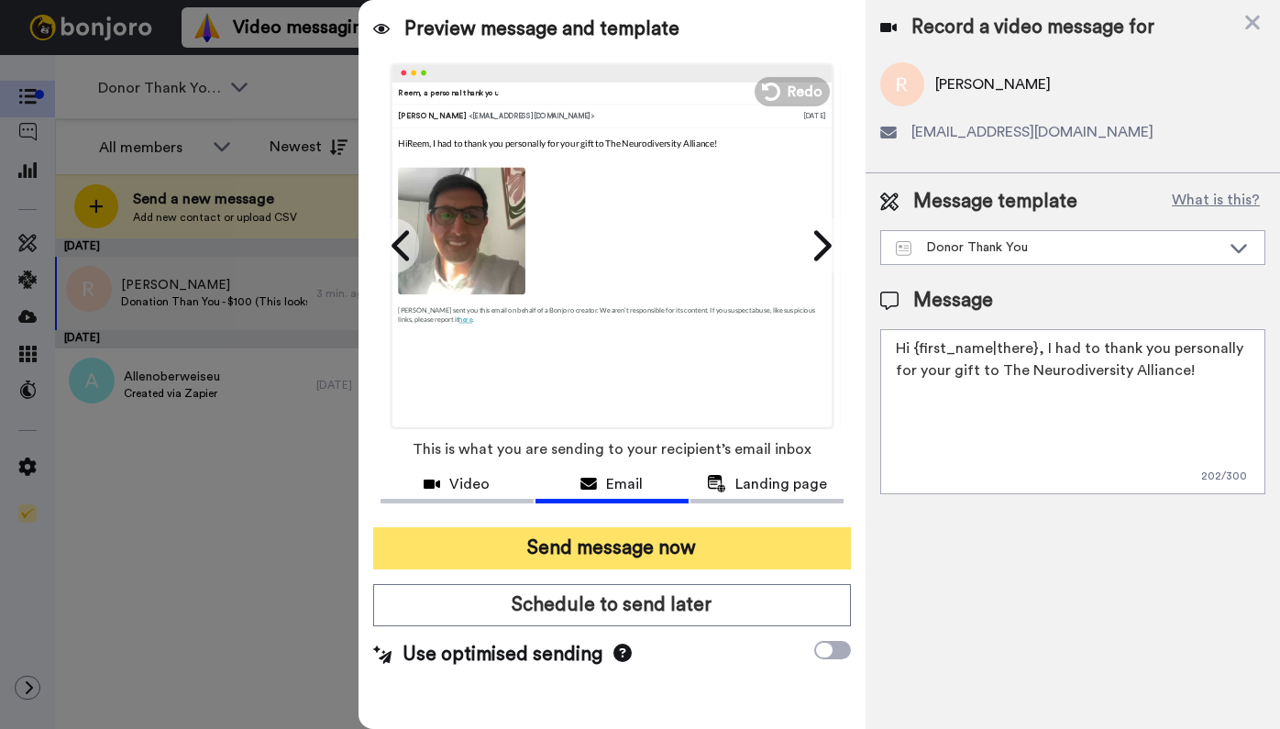
click at [704, 547] on button "Send message now" at bounding box center [612, 548] width 478 height 42
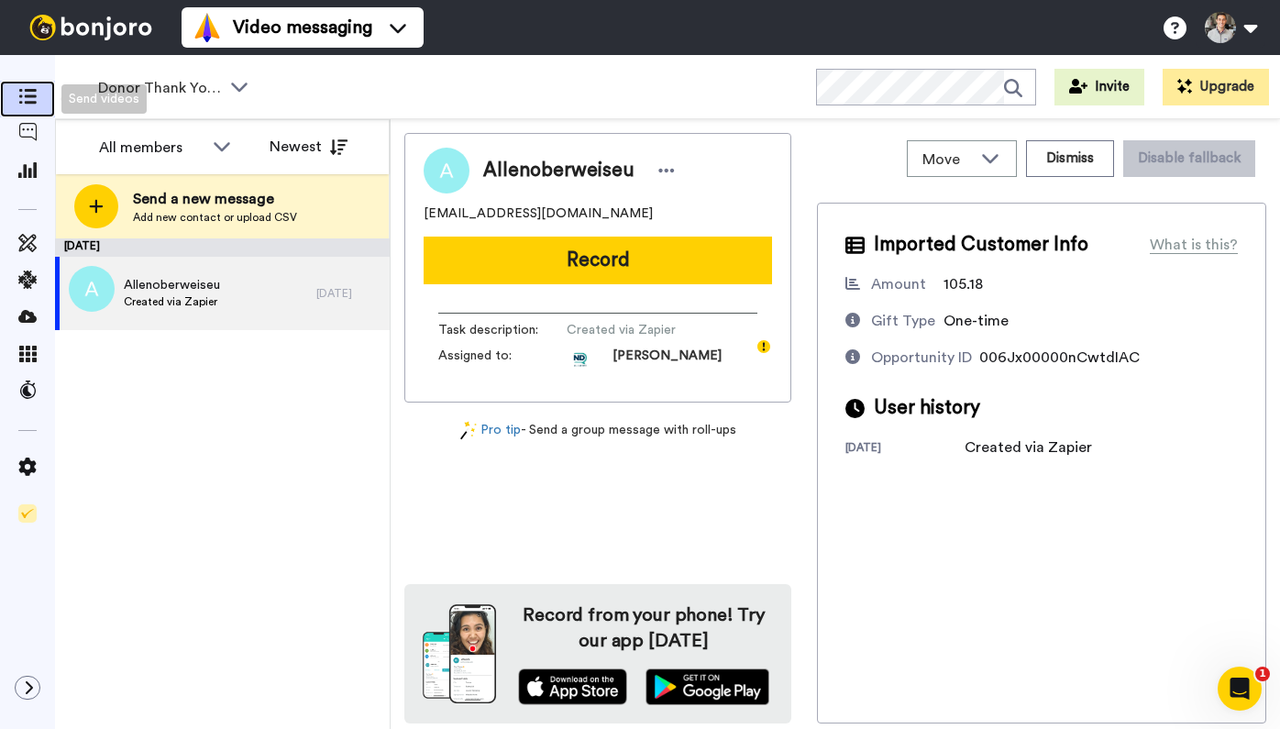
click at [34, 90] on span at bounding box center [27, 99] width 55 height 18
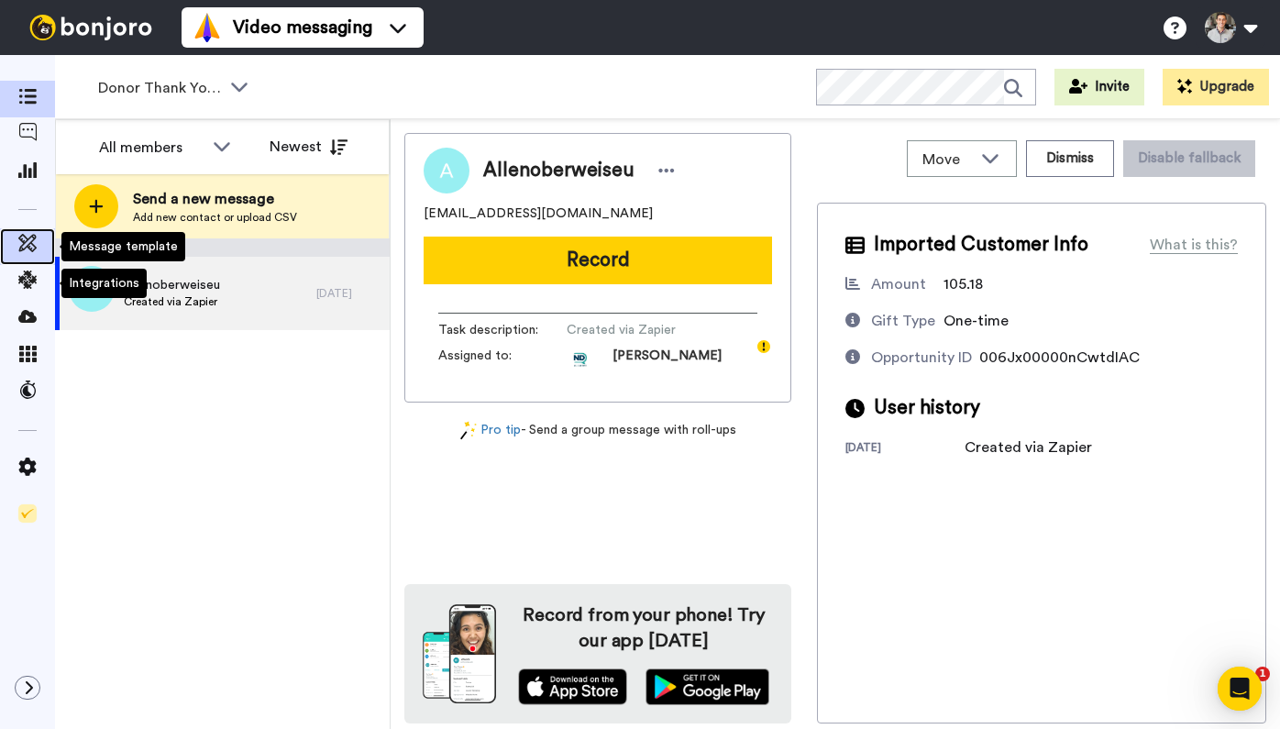
click at [30, 248] on icon at bounding box center [27, 243] width 18 height 18
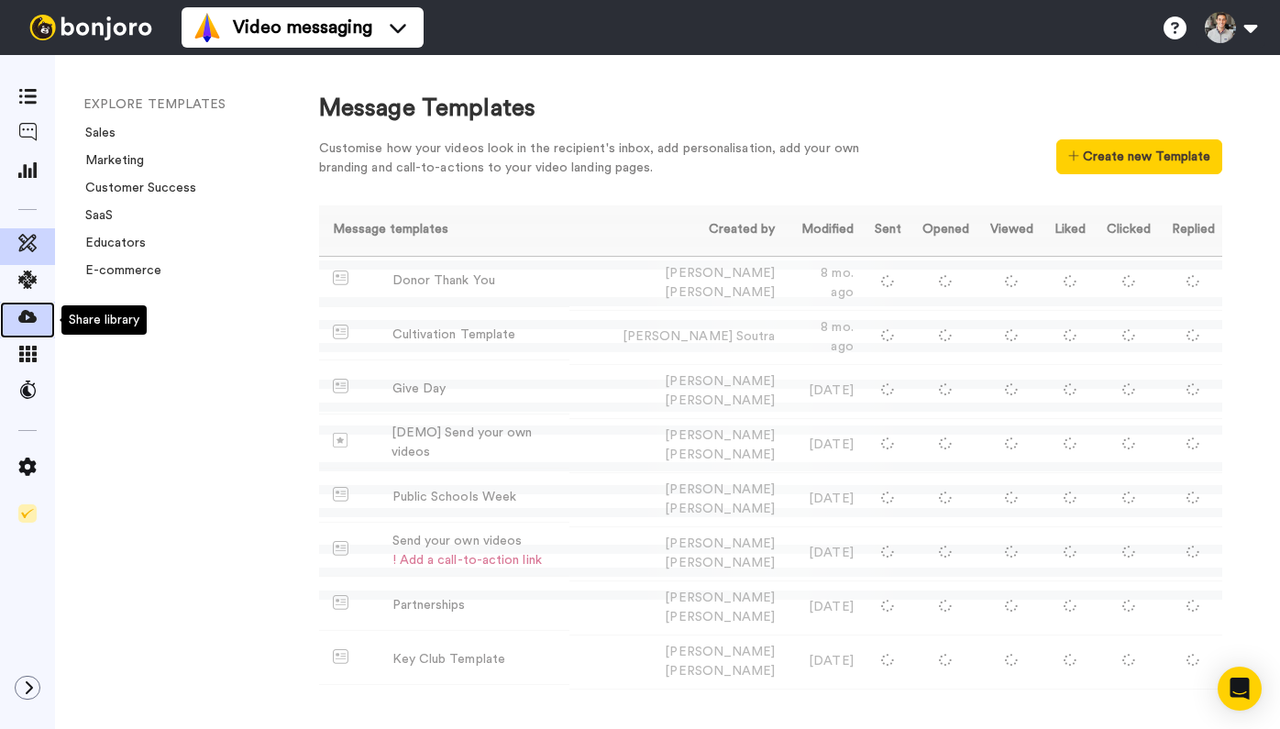
click at [28, 329] on span at bounding box center [27, 320] width 55 height 18
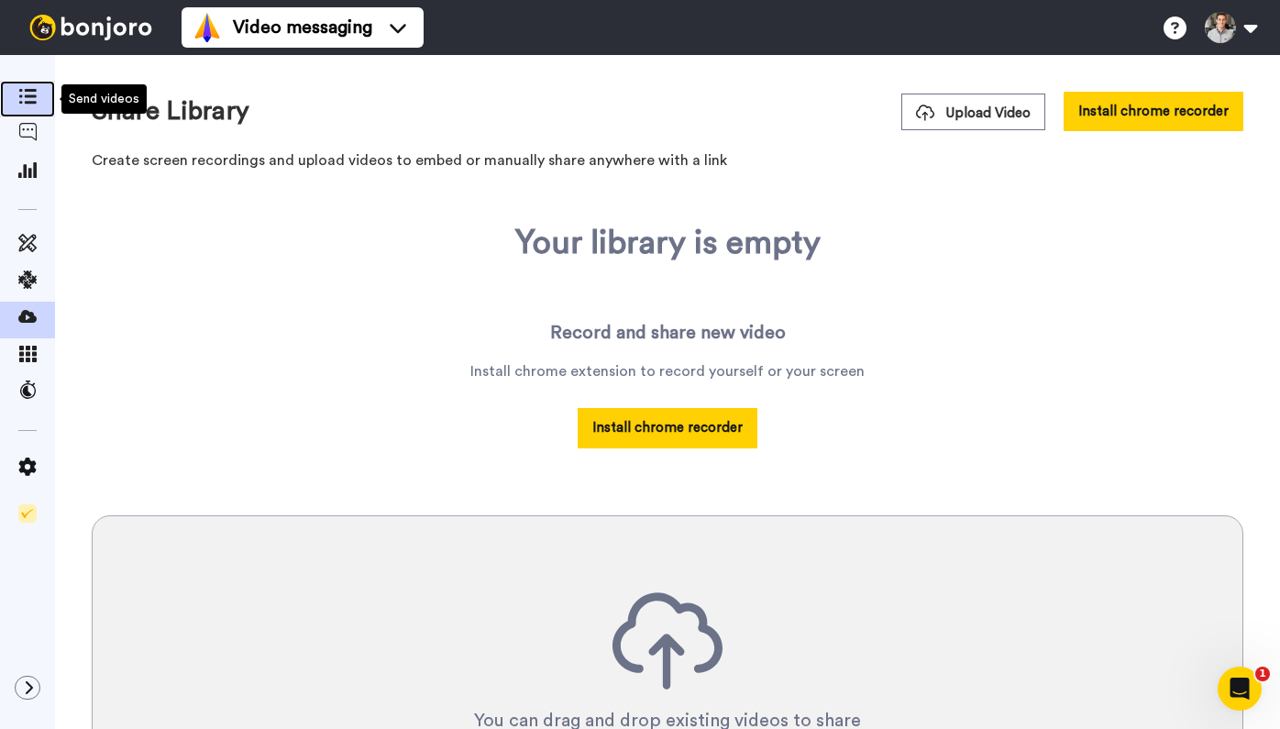
click at [26, 108] on span at bounding box center [27, 99] width 55 height 18
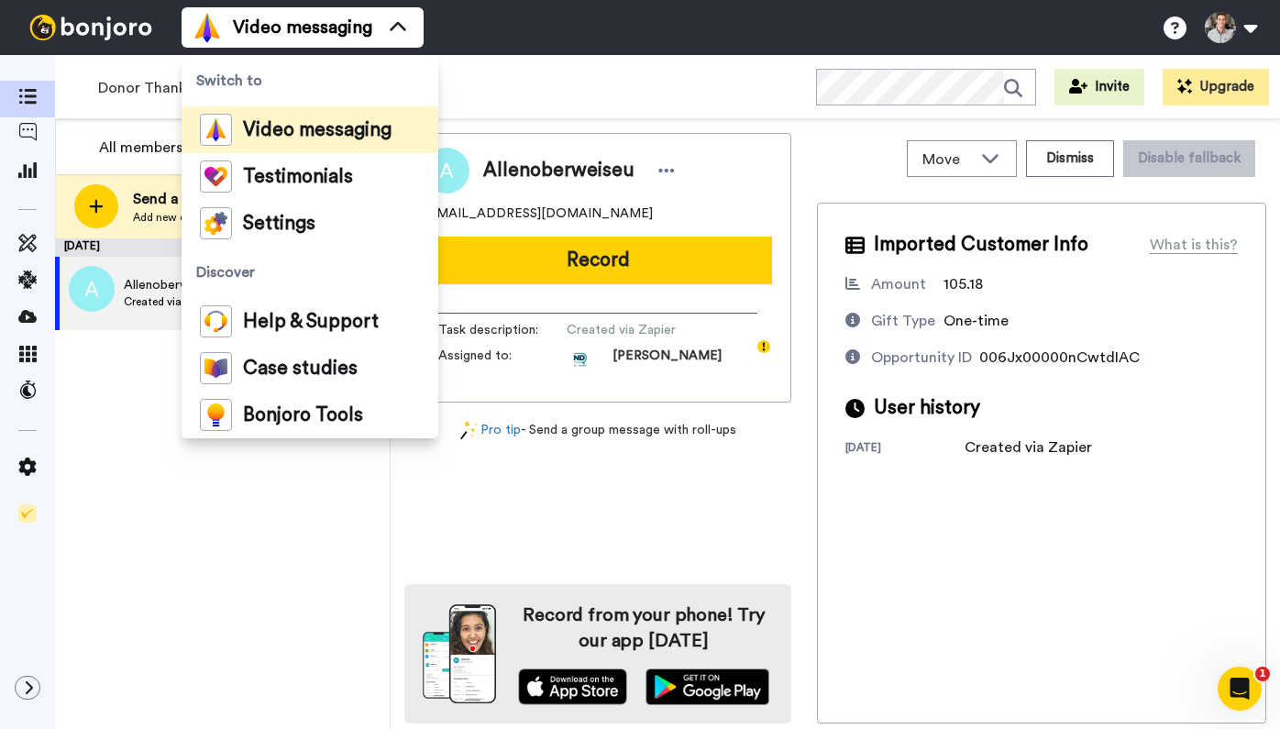
click at [645, 68] on div "Donor Thank Yous WORKSPACES View all All Default Donor Thank Yous Default Task …" at bounding box center [667, 87] width 1225 height 64
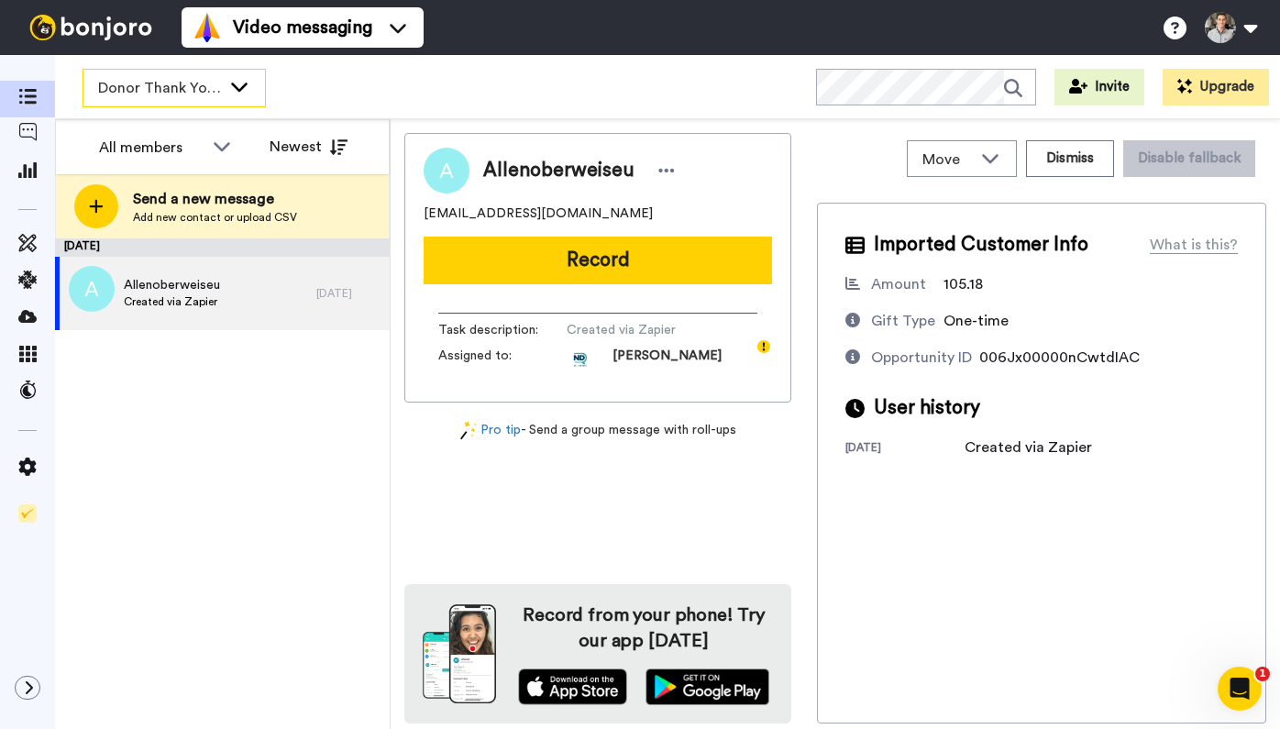
click at [232, 83] on icon at bounding box center [239, 87] width 17 height 9
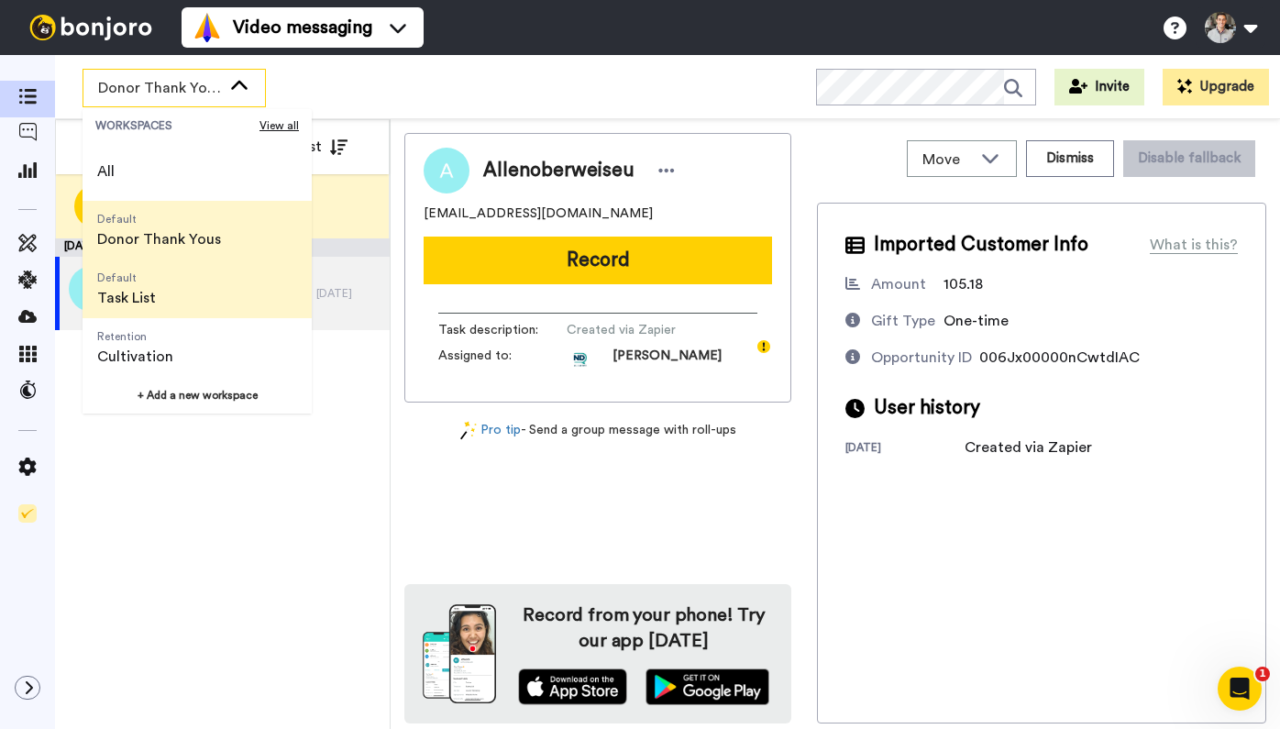
click at [168, 299] on span "Default Task List" at bounding box center [127, 288] width 88 height 59
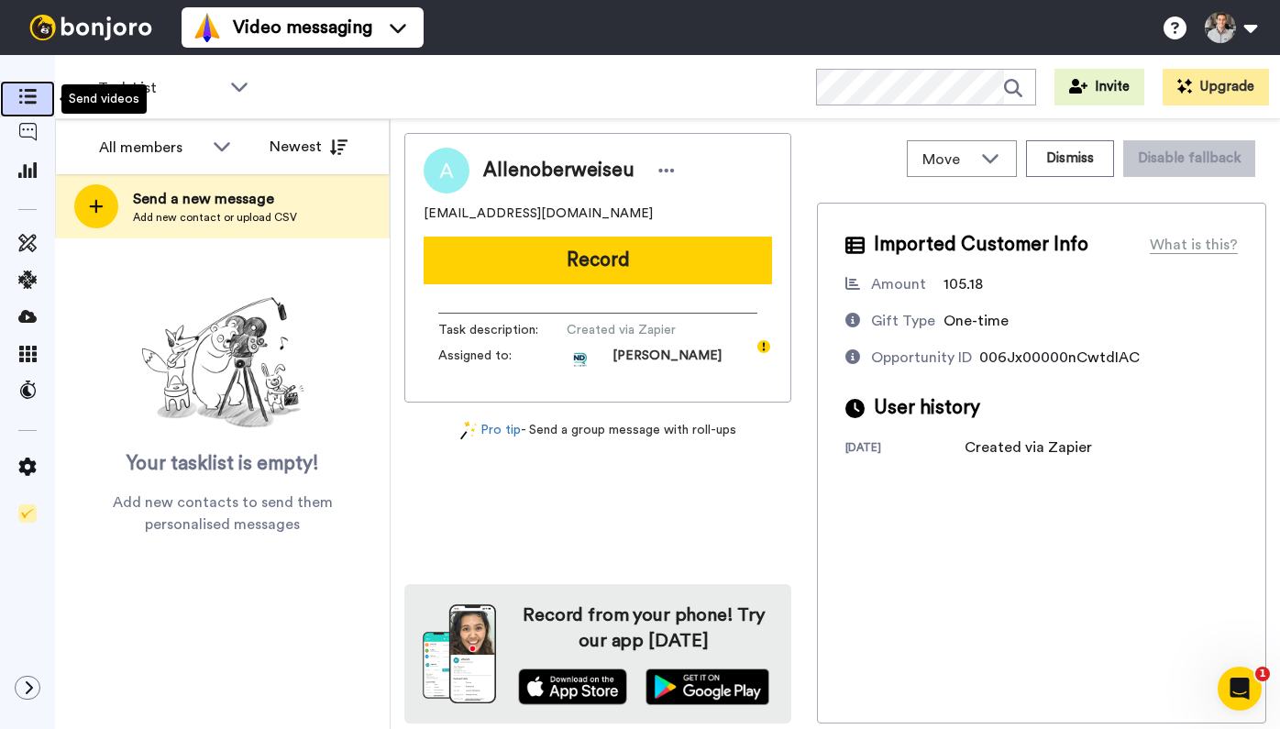
click at [31, 98] on icon at bounding box center [27, 97] width 18 height 16
click at [95, 35] on img at bounding box center [91, 28] width 138 height 26
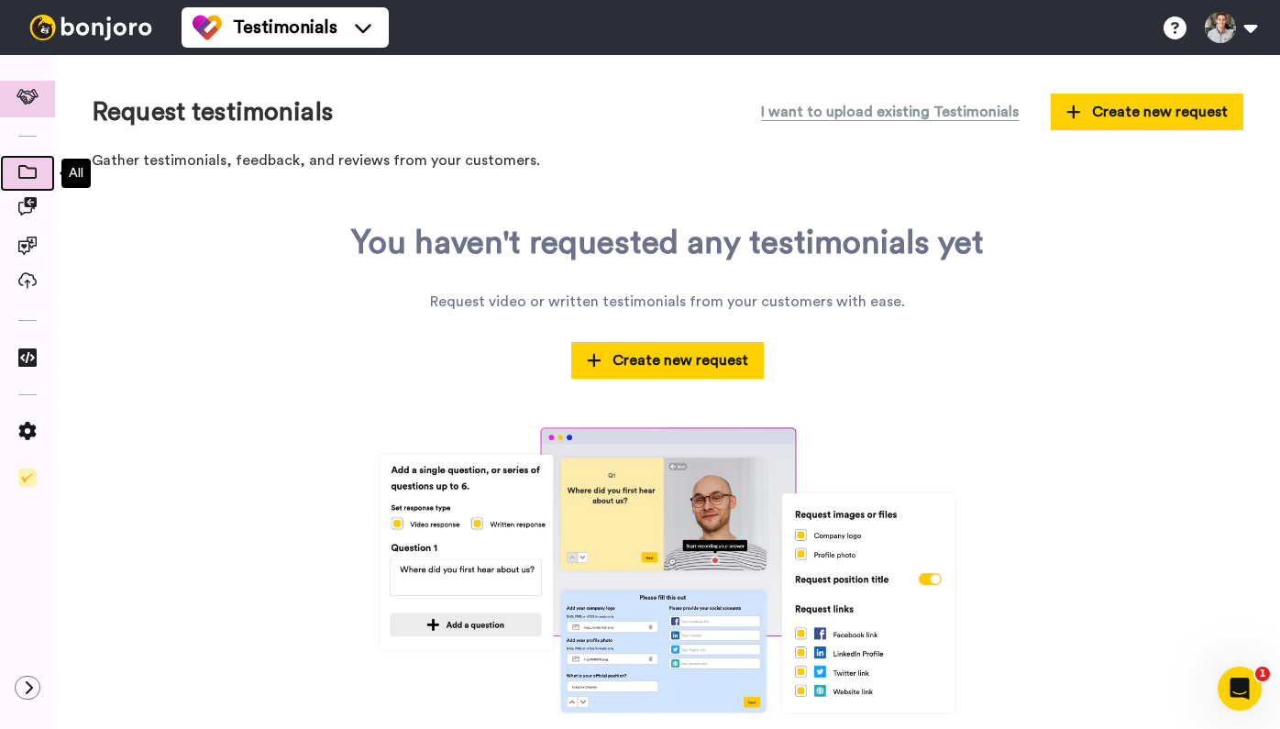
click at [37, 178] on span at bounding box center [27, 173] width 55 height 18
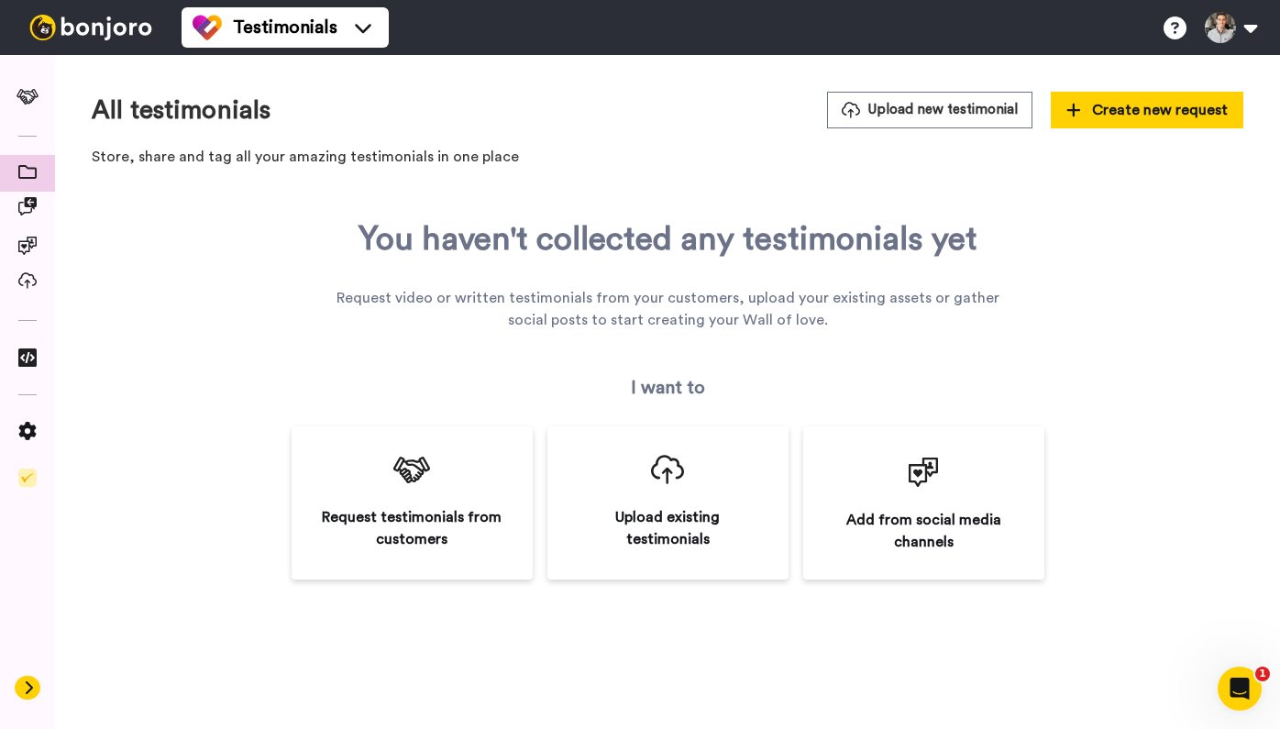
click at [33, 689] on icon at bounding box center [28, 687] width 11 height 15
